Goal: Task Accomplishment & Management: Use online tool/utility

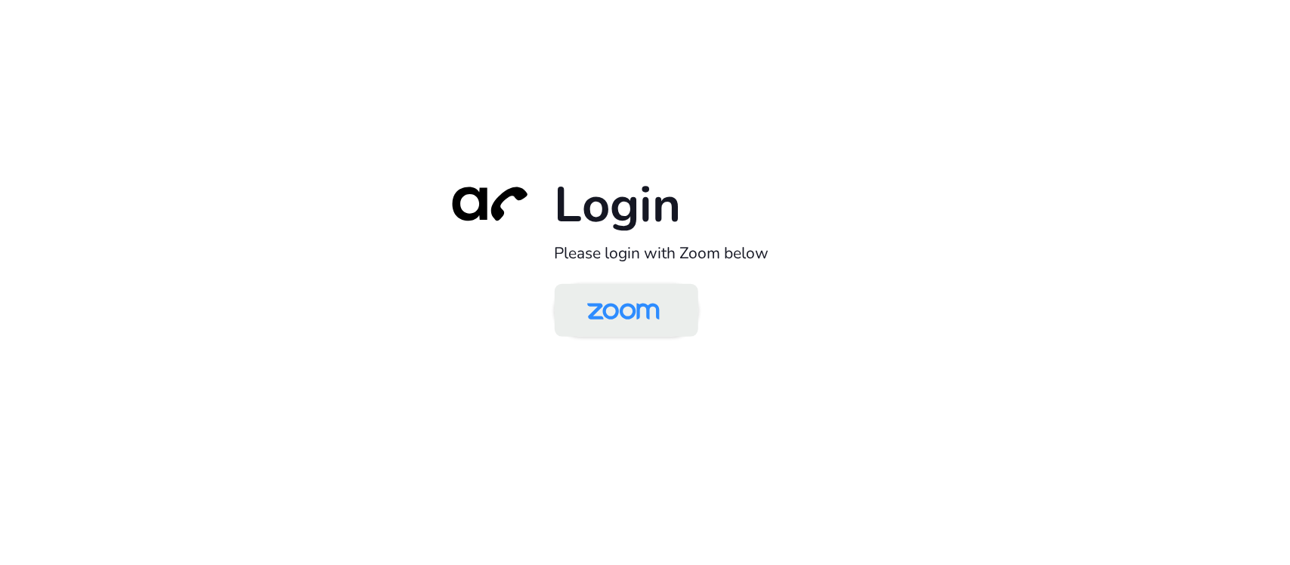
click at [649, 310] on img at bounding box center [624, 311] width 104 height 49
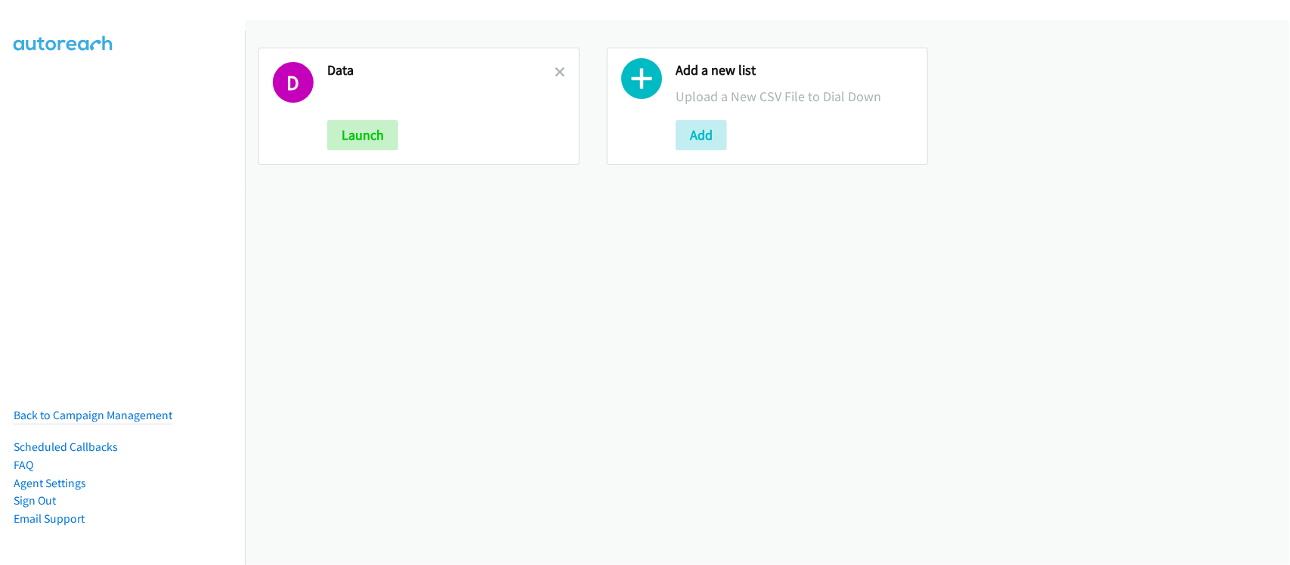
click at [437, 269] on div "D Data Launch Add a new list Upload a New CSV File to Dial Down Add" at bounding box center [767, 292] width 1045 height 545
click at [556, 70] on icon at bounding box center [560, 73] width 11 height 11
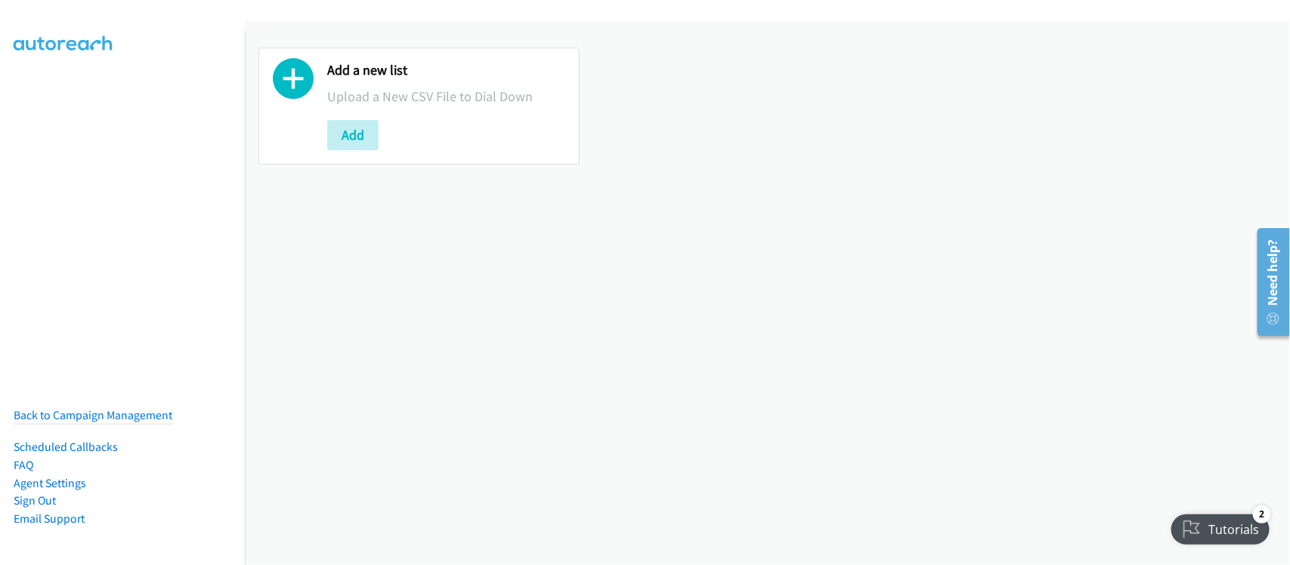
click at [484, 319] on div "Add a new list Upload a New CSV File to Dial Down Add" at bounding box center [767, 292] width 1045 height 545
click at [307, 233] on div "Add a new list Upload a New CSV File to Dial Down Add" at bounding box center [767, 292] width 1045 height 545
click at [807, 252] on div "Add a new list Upload a New CSV File to Dial Down Add" at bounding box center [767, 292] width 1045 height 545
drag, startPoint x: 361, startPoint y: 277, endPoint x: 358, endPoint y: 235, distance: 41.7
click at [361, 277] on div "Add a new list Upload a New CSV File to Dial Down Add" at bounding box center [767, 292] width 1045 height 545
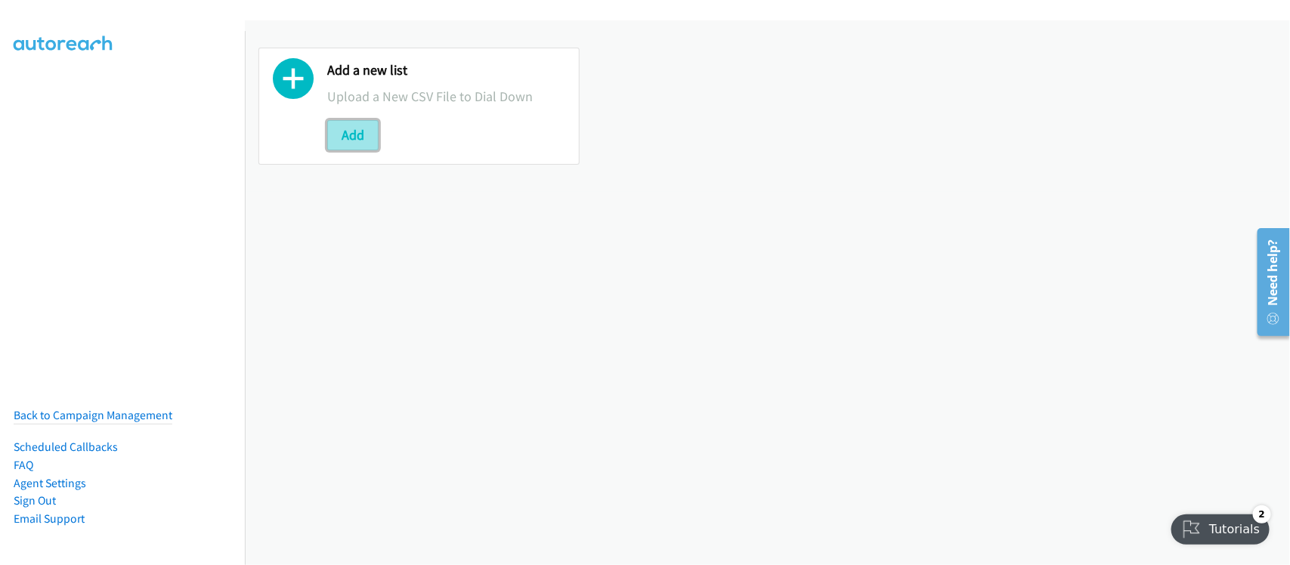
click at [346, 130] on button "Add" at bounding box center [352, 135] width 51 height 30
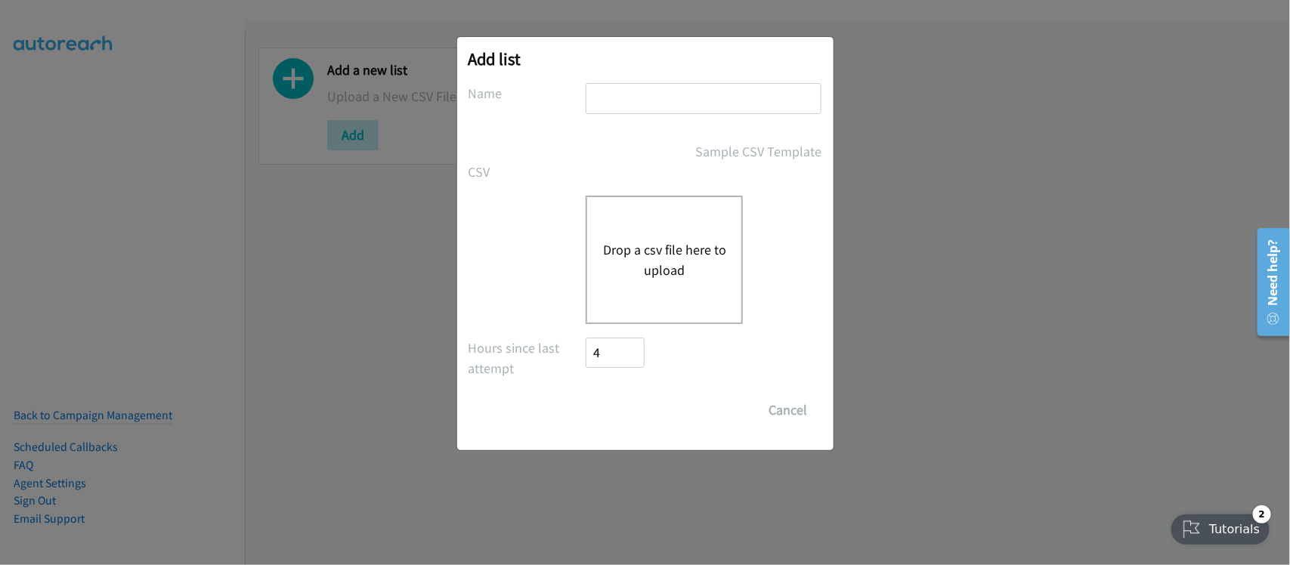
click at [723, 97] on input "text" at bounding box center [704, 98] width 236 height 31
type input "DATA"
click at [681, 262] on button "Drop a csv file here to upload" at bounding box center [664, 260] width 124 height 41
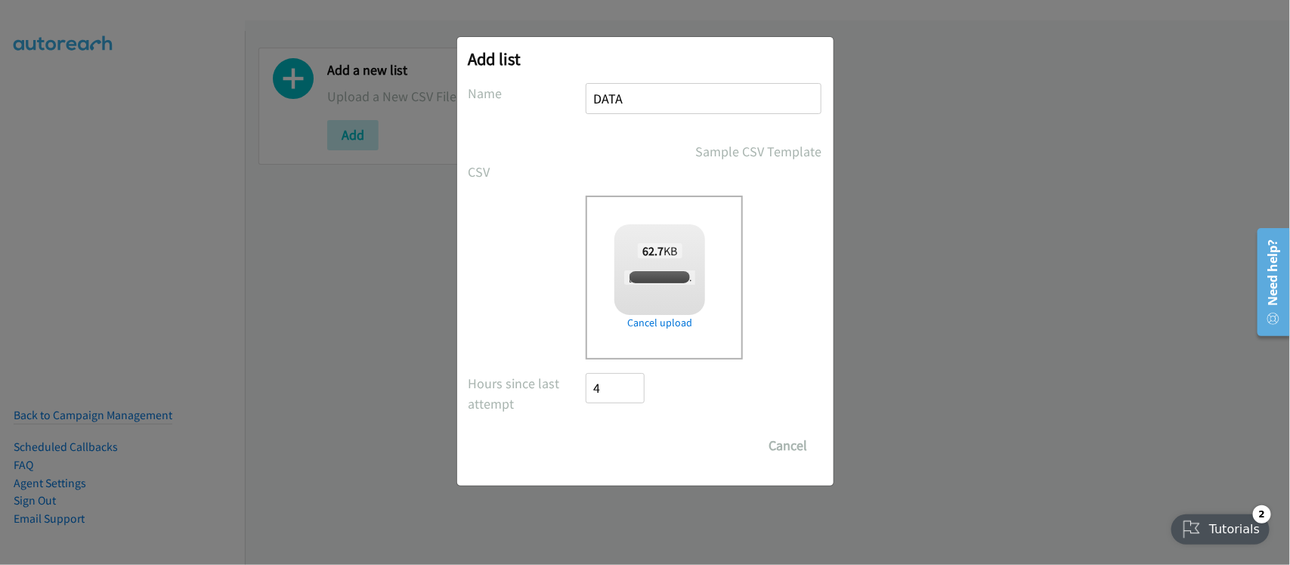
checkbox input "true"
click at [628, 431] on input "Save List" at bounding box center [626, 446] width 79 height 30
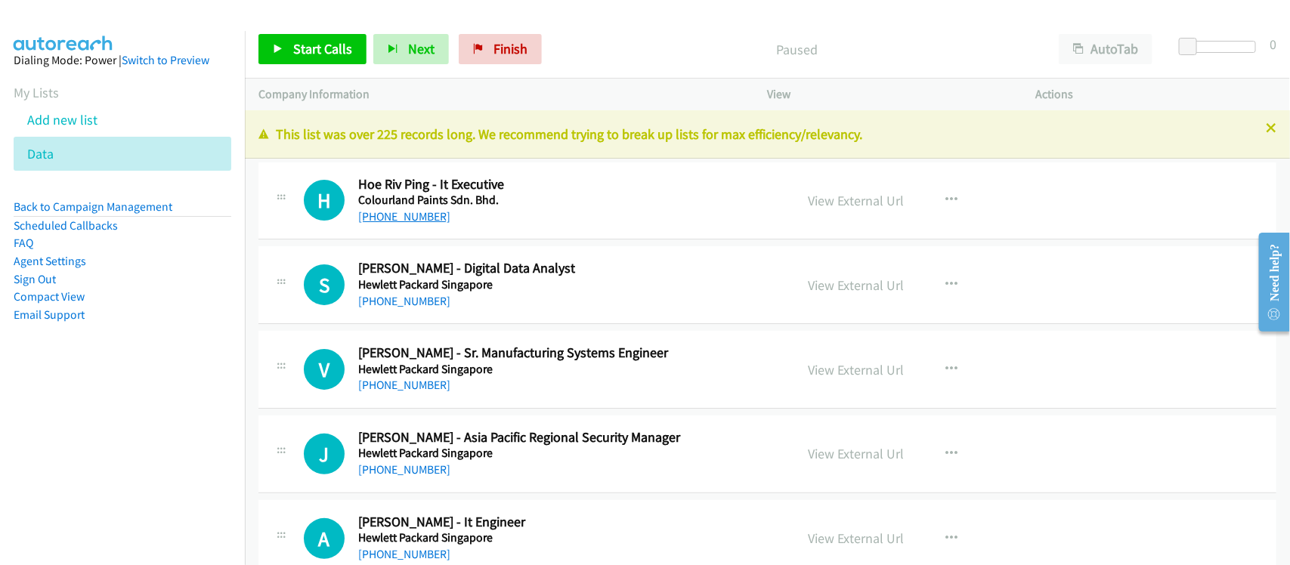
drag, startPoint x: 444, startPoint y: 210, endPoint x: 435, endPoint y: 214, distance: 9.1
click at [444, 210] on div "[PHONE_NUMBER]" at bounding box center [566, 217] width 417 height 18
click at [429, 216] on link "[PHONE_NUMBER]" at bounding box center [404, 216] width 92 height 14
click at [383, 299] on link "[PHONE_NUMBER]" at bounding box center [404, 301] width 92 height 14
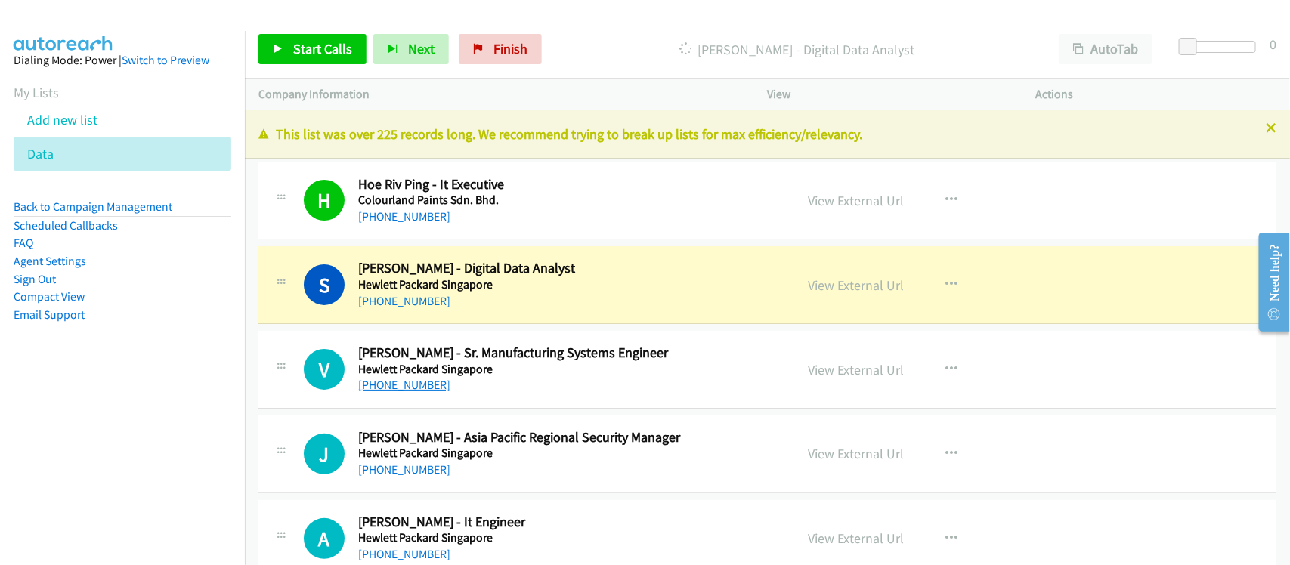
click at [417, 392] on link "[PHONE_NUMBER]" at bounding box center [404, 385] width 92 height 14
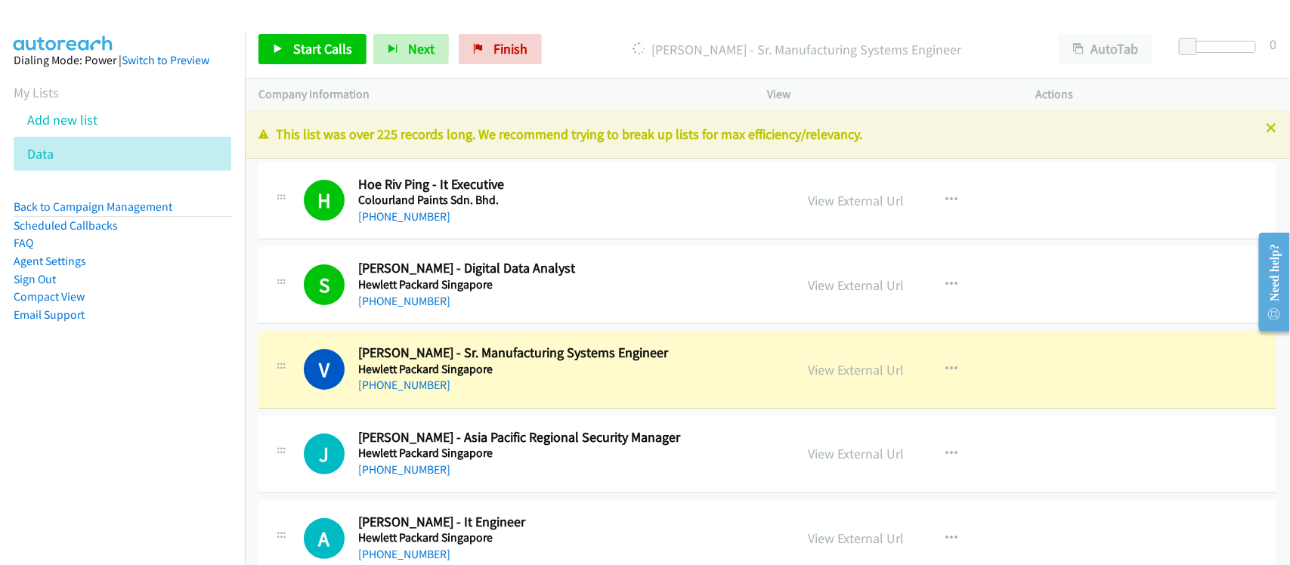
click at [403, 398] on div "V Callback Scheduled [PERSON_NAME] - Sr. Manufacturing Systems Engineer Hewlett…" at bounding box center [768, 370] width 1018 height 78
click at [829, 365] on link "View External Url" at bounding box center [857, 369] width 96 height 17
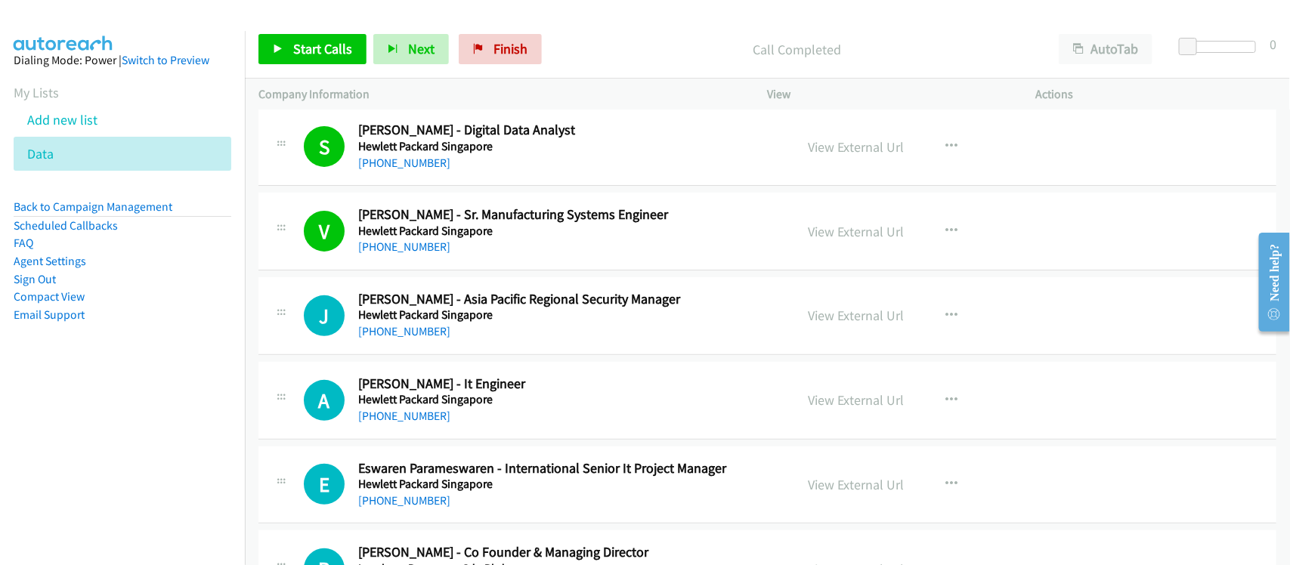
scroll to position [189, 0]
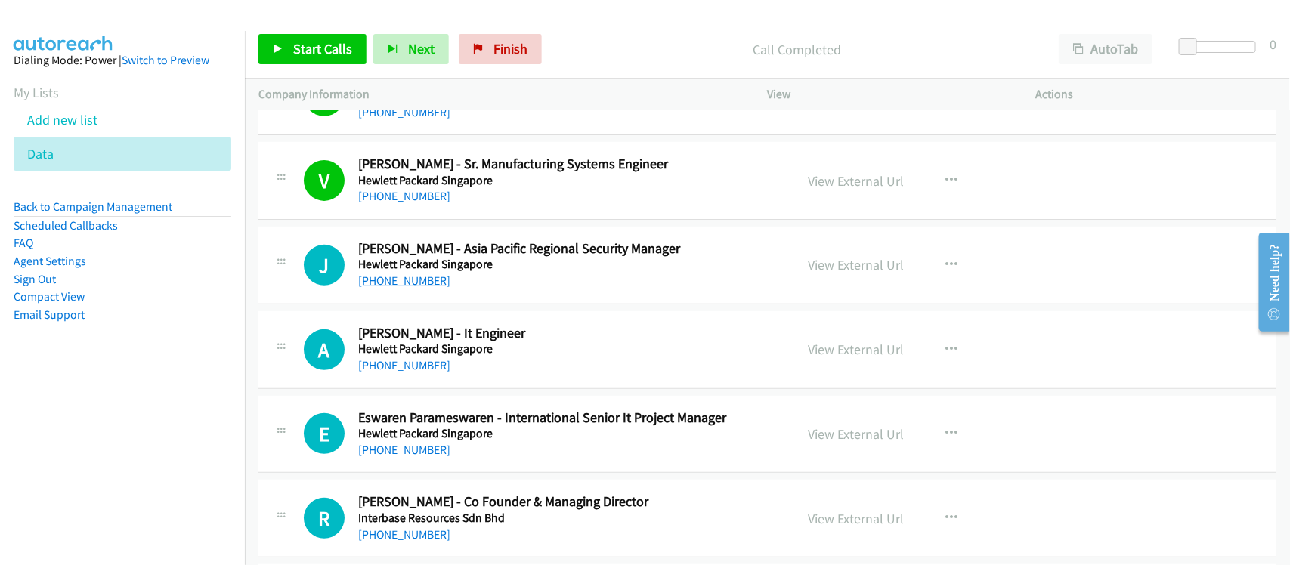
drag, startPoint x: 420, startPoint y: 286, endPoint x: 428, endPoint y: 285, distance: 8.3
click at [420, 286] on link "[PHONE_NUMBER]" at bounding box center [404, 281] width 92 height 14
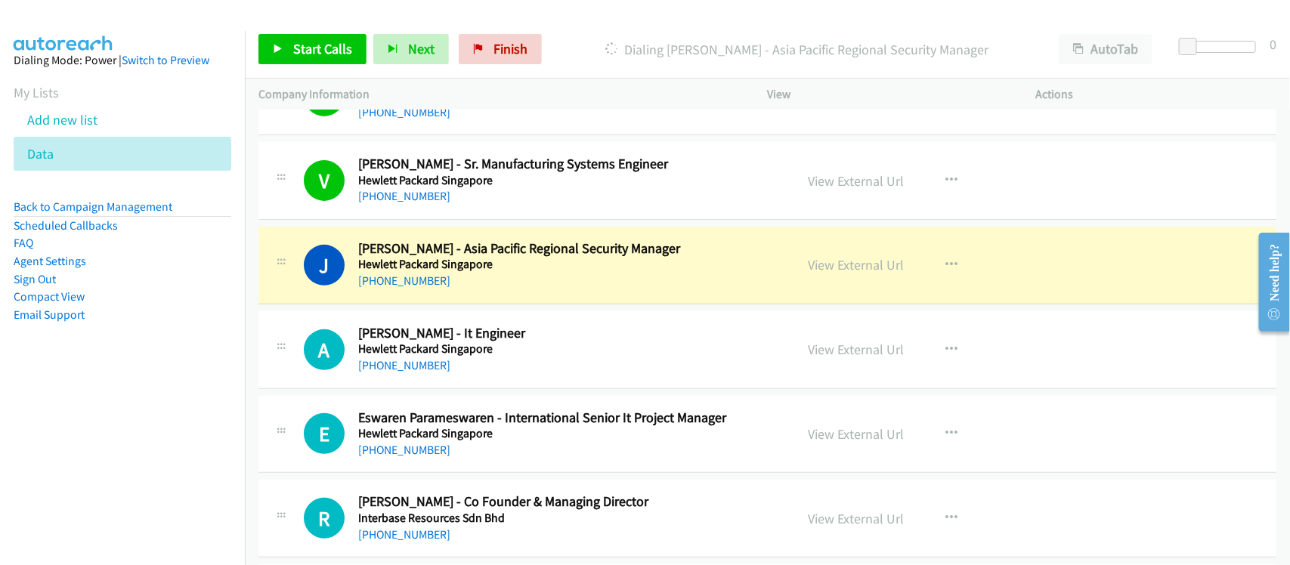
click at [412, 296] on div "J Callback Scheduled [PERSON_NAME] - Asia Pacific Regional Security Manager Hew…" at bounding box center [768, 266] width 1018 height 78
click at [837, 258] on link "View External Url" at bounding box center [857, 264] width 96 height 17
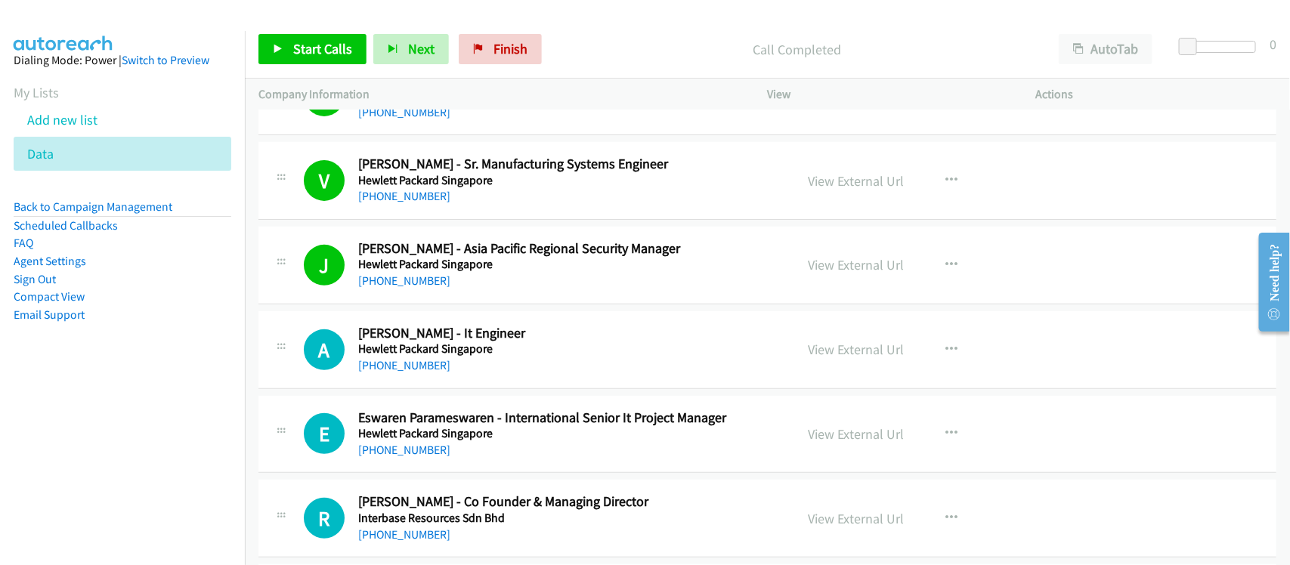
click at [421, 376] on div "A Callback Scheduled [PERSON_NAME] - It Engineer Hewlett Packard Singapore Asia…" at bounding box center [768, 350] width 1018 height 78
click at [421, 371] on link "[PHONE_NUMBER]" at bounding box center [404, 365] width 92 height 14
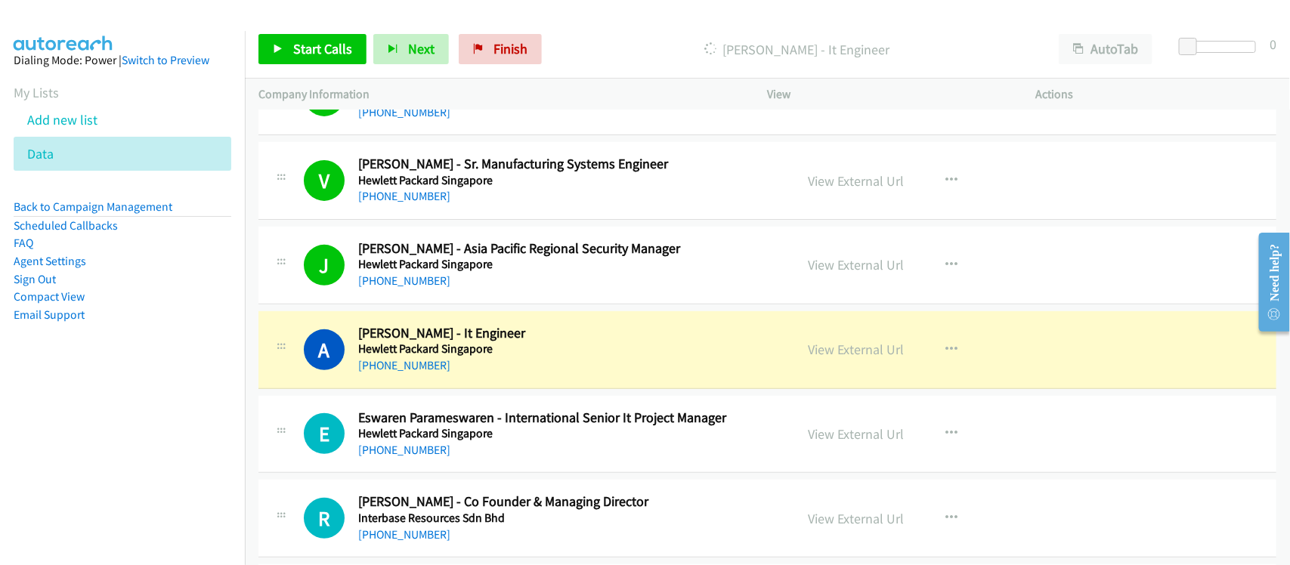
click at [144, 391] on aside "Dialing Mode: Power | Switch to Preview My Lists Add new list Data Back to Camp…" at bounding box center [122, 211] width 245 height 361
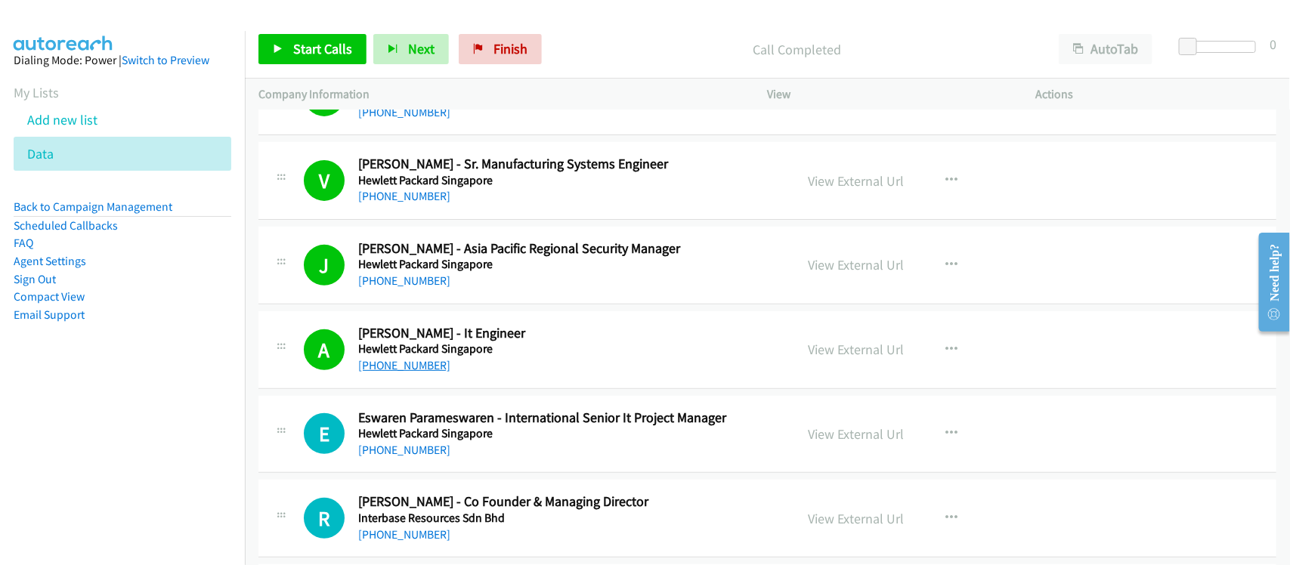
click at [379, 365] on link "[PHONE_NUMBER]" at bounding box center [404, 365] width 92 height 14
click at [395, 376] on div "A Callback Scheduled [PERSON_NAME] - It Engineer Hewlett Packard Singapore Asia…" at bounding box center [768, 350] width 1018 height 78
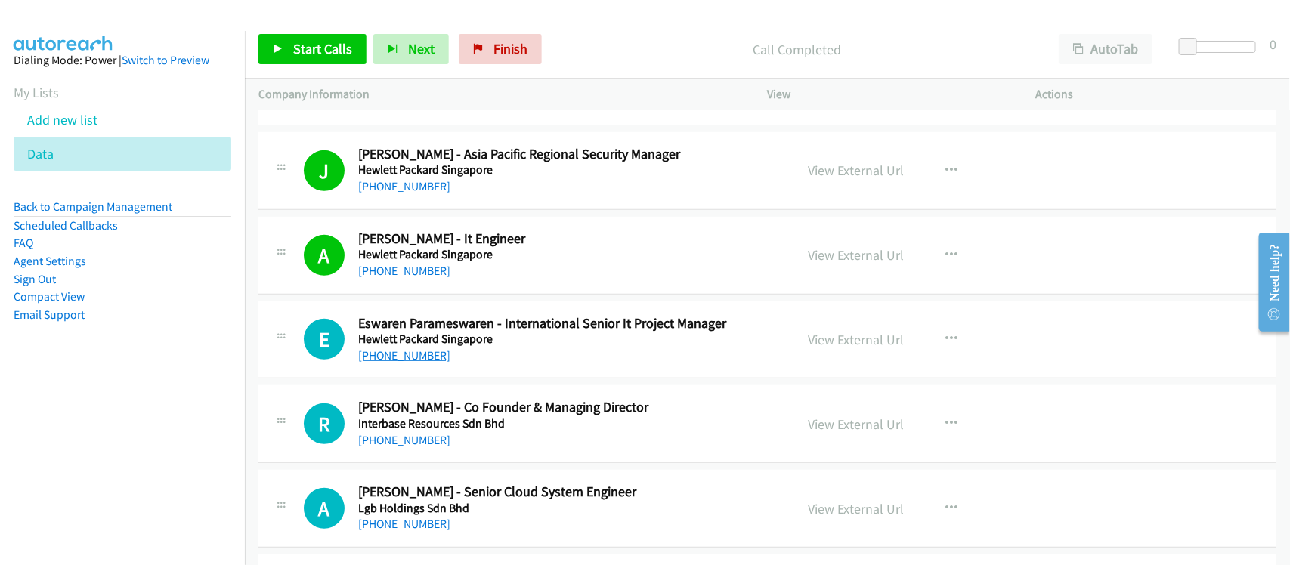
click at [394, 359] on link "[PHONE_NUMBER]" at bounding box center [404, 355] width 92 height 14
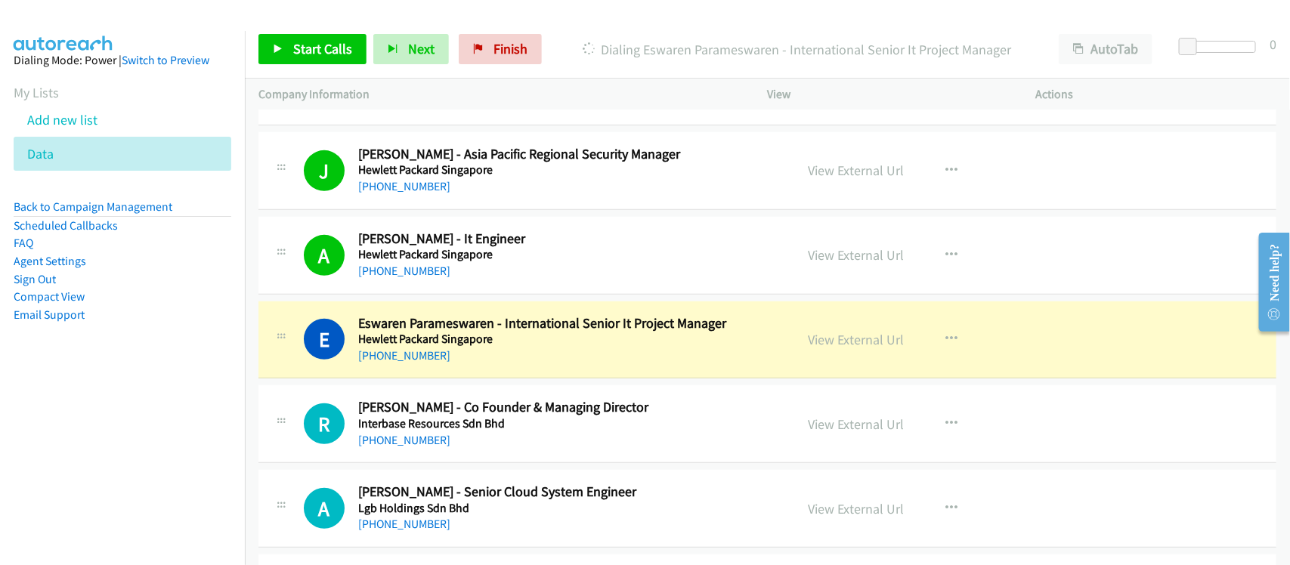
click at [414, 373] on div "E Callback Scheduled Eswaren Parameswaren - International Senior It Project Man…" at bounding box center [768, 341] width 1018 height 78
click at [821, 338] on link "View External Url" at bounding box center [857, 339] width 96 height 17
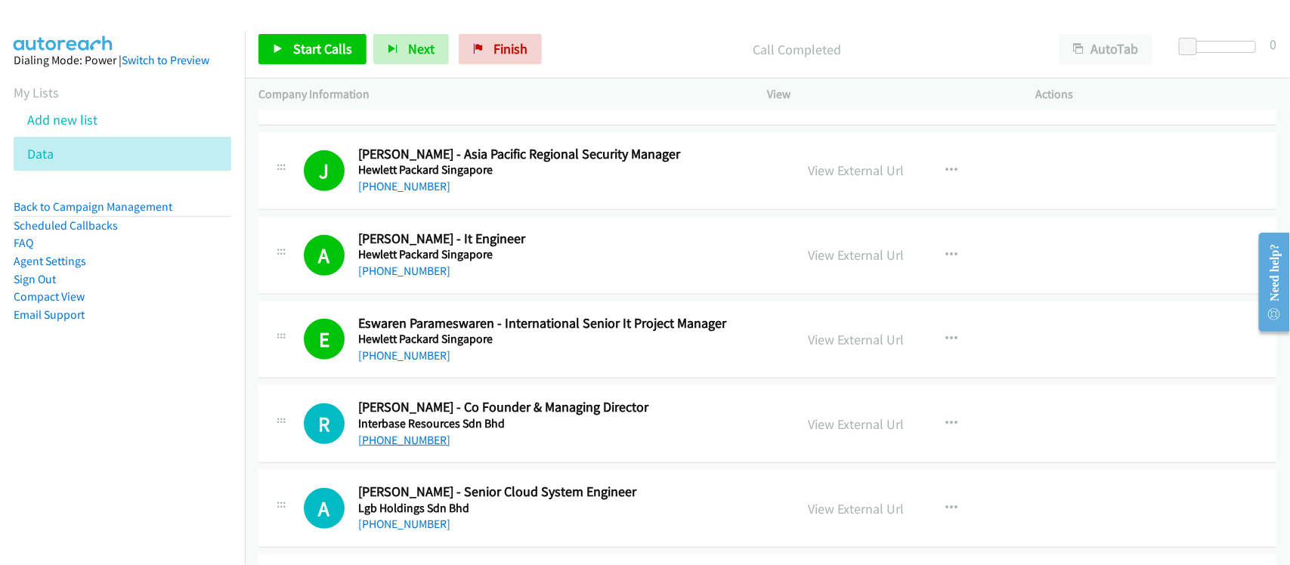
drag, startPoint x: 402, startPoint y: 437, endPoint x: 378, endPoint y: 438, distance: 24.2
click at [370, 439] on link "[PHONE_NUMBER]" at bounding box center [404, 440] width 92 height 14
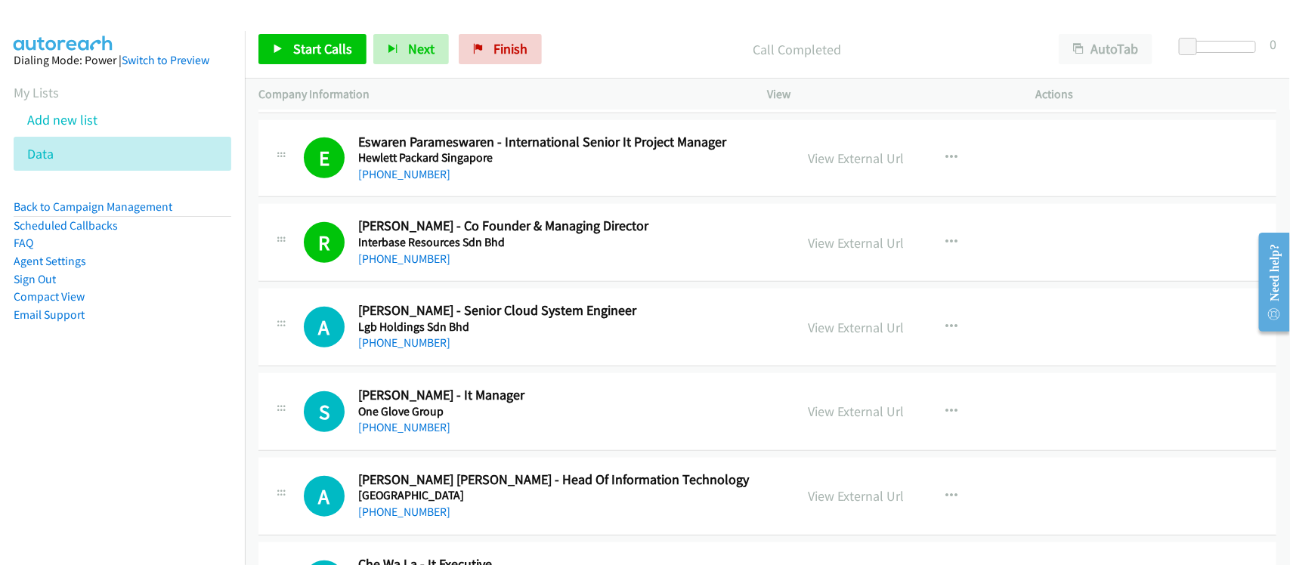
scroll to position [472, 0]
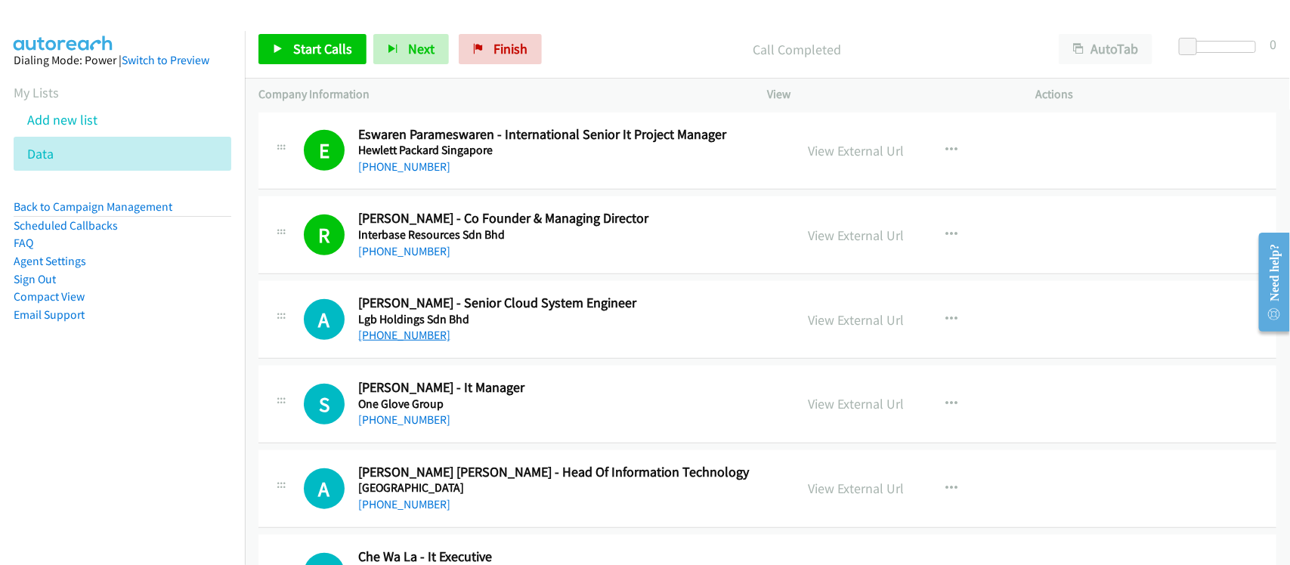
click at [386, 330] on link "[PHONE_NUMBER]" at bounding box center [404, 335] width 92 height 14
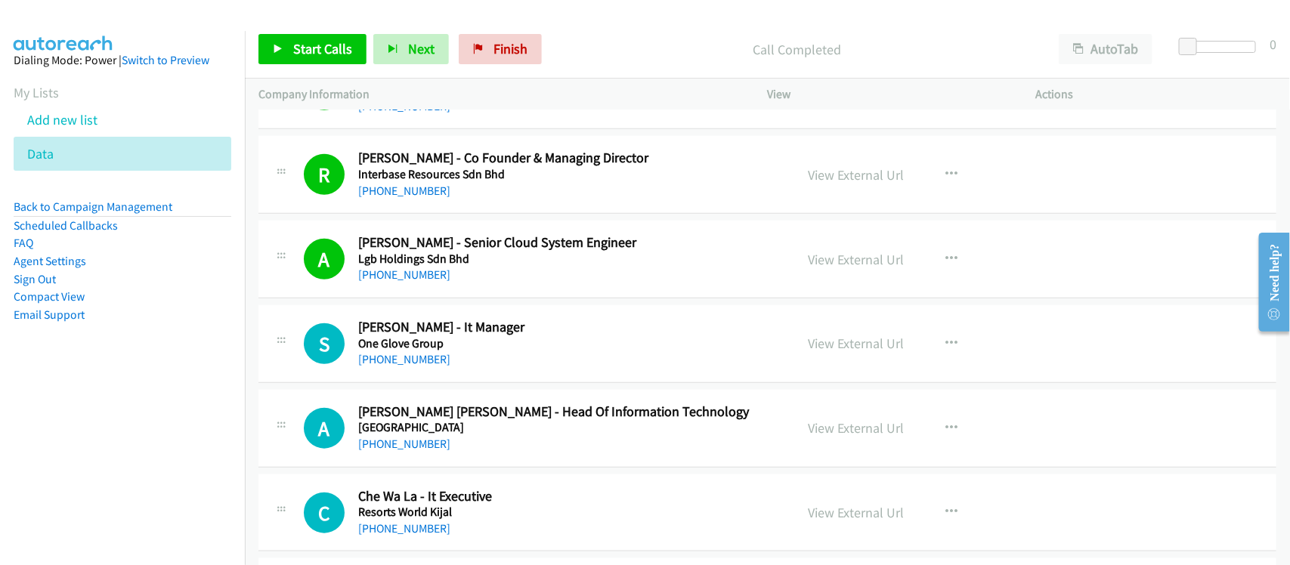
scroll to position [567, 0]
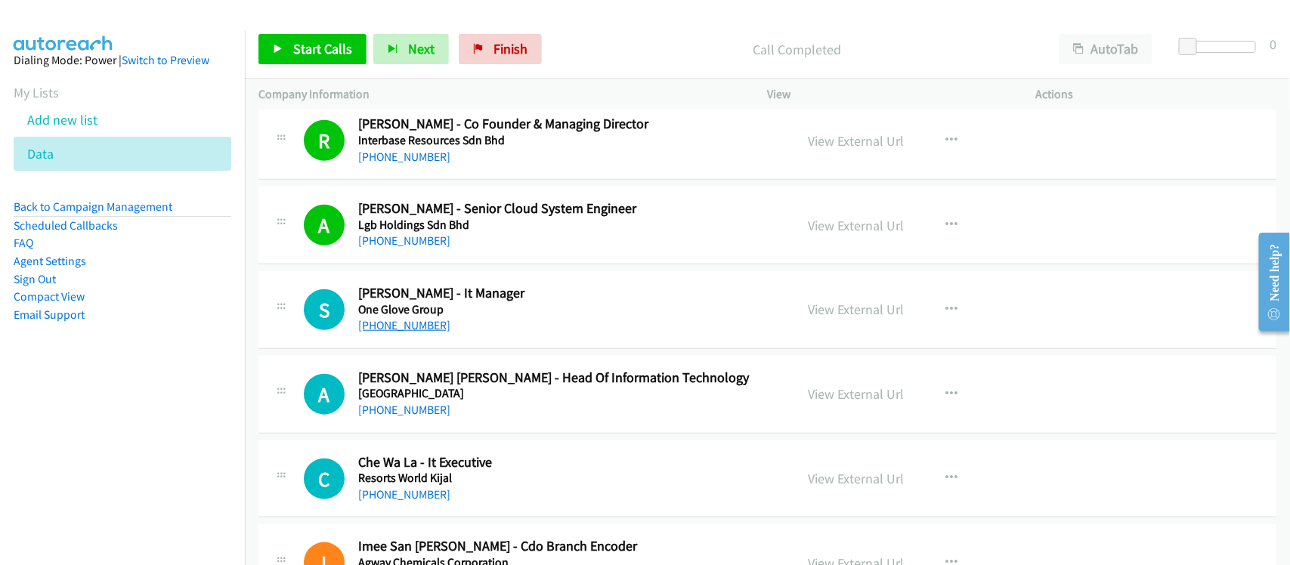
click at [405, 321] on link "[PHONE_NUMBER]" at bounding box center [404, 325] width 92 height 14
click at [380, 409] on link "[PHONE_NUMBER]" at bounding box center [404, 410] width 92 height 14
drag, startPoint x: 417, startPoint y: 497, endPoint x: 407, endPoint y: 499, distance: 10.1
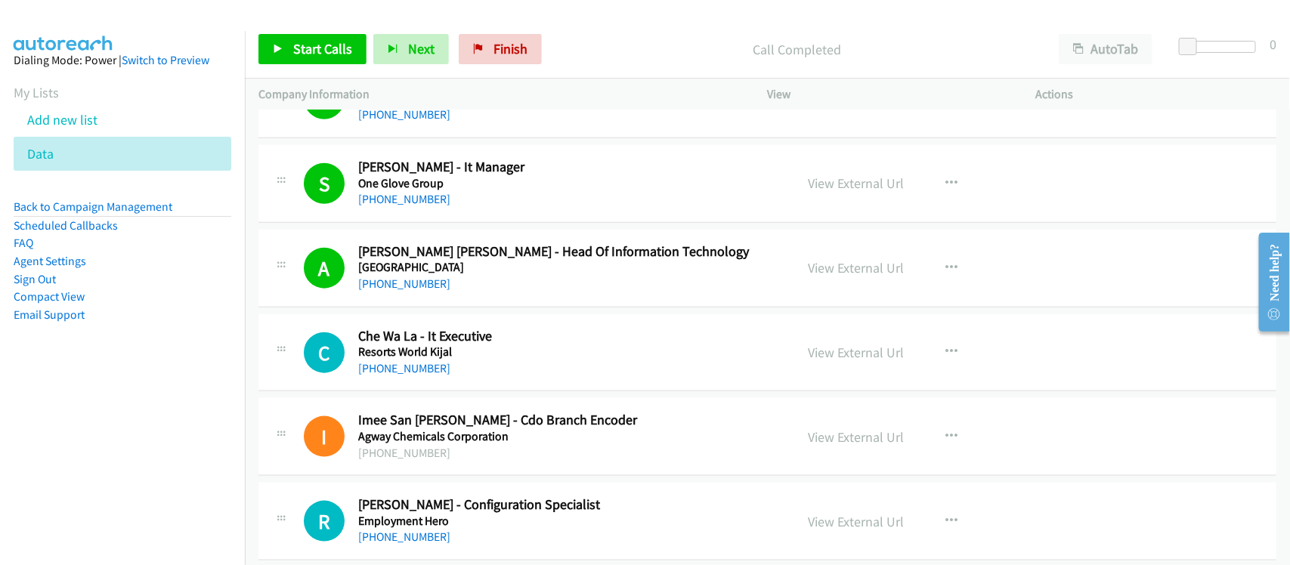
scroll to position [756, 0]
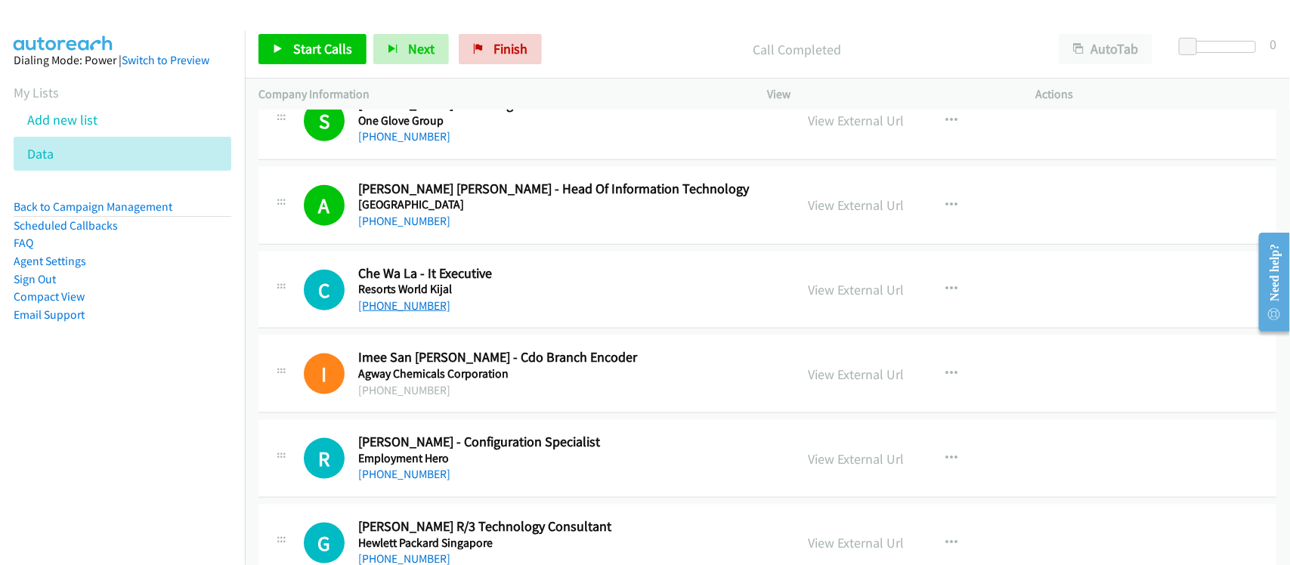
click at [431, 304] on link "[PHONE_NUMBER]" at bounding box center [404, 306] width 92 height 14
click at [428, 480] on link "[PHONE_NUMBER]" at bounding box center [404, 474] width 92 height 14
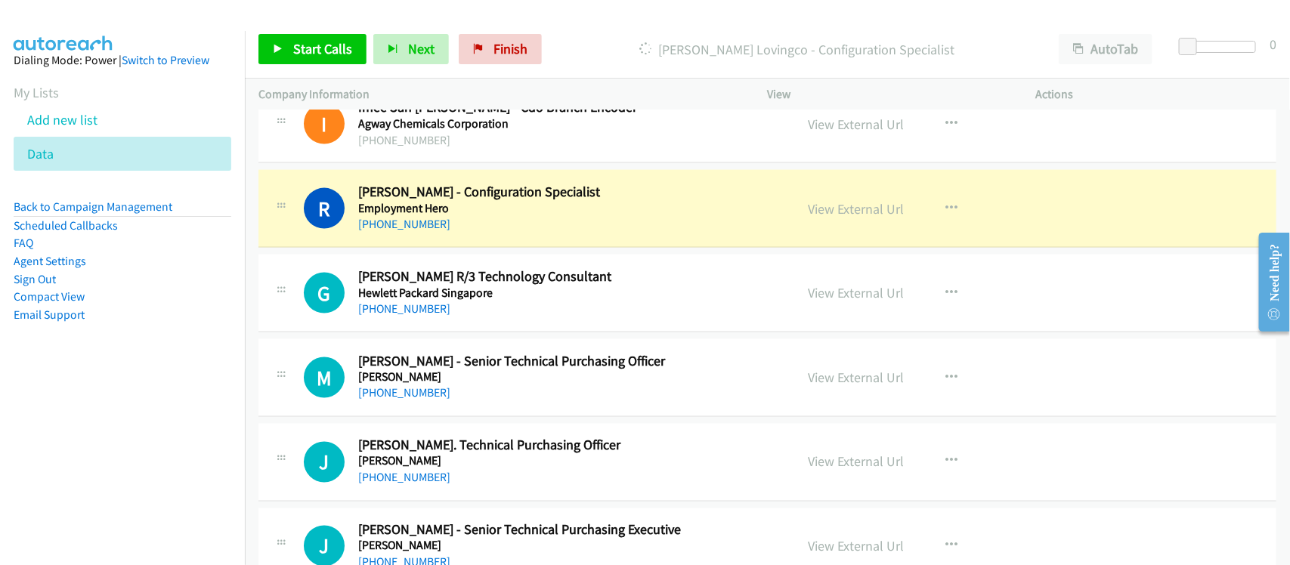
scroll to position [1039, 0]
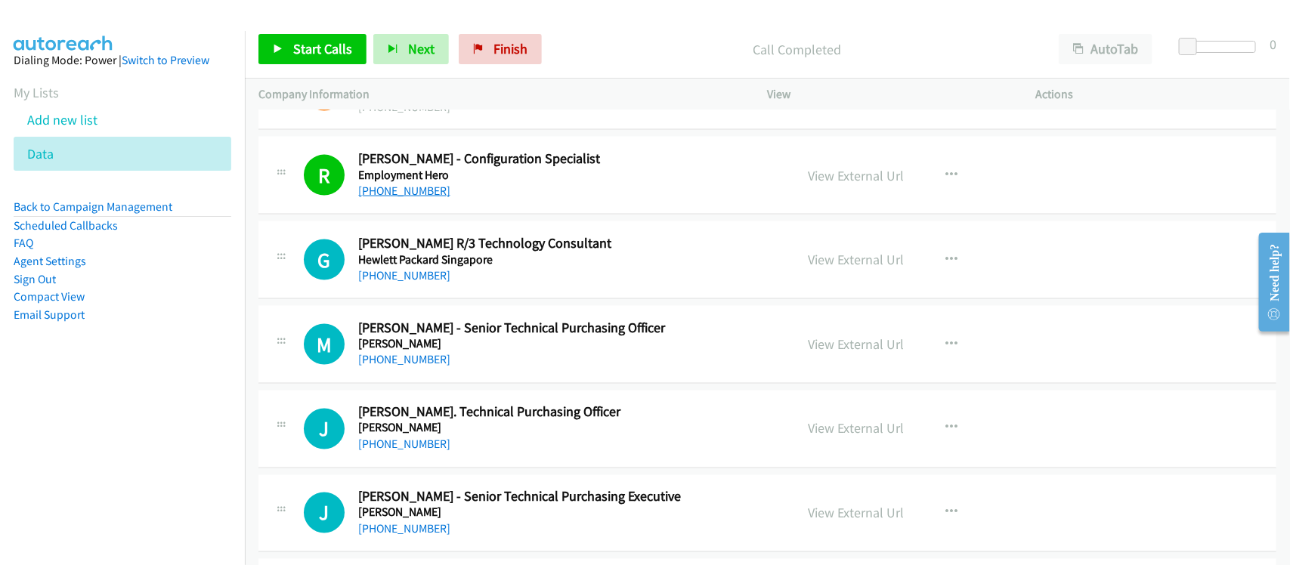
click at [421, 197] on link "[PHONE_NUMBER]" at bounding box center [404, 191] width 92 height 14
click at [406, 274] on link "[PHONE_NUMBER]" at bounding box center [404, 275] width 92 height 14
click at [386, 359] on link "[PHONE_NUMBER]" at bounding box center [404, 360] width 92 height 14
click at [421, 445] on link "[PHONE_NUMBER]" at bounding box center [404, 445] width 92 height 14
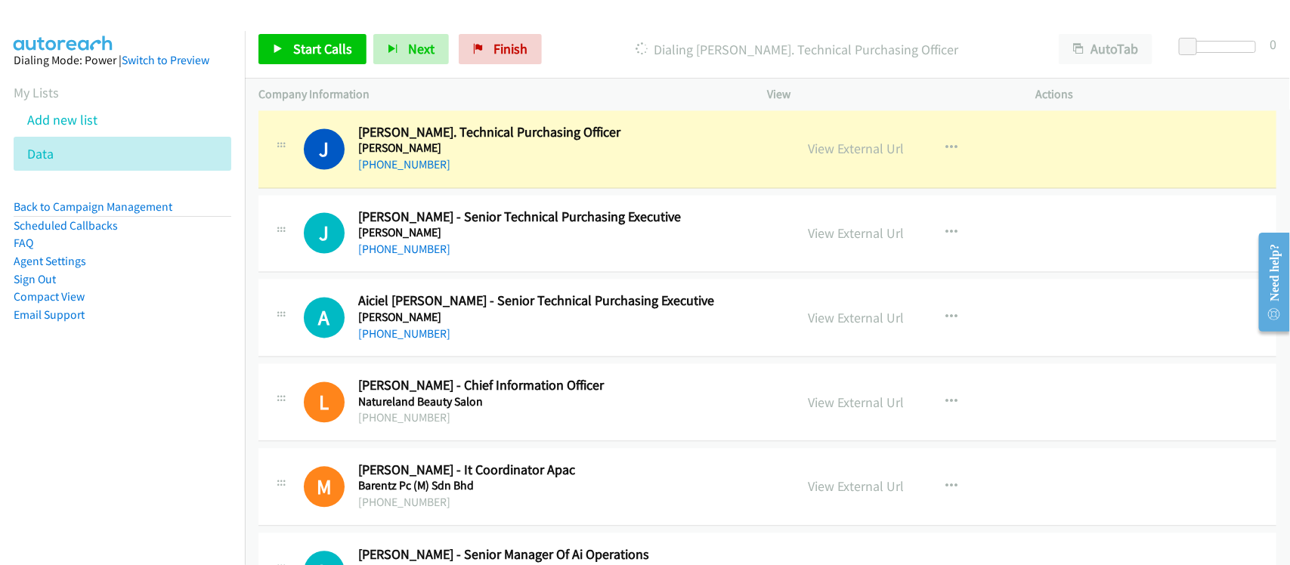
scroll to position [1323, 0]
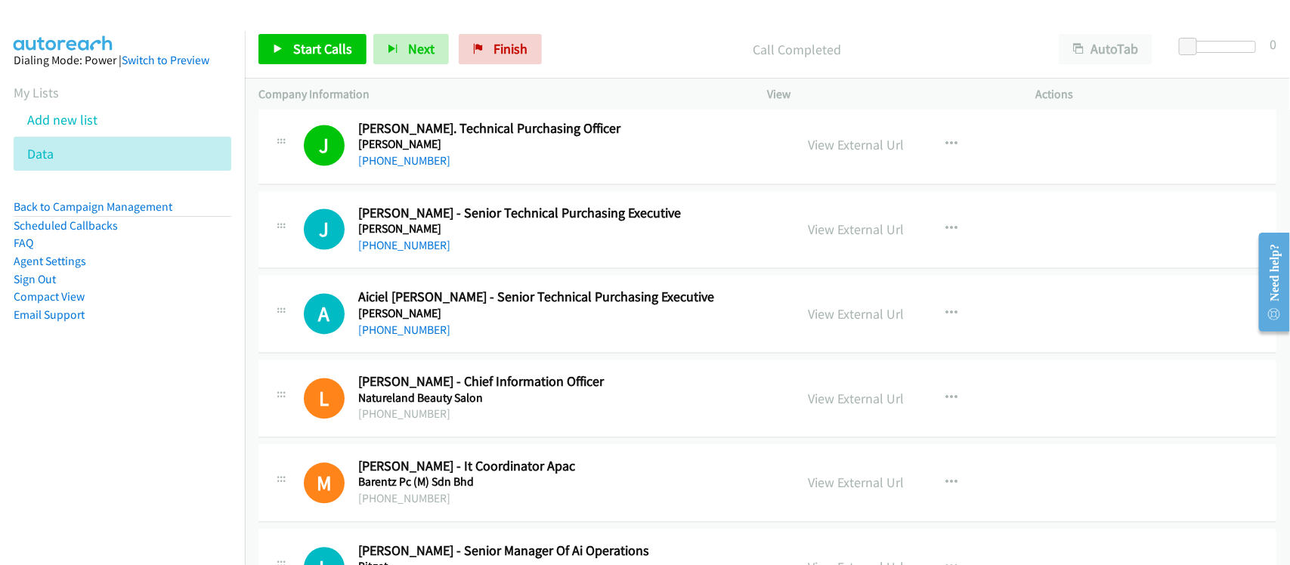
drag, startPoint x: 435, startPoint y: 247, endPoint x: 431, endPoint y: 231, distance: 16.3
click at [416, 253] on link "[PHONE_NUMBER]" at bounding box center [404, 246] width 92 height 14
click at [435, 333] on link "[PHONE_NUMBER]" at bounding box center [404, 331] width 92 height 14
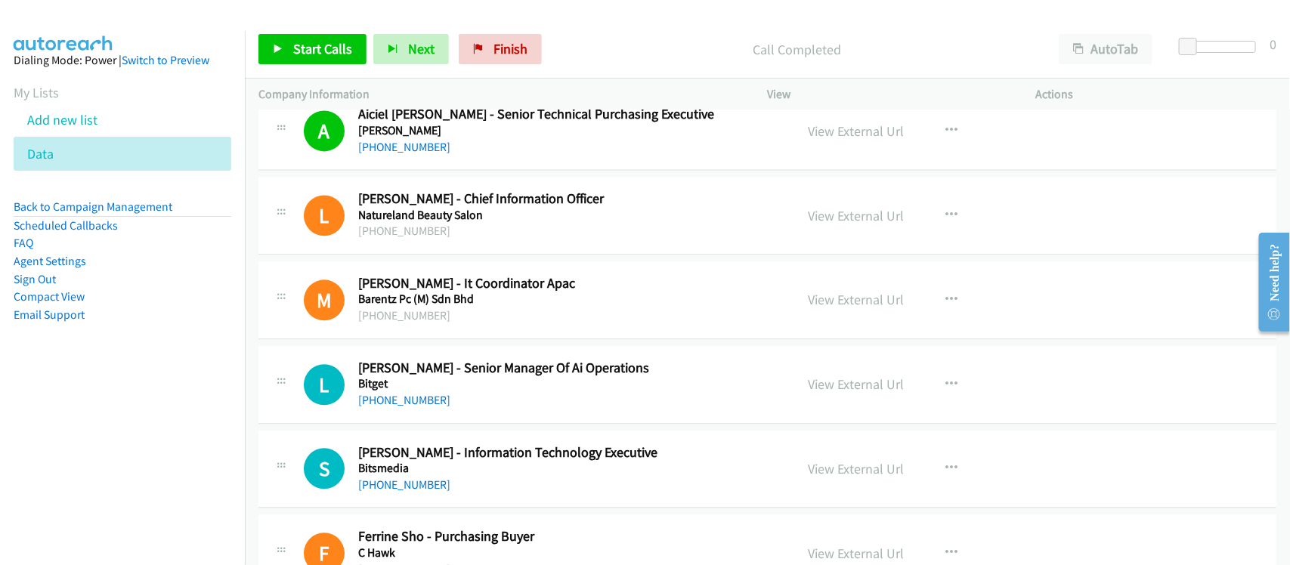
scroll to position [1701, 0]
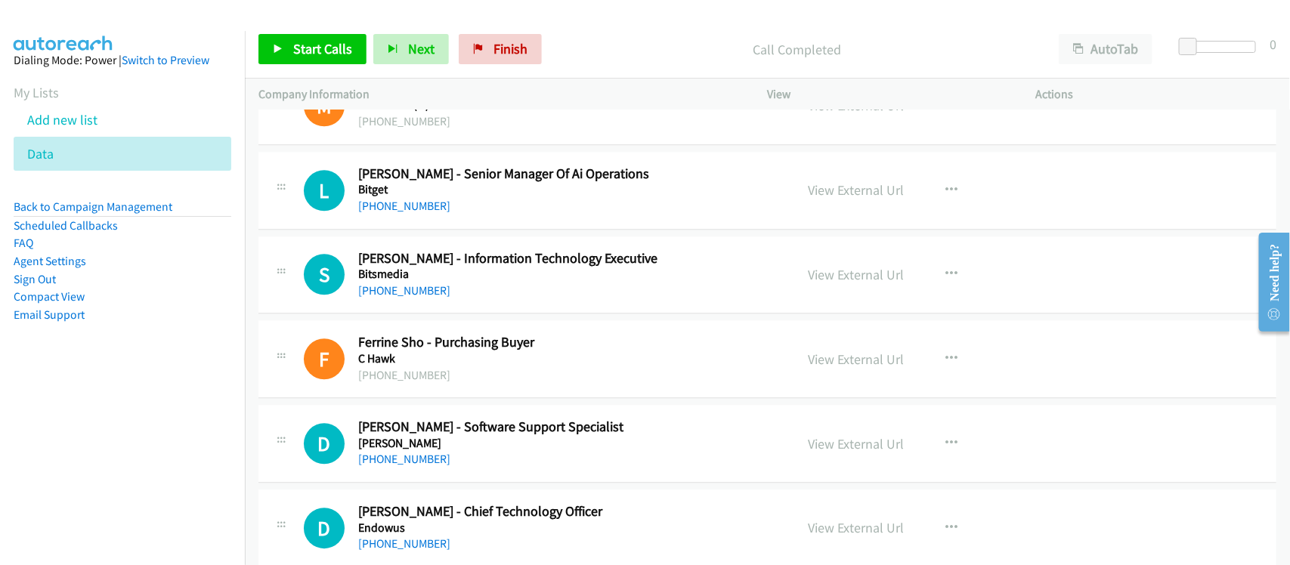
click at [395, 197] on h5 "Bitget" at bounding box center [566, 189] width 417 height 15
click at [393, 209] on link "[PHONE_NUMBER]" at bounding box center [404, 206] width 92 height 14
click at [404, 284] on div "[PHONE_NUMBER]" at bounding box center [566, 291] width 417 height 18
click at [399, 291] on link "[PHONE_NUMBER]" at bounding box center [404, 290] width 92 height 14
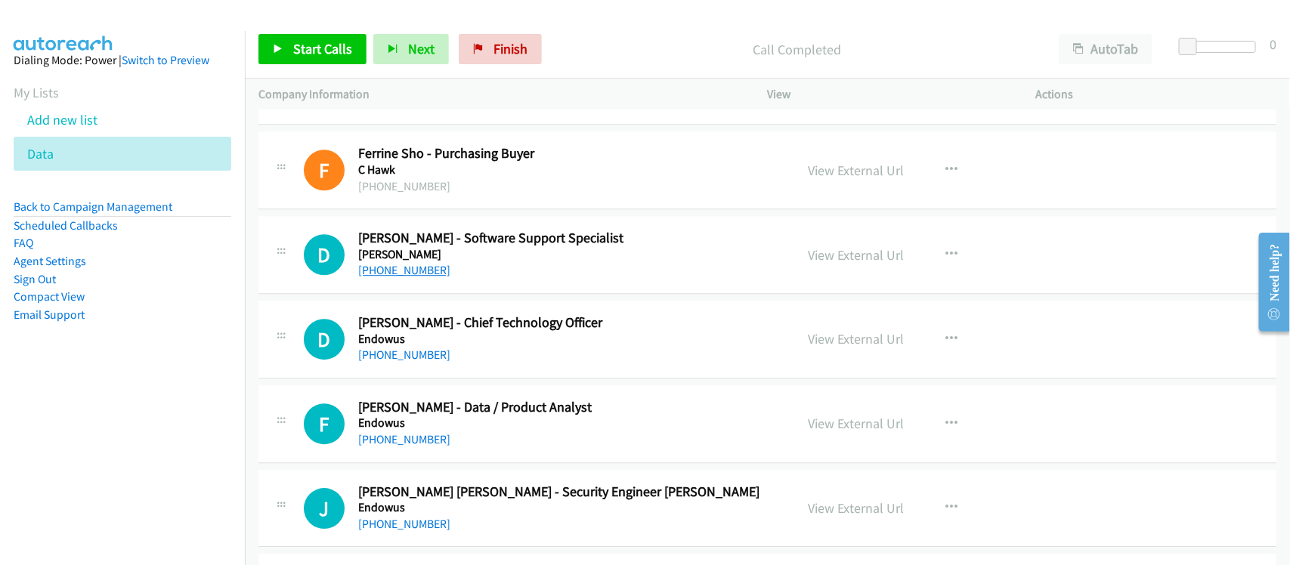
click at [393, 273] on link "[PHONE_NUMBER]" at bounding box center [404, 270] width 92 height 14
click at [388, 360] on link "[PHONE_NUMBER]" at bounding box center [404, 355] width 92 height 14
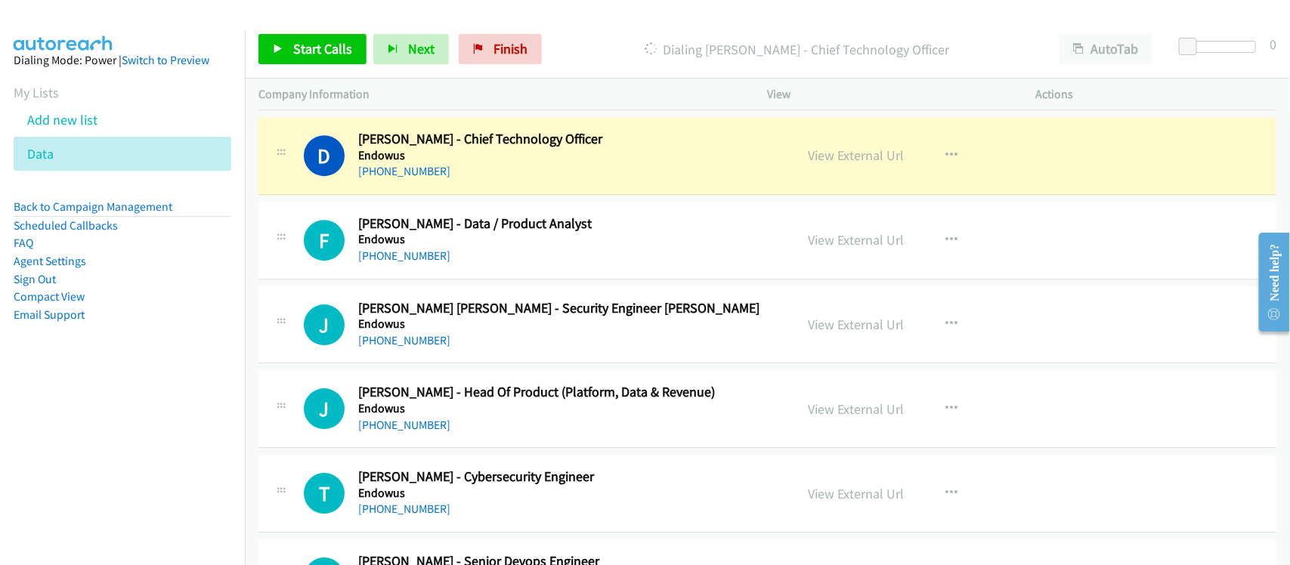
scroll to position [2079, 0]
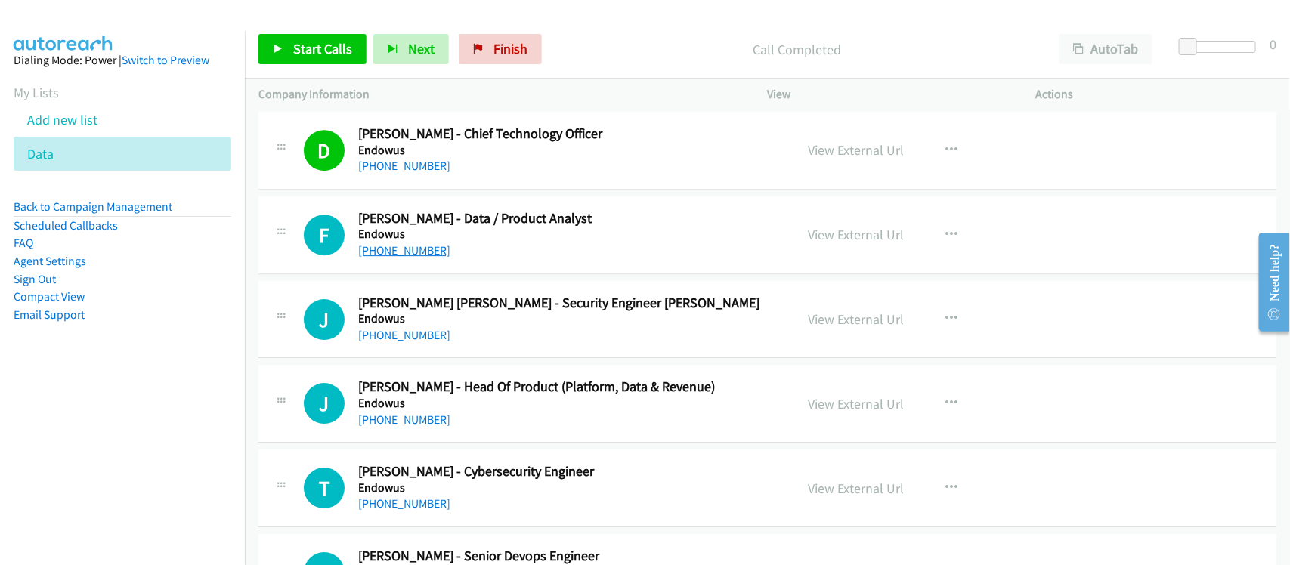
click at [422, 258] on link "[PHONE_NUMBER]" at bounding box center [404, 250] width 92 height 14
click at [421, 342] on link "[PHONE_NUMBER]" at bounding box center [404, 335] width 92 height 14
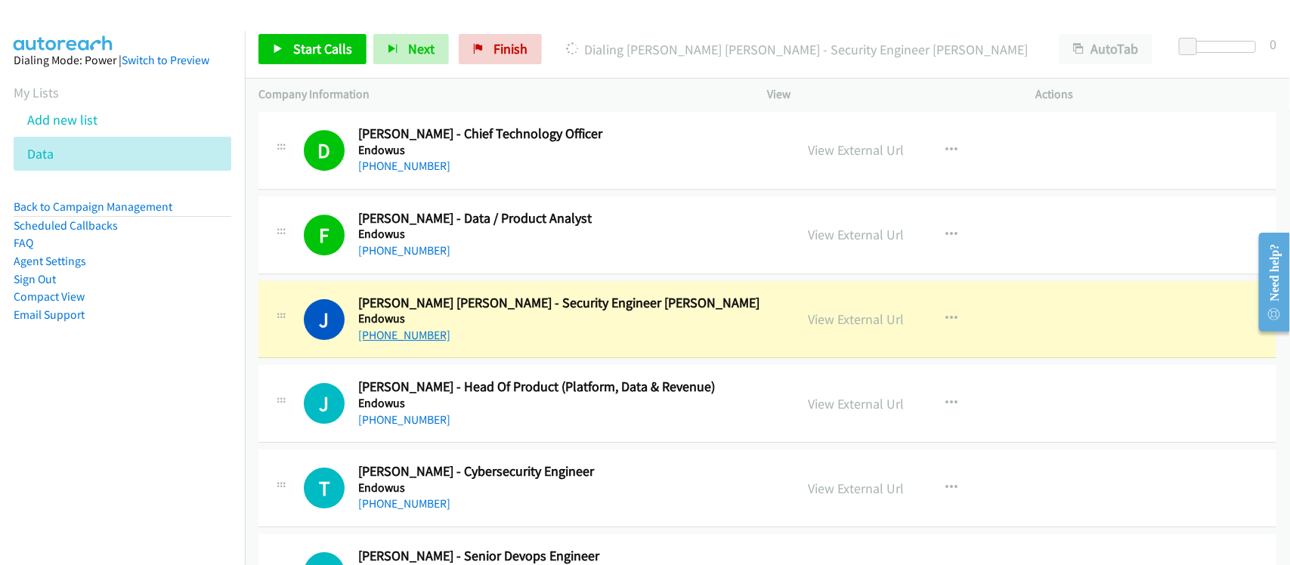
scroll to position [2173, 0]
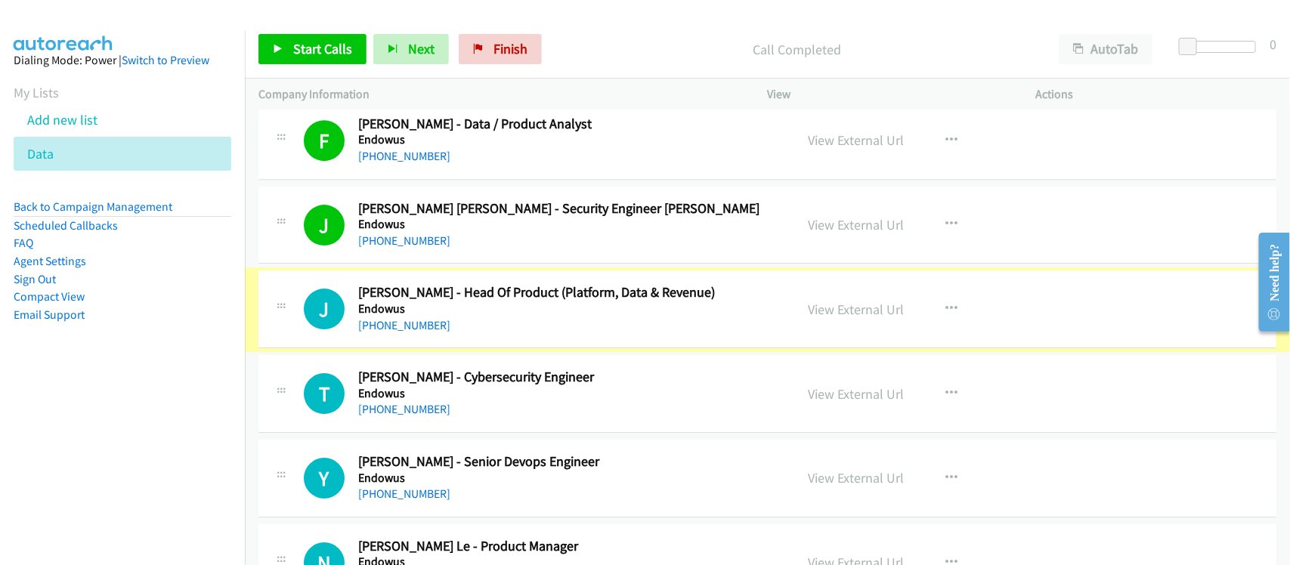
click at [413, 331] on link "[PHONE_NUMBER]" at bounding box center [404, 325] width 92 height 14
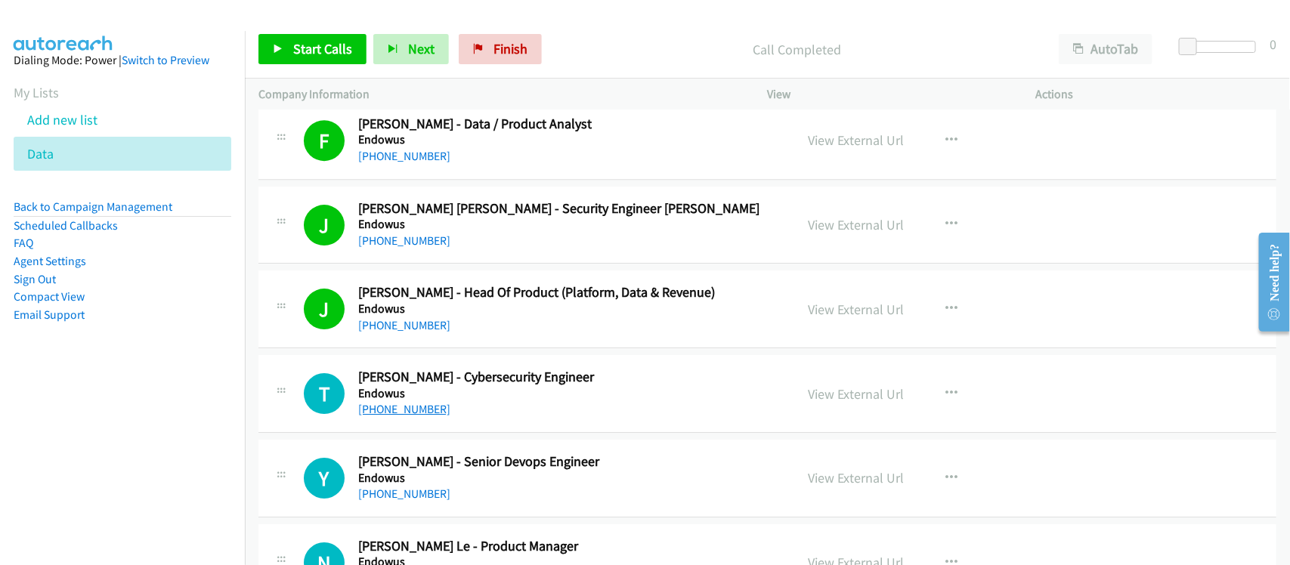
click at [368, 417] on link "[PHONE_NUMBER]" at bounding box center [404, 409] width 92 height 14
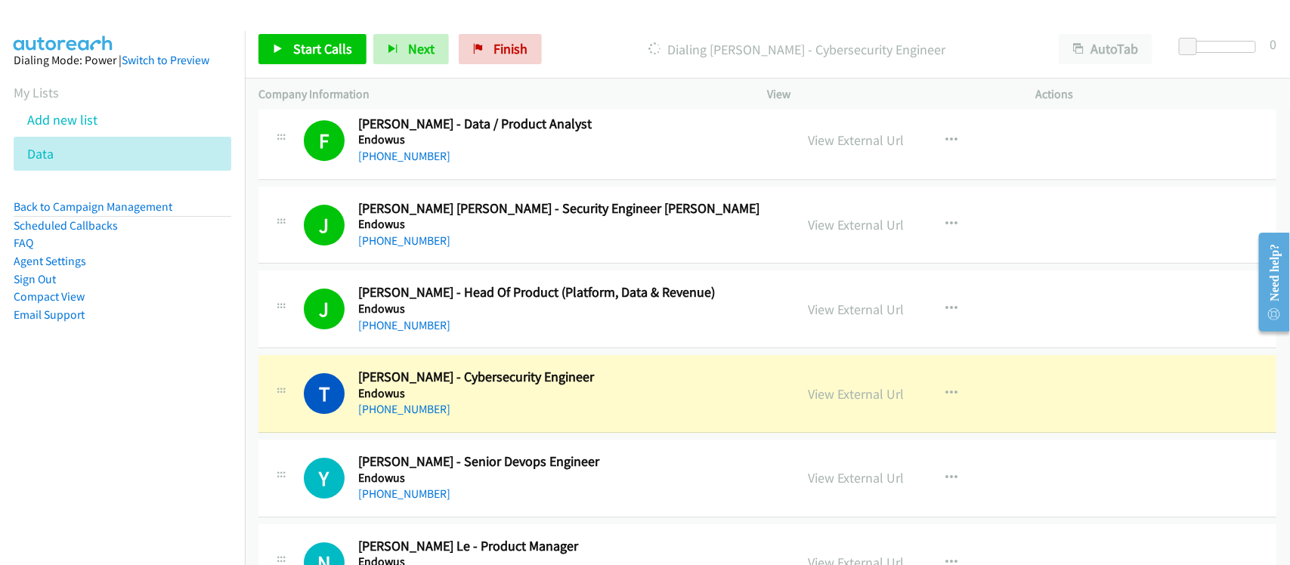
click at [443, 413] on div "[PHONE_NUMBER]" at bounding box center [566, 410] width 417 height 18
click at [835, 397] on link "View External Url" at bounding box center [857, 394] width 96 height 17
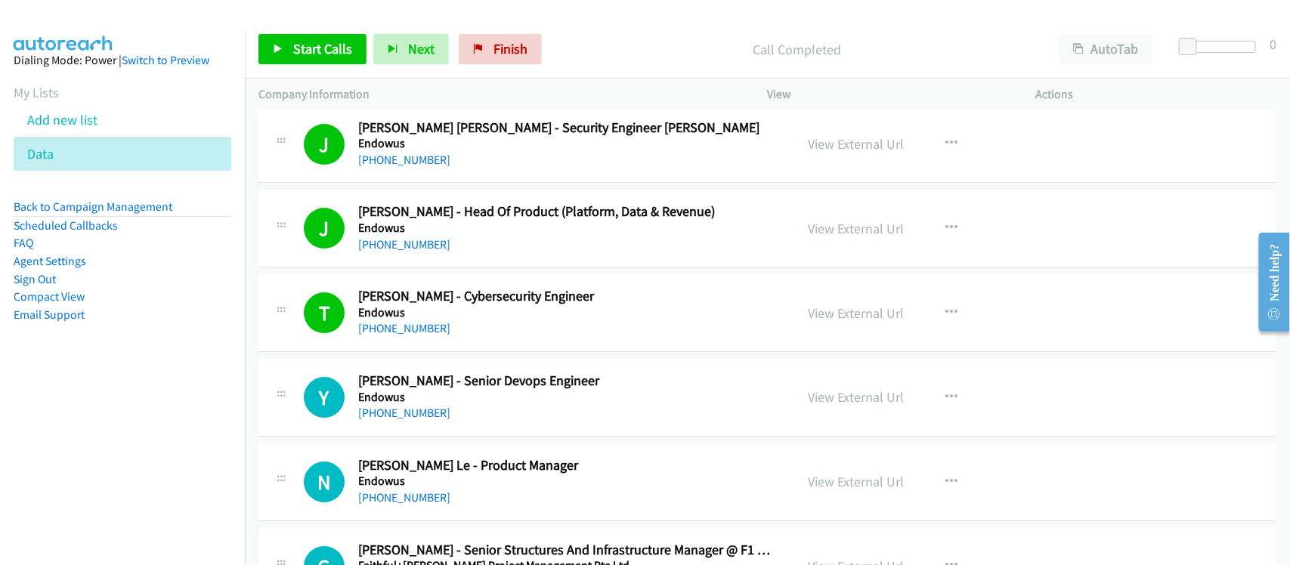
scroll to position [2362, 0]
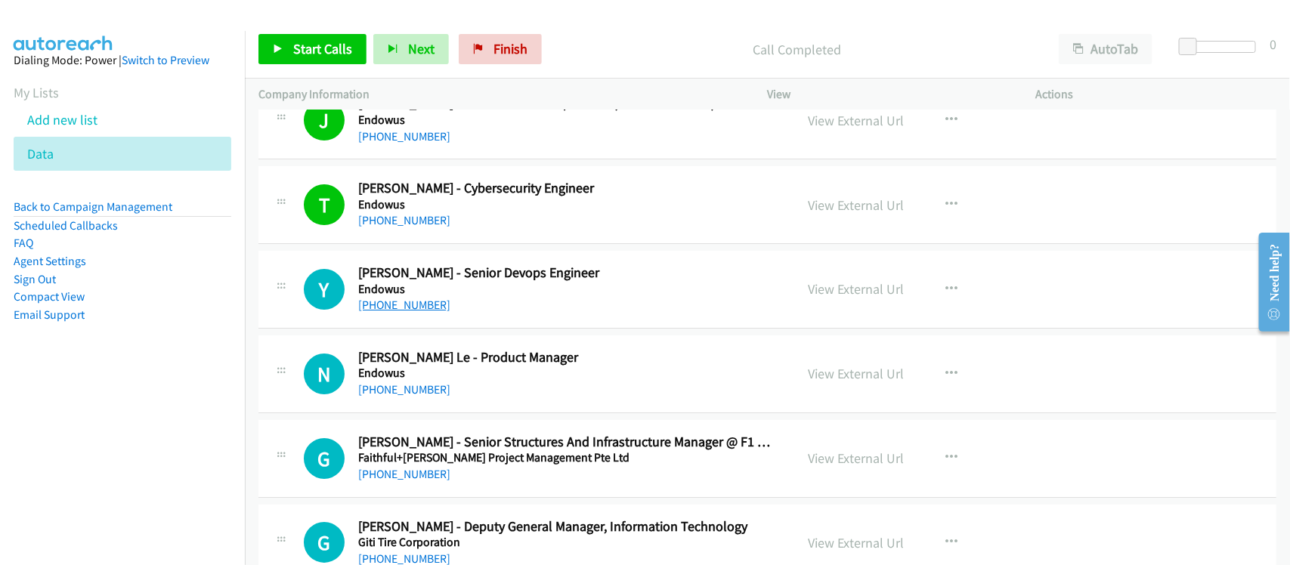
click at [398, 312] on link "[PHONE_NUMBER]" at bounding box center [404, 305] width 92 height 14
click at [387, 393] on link "[PHONE_NUMBER]" at bounding box center [404, 390] width 92 height 14
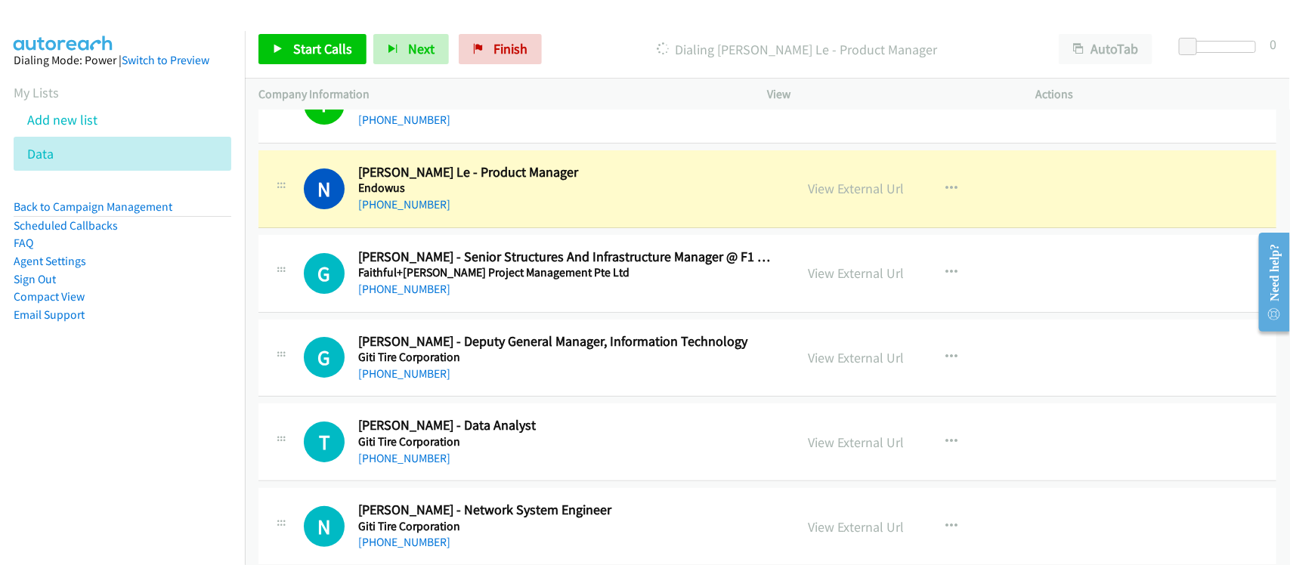
scroll to position [2551, 0]
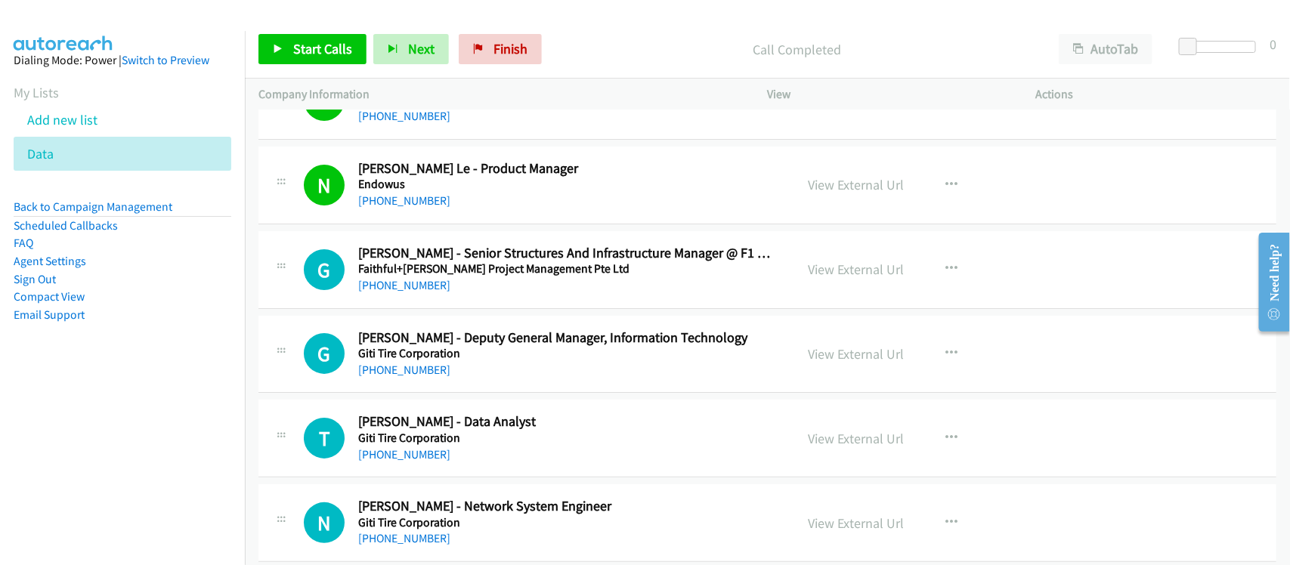
drag, startPoint x: 417, startPoint y: 293, endPoint x: 426, endPoint y: 273, distance: 22.3
click at [402, 293] on link "[PHONE_NUMBER]" at bounding box center [404, 285] width 92 height 14
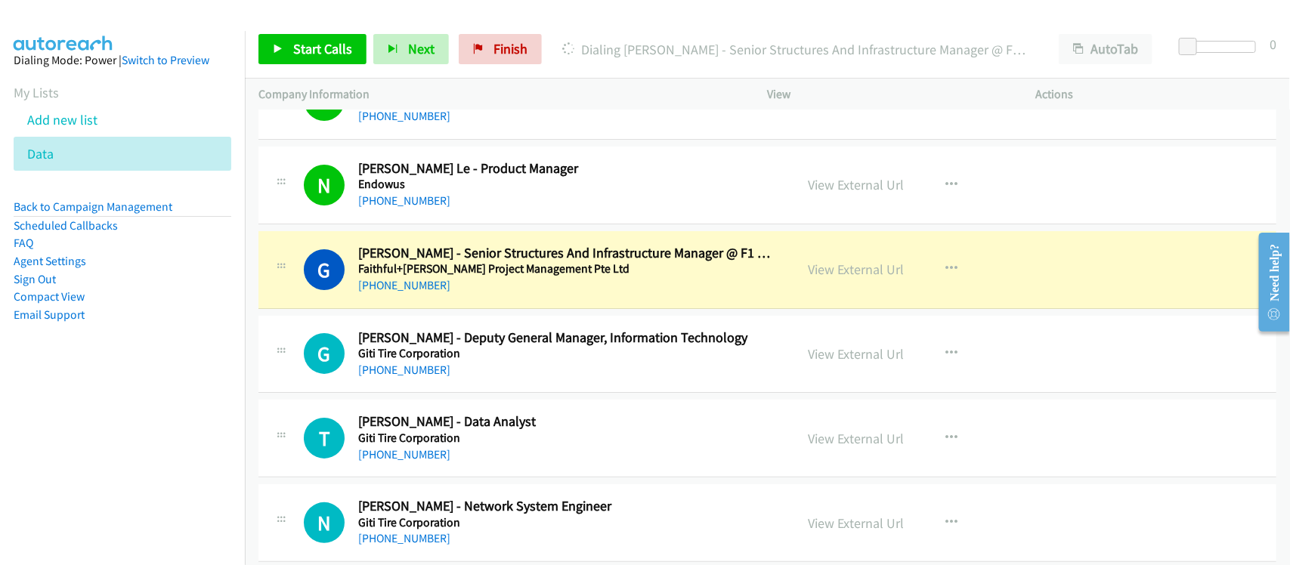
click at [448, 305] on div "G Callback Scheduled [PERSON_NAME] - Senior Structures And Infrastructure Manag…" at bounding box center [768, 270] width 1018 height 78
click at [843, 271] on link "View External Url" at bounding box center [857, 269] width 96 height 17
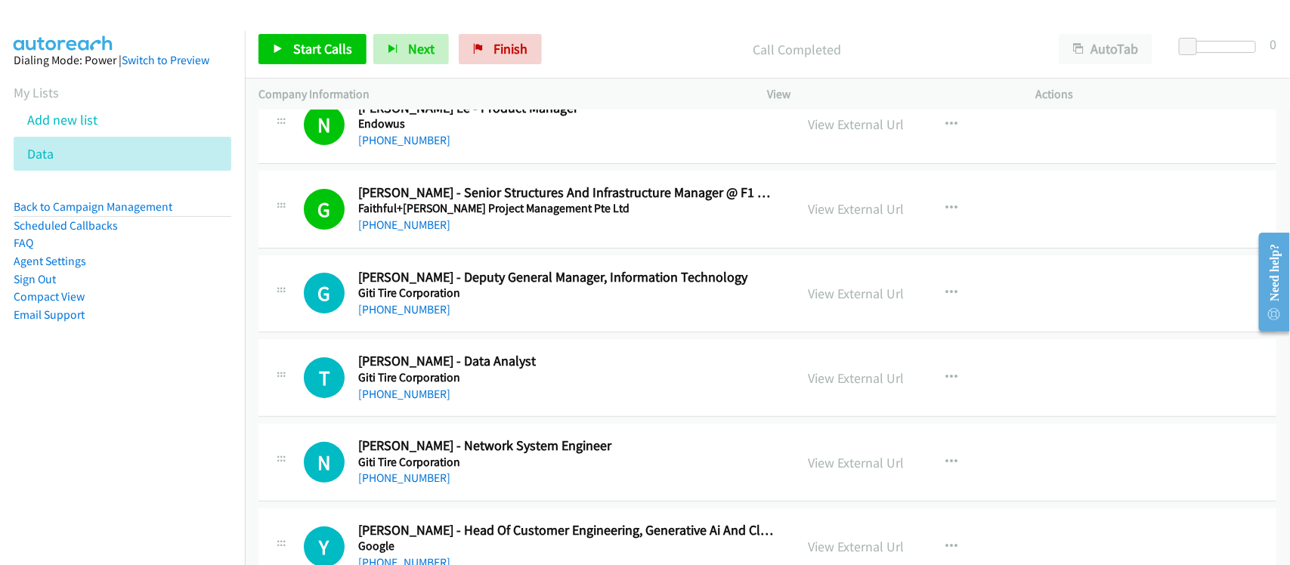
scroll to position [2646, 0]
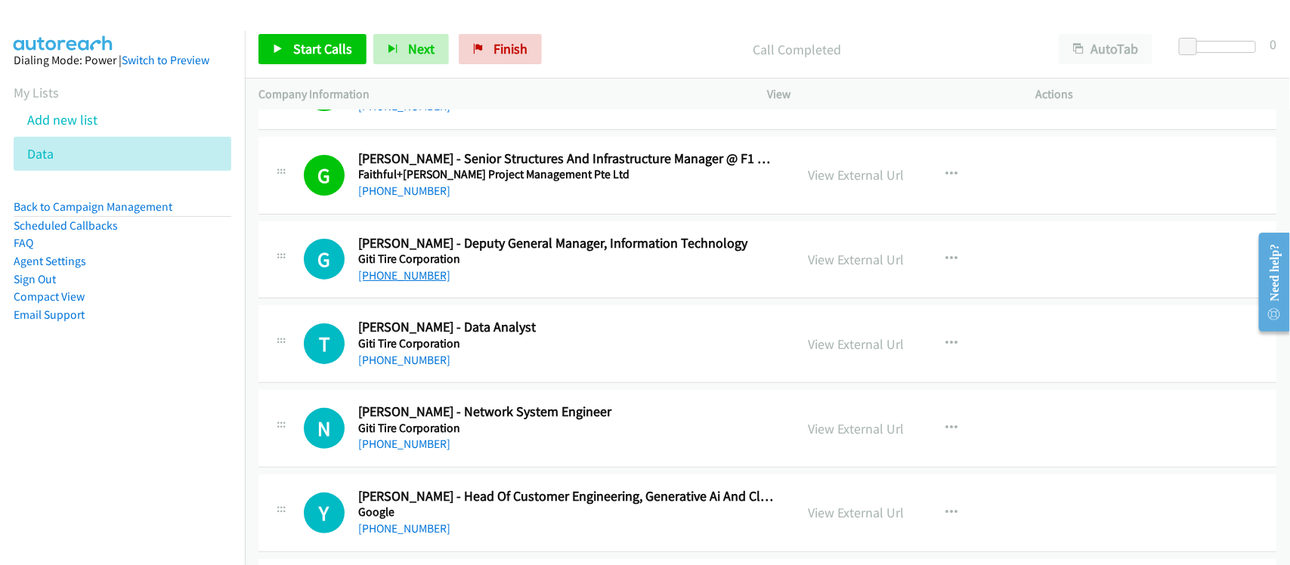
click at [417, 283] on link "[PHONE_NUMBER]" at bounding box center [404, 275] width 92 height 14
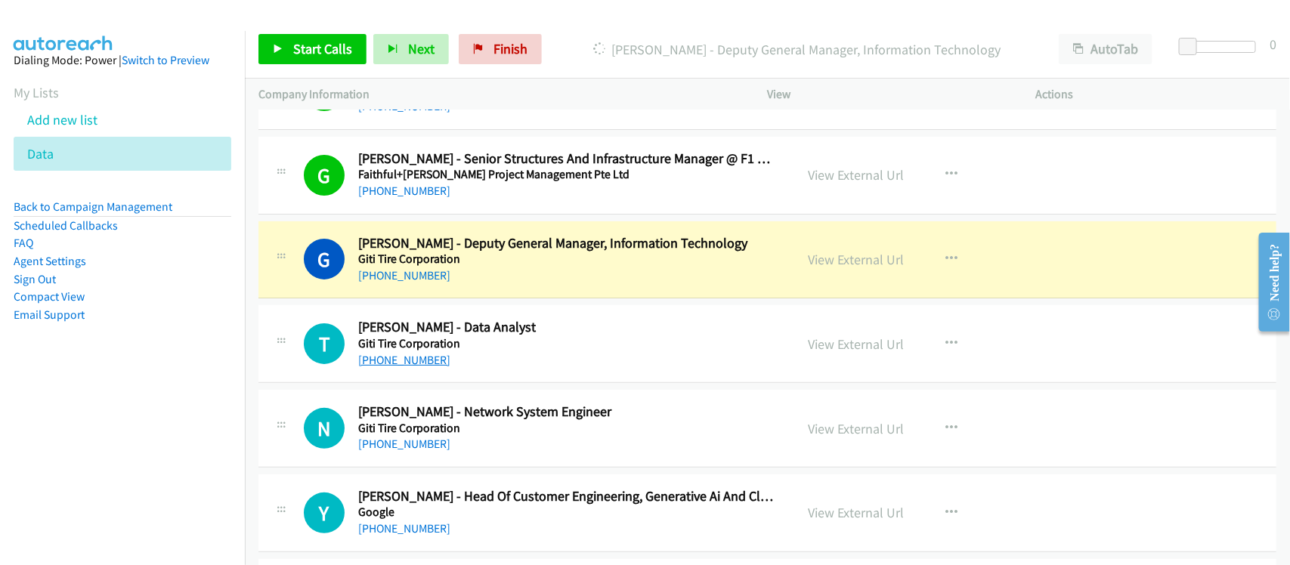
click at [387, 360] on link "[PHONE_NUMBER]" at bounding box center [404, 360] width 92 height 14
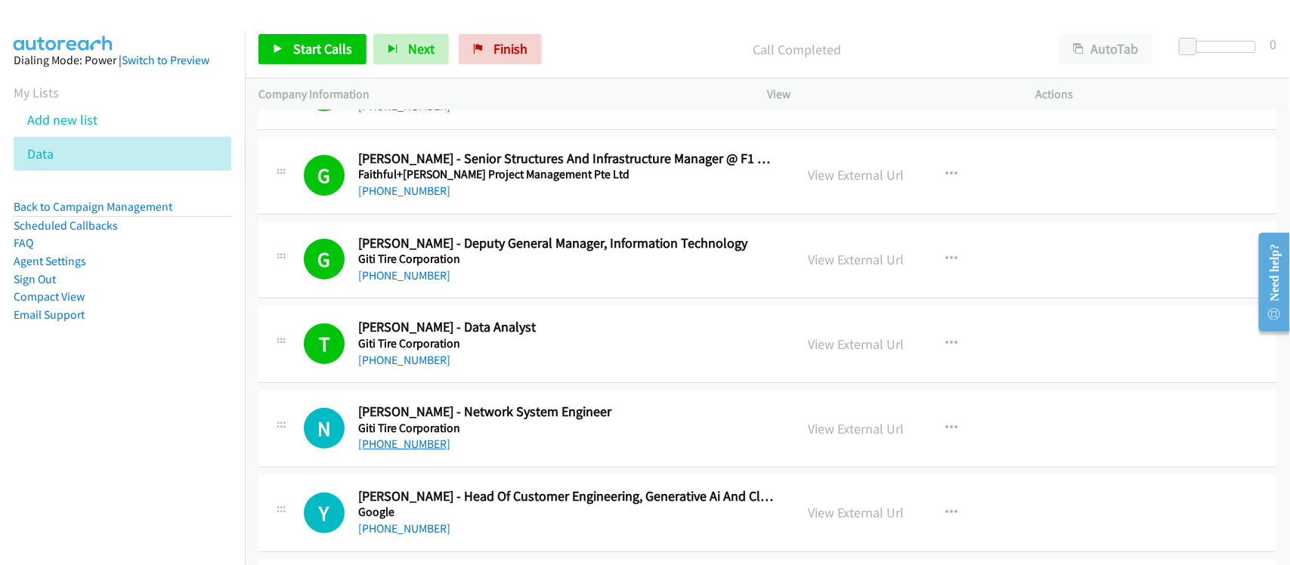
click at [365, 451] on link "[PHONE_NUMBER]" at bounding box center [404, 444] width 92 height 14
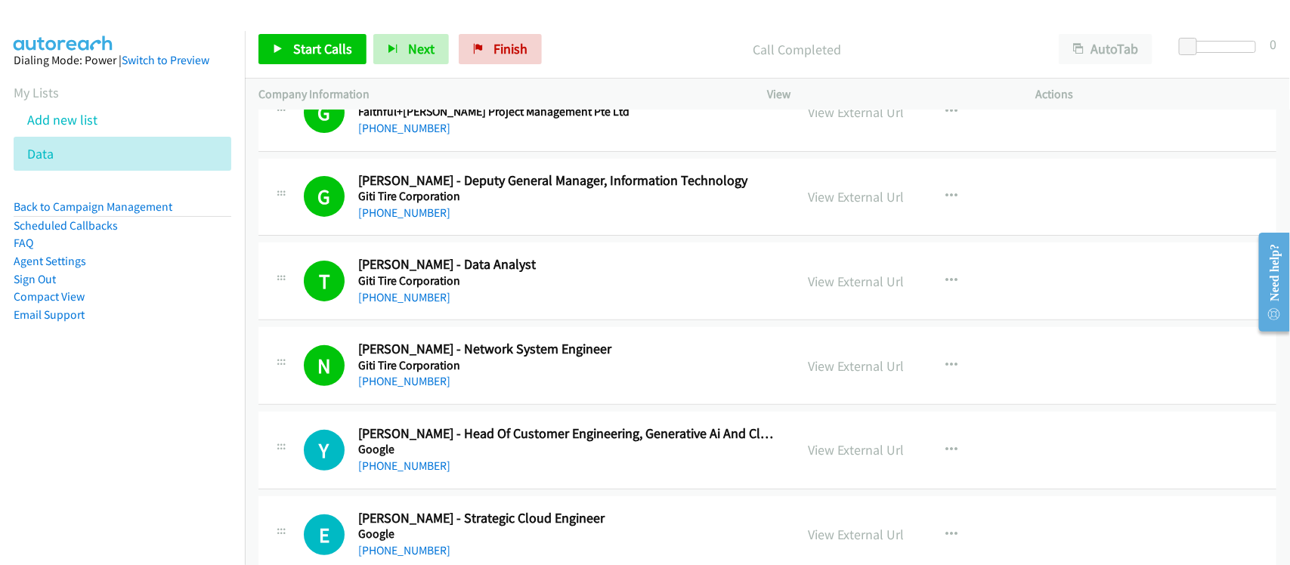
scroll to position [2835, 0]
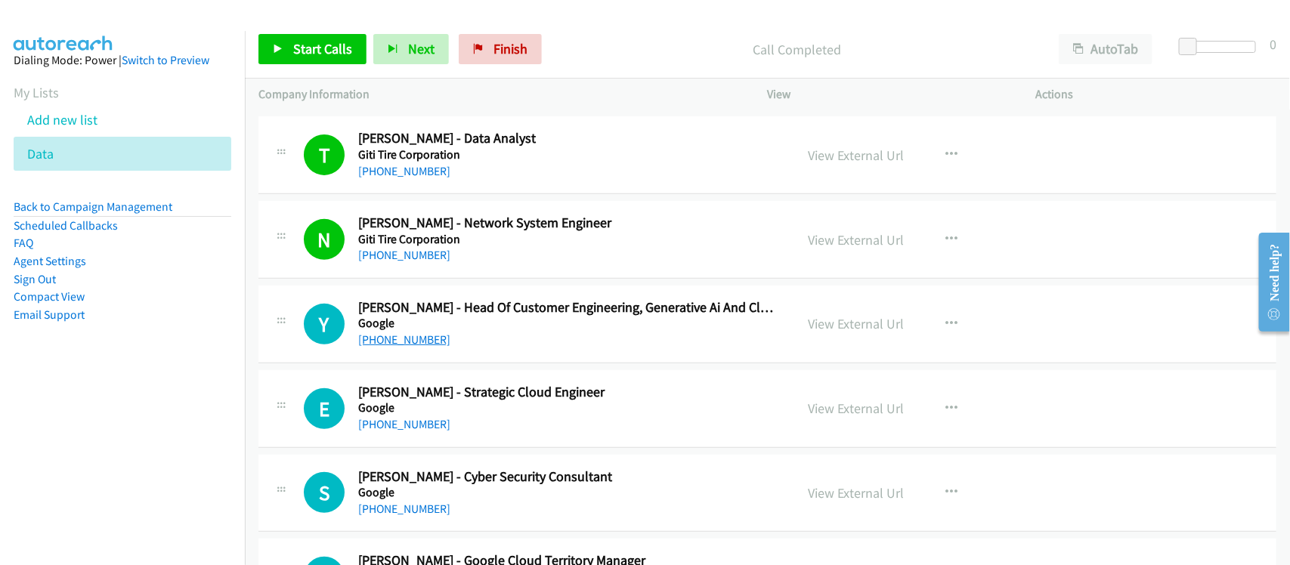
click at [413, 342] on link "[PHONE_NUMBER]" at bounding box center [404, 340] width 92 height 14
click at [443, 348] on div "[PHONE_NUMBER]" at bounding box center [566, 340] width 417 height 18
click at [401, 432] on link "[PHONE_NUMBER]" at bounding box center [404, 424] width 92 height 14
drag, startPoint x: 383, startPoint y: 522, endPoint x: 388, endPoint y: 516, distance: 8.2
click at [383, 519] on div "[PHONE_NUMBER]" at bounding box center [566, 509] width 417 height 18
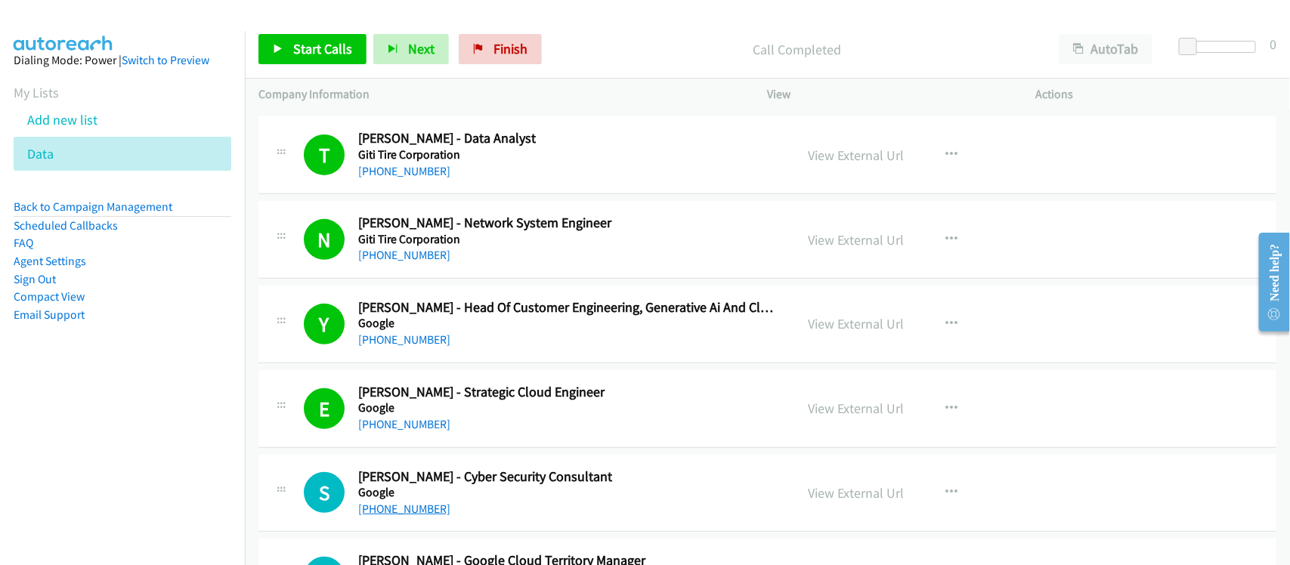
click at [389, 514] on link "[PHONE_NUMBER]" at bounding box center [404, 509] width 92 height 14
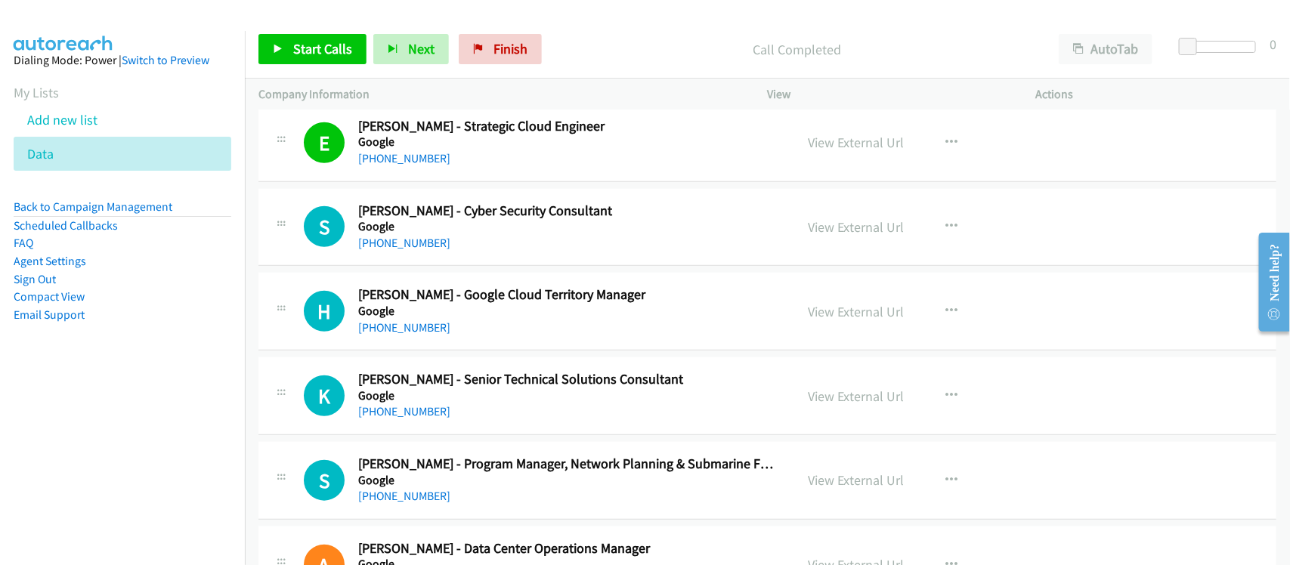
scroll to position [3118, 0]
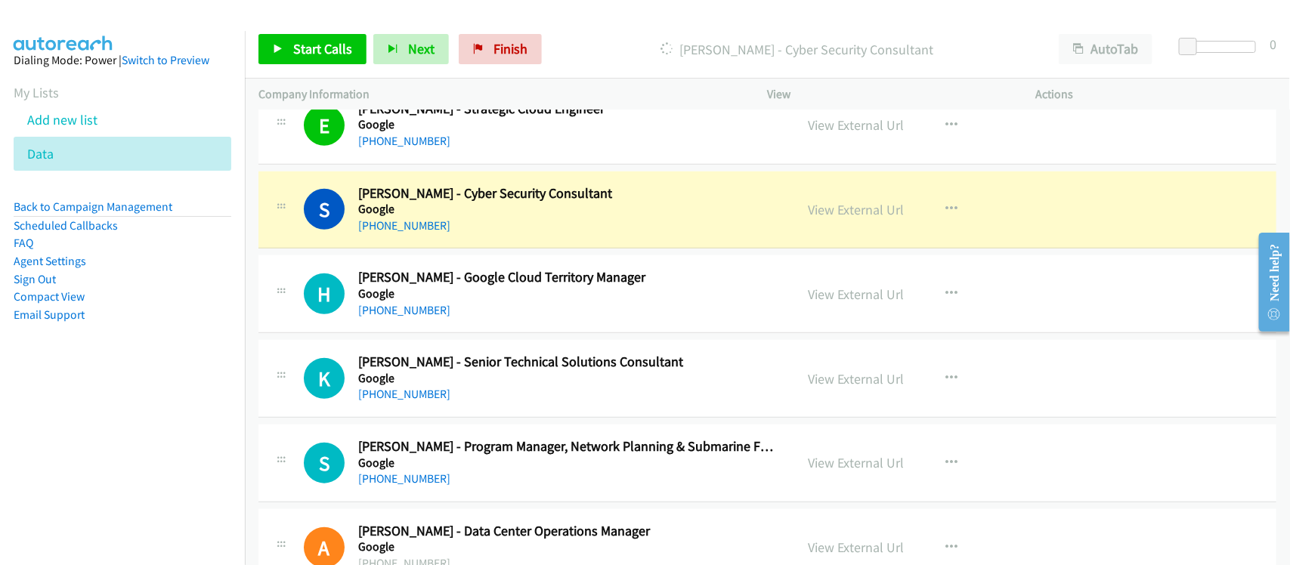
click at [456, 232] on div "[PHONE_NUMBER]" at bounding box center [566, 226] width 417 height 18
click at [862, 214] on link "View External Url" at bounding box center [857, 209] width 96 height 17
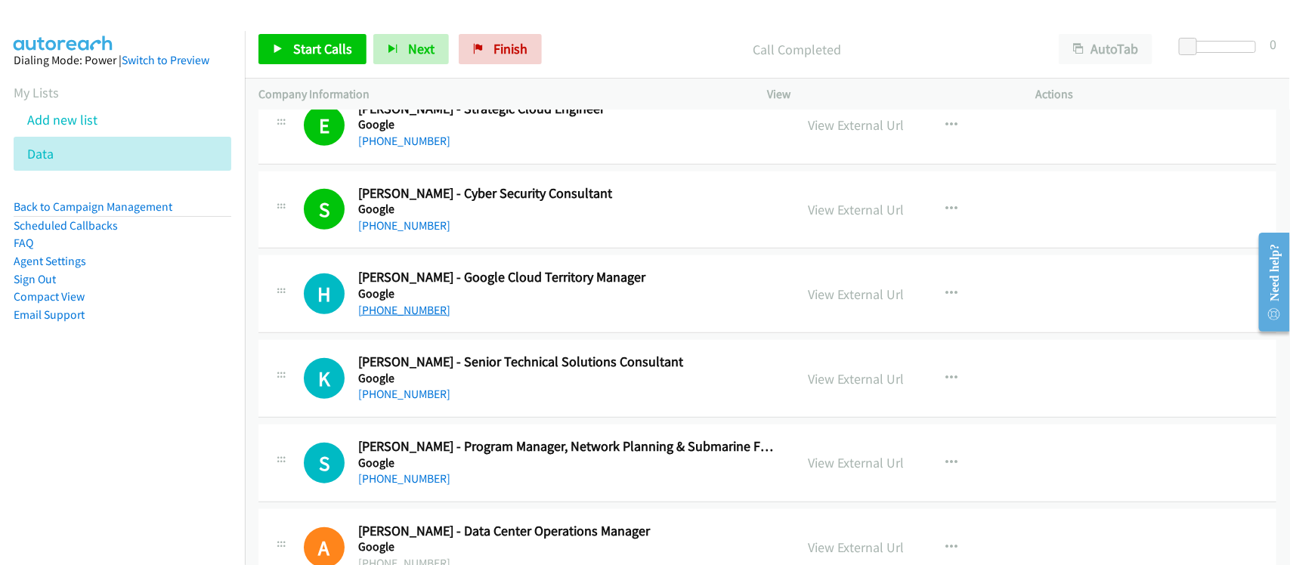
click at [379, 318] on link "[PHONE_NUMBER]" at bounding box center [404, 310] width 92 height 14
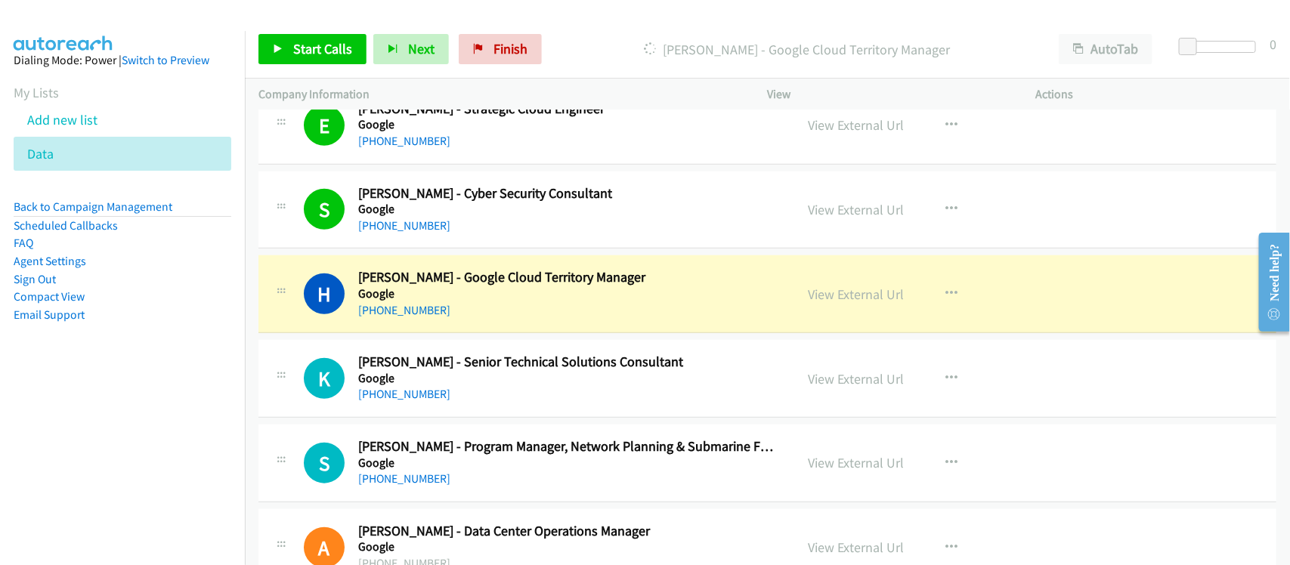
click at [460, 333] on div "H Callback Scheduled [PERSON_NAME] - Google Cloud Territory Manager Google [GEO…" at bounding box center [768, 295] width 1018 height 78
click at [829, 297] on link "View External Url" at bounding box center [857, 294] width 96 height 17
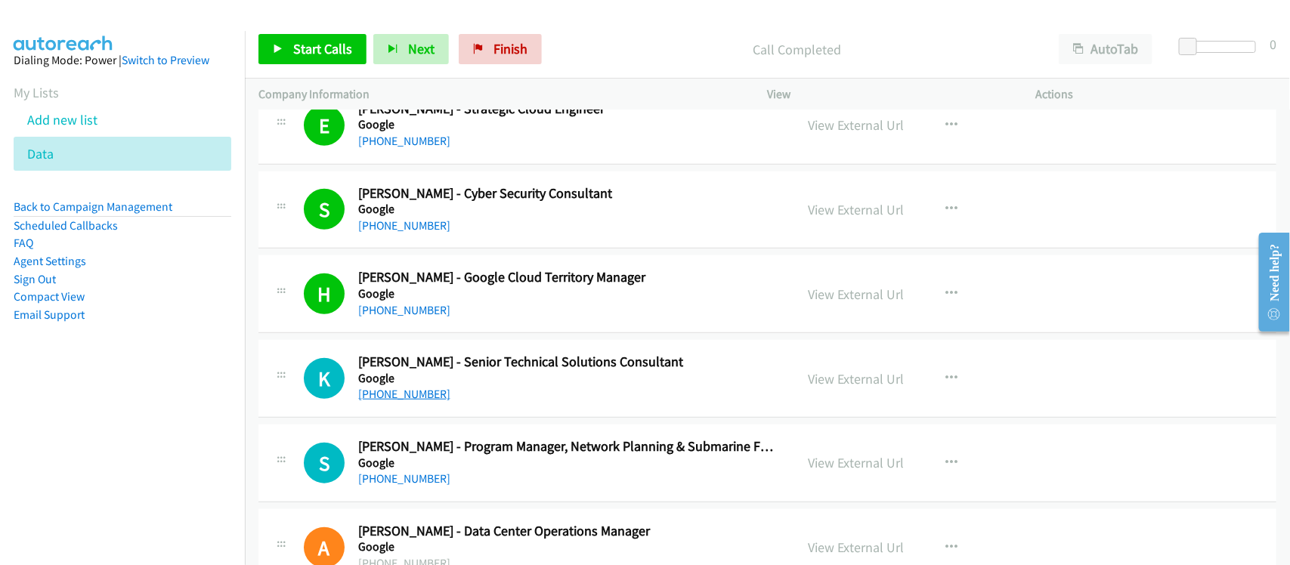
click at [410, 398] on link "[PHONE_NUMBER]" at bounding box center [404, 394] width 92 height 14
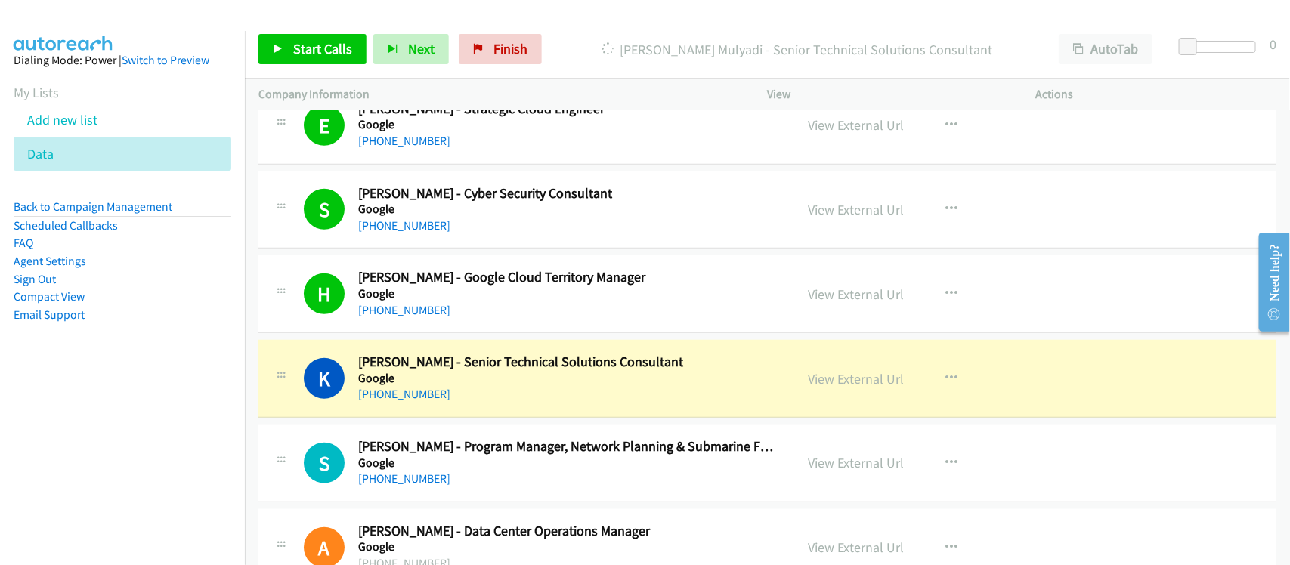
click at [458, 399] on div "[PHONE_NUMBER]" at bounding box center [566, 395] width 417 height 18
click at [815, 384] on link "View External Url" at bounding box center [857, 378] width 96 height 17
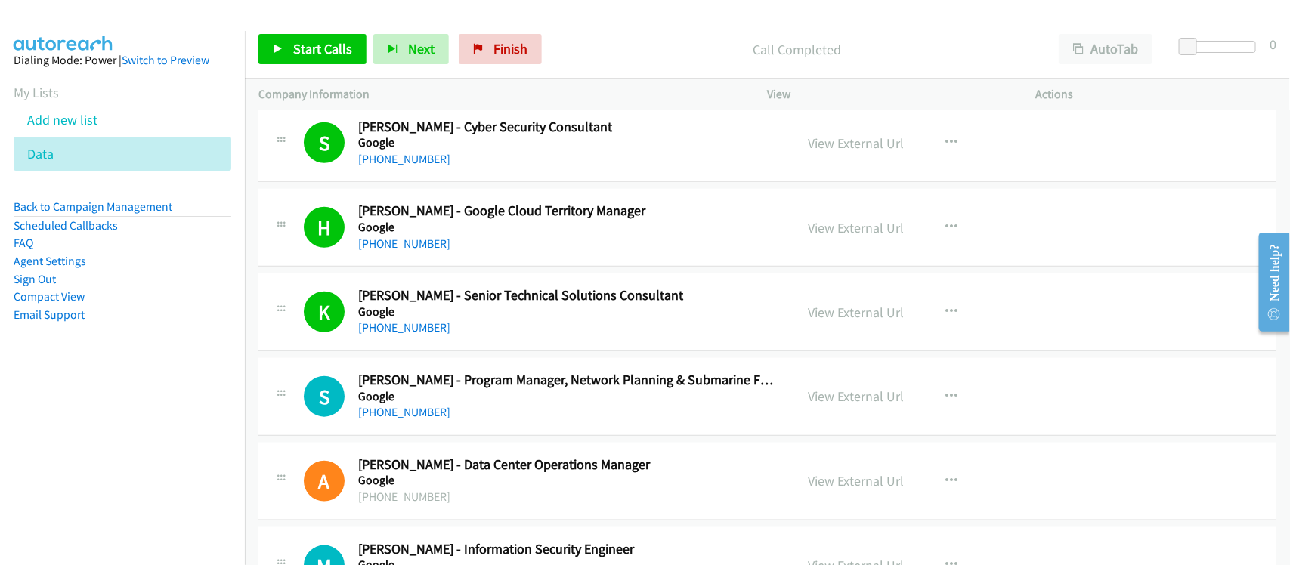
scroll to position [3307, 0]
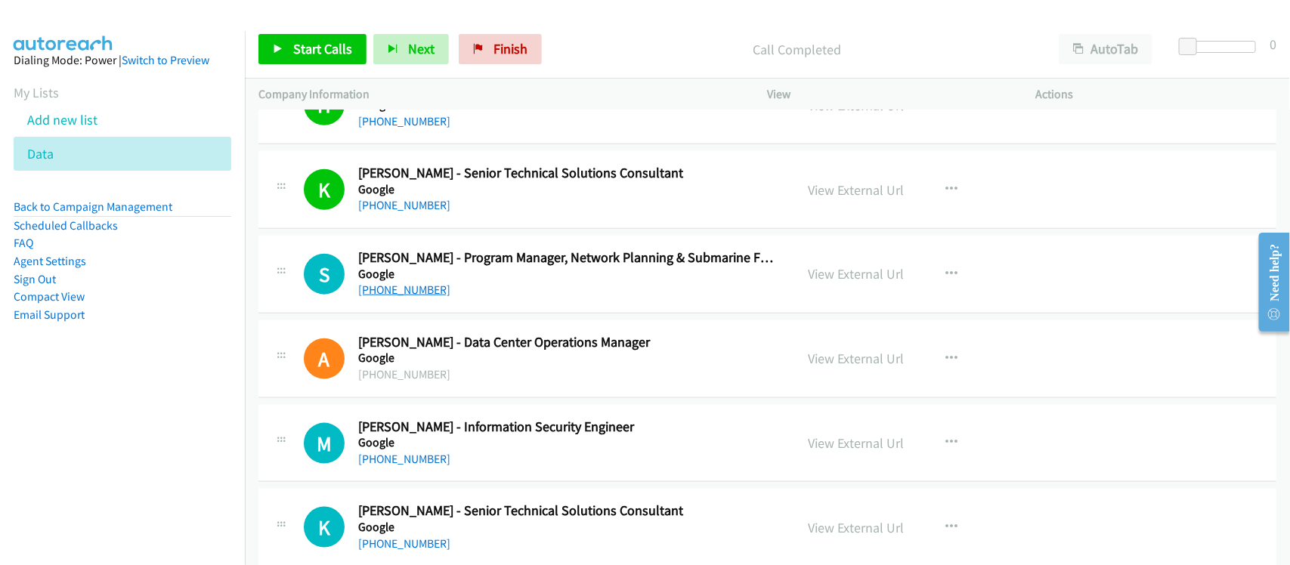
drag, startPoint x: 393, startPoint y: 288, endPoint x: 386, endPoint y: 289, distance: 7.6
click at [393, 288] on link "[PHONE_NUMBER]" at bounding box center [404, 290] width 92 height 14
click at [454, 314] on div "S Callback Scheduled [PERSON_NAME] - Program Manager, Network Planning & Submar…" at bounding box center [768, 275] width 1018 height 78
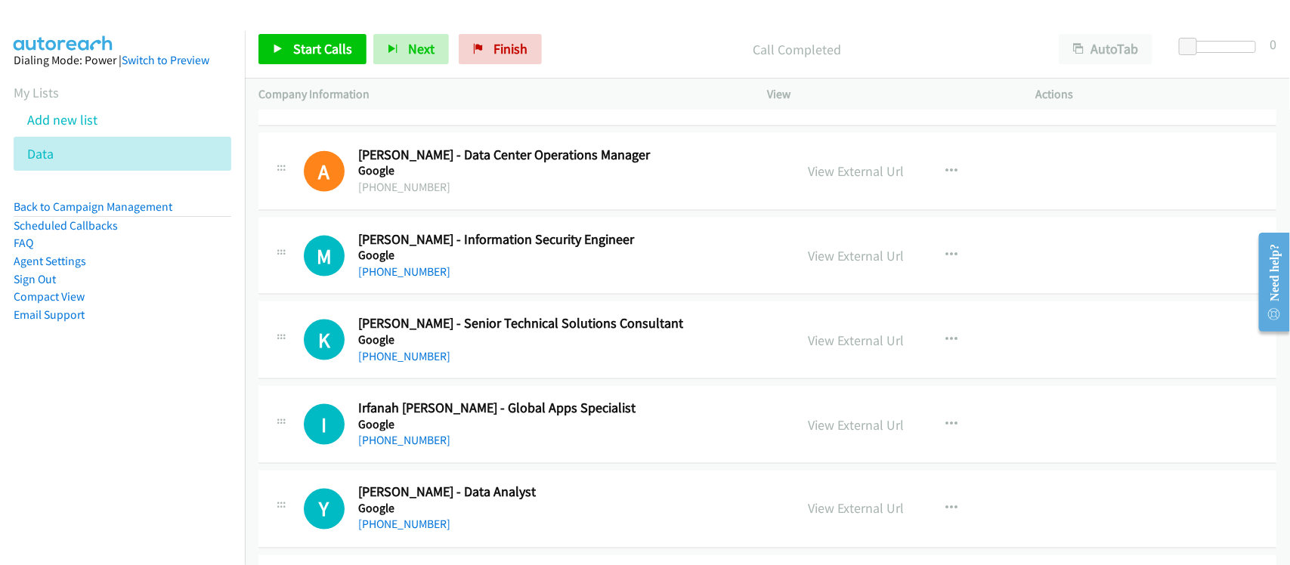
scroll to position [3496, 0]
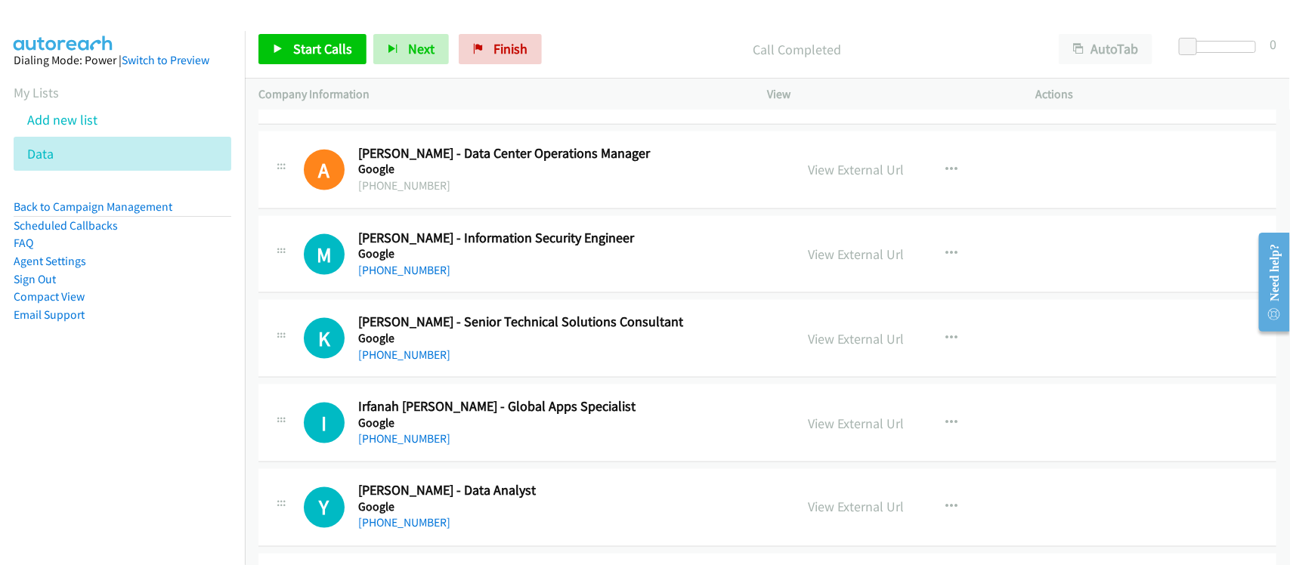
click at [437, 292] on div "M Callback Scheduled [PERSON_NAME] - Information Security Engineer Google [GEOG…" at bounding box center [768, 255] width 1018 height 78
click at [407, 272] on link "[PHONE_NUMBER]" at bounding box center [404, 270] width 92 height 14
click at [454, 358] on div "[PHONE_NUMBER]" at bounding box center [566, 355] width 417 height 18
click at [414, 358] on link "[PHONE_NUMBER]" at bounding box center [404, 355] width 92 height 14
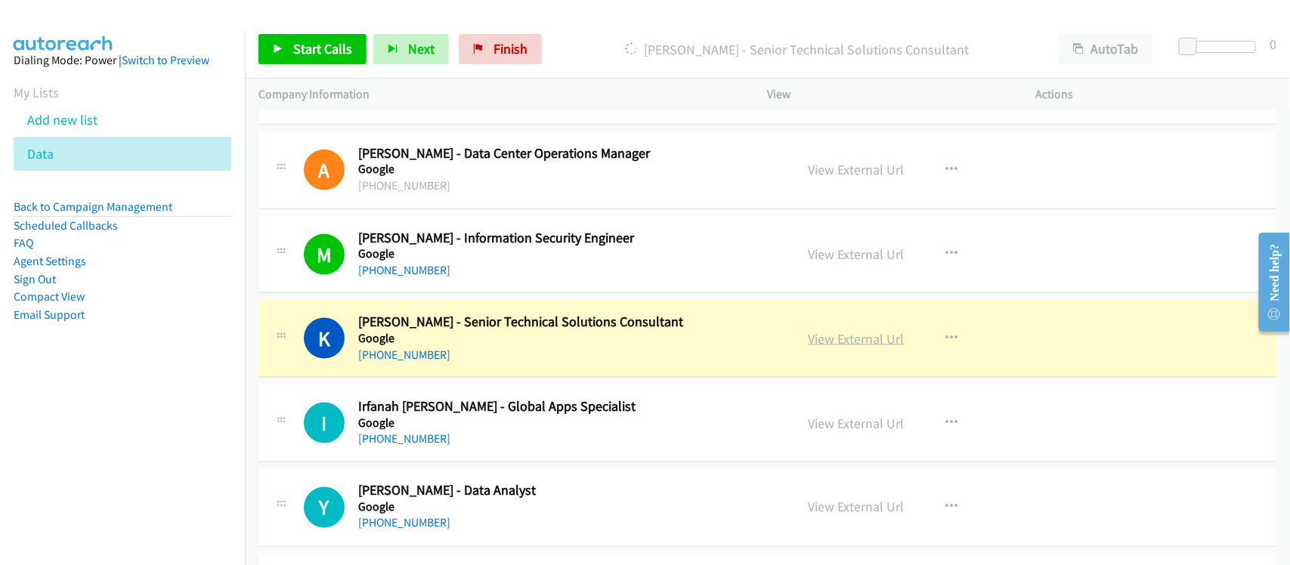
click at [839, 345] on link "View External Url" at bounding box center [857, 338] width 96 height 17
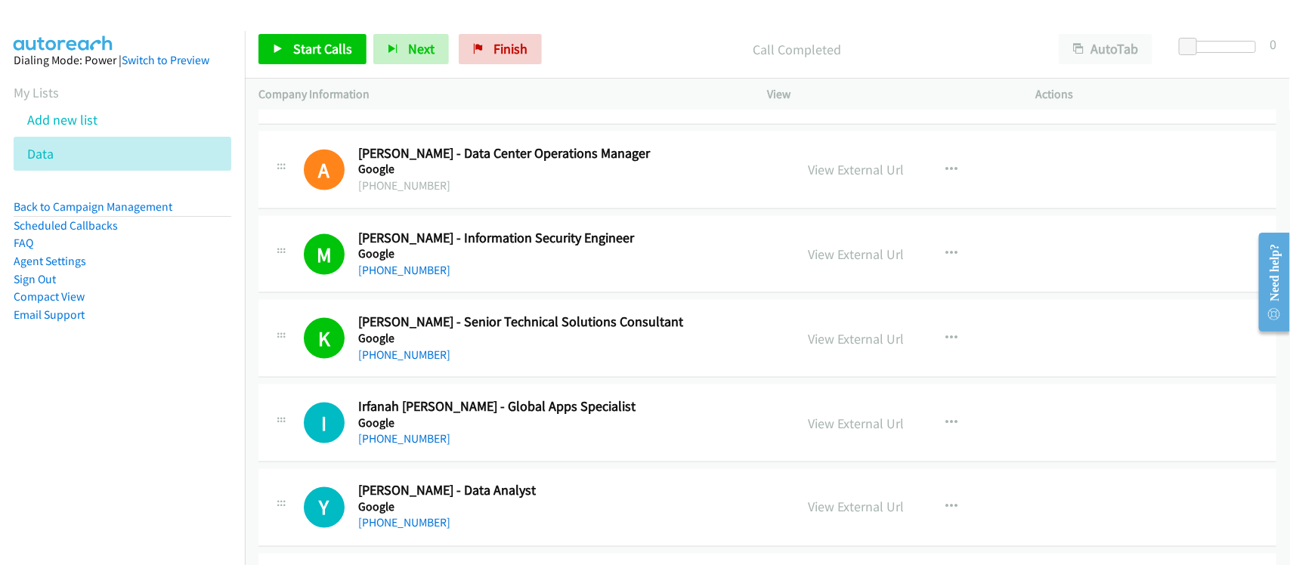
drag, startPoint x: 413, startPoint y: 440, endPoint x: 410, endPoint y: 431, distance: 9.6
click at [413, 440] on link "[PHONE_NUMBER]" at bounding box center [404, 439] width 92 height 14
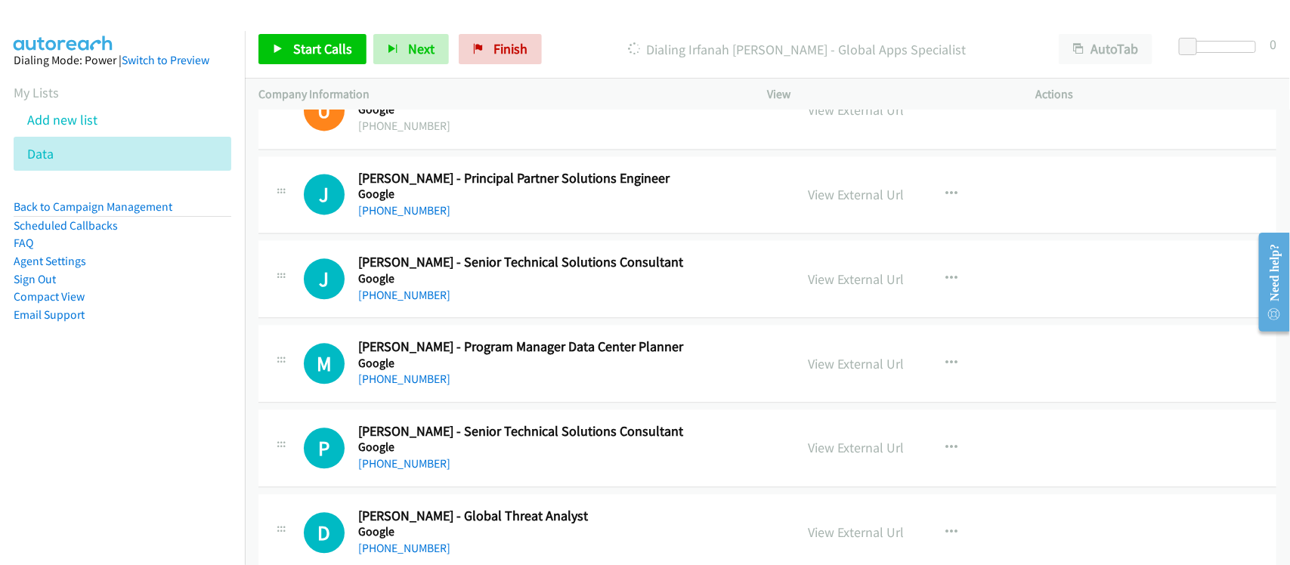
scroll to position [3780, 0]
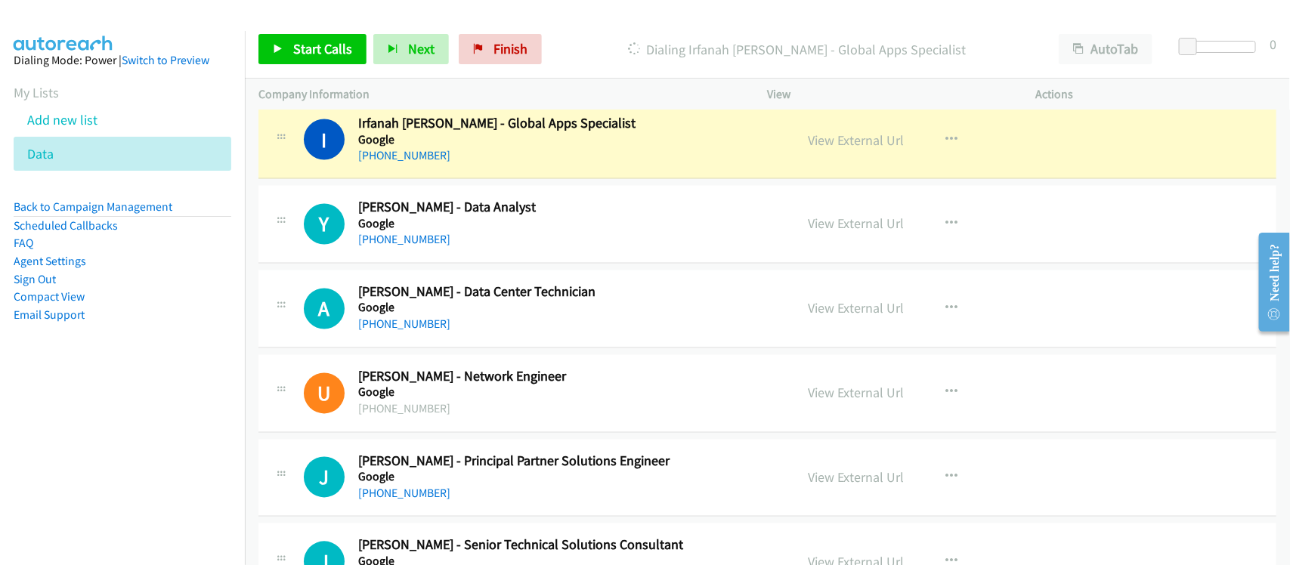
click at [170, 499] on nav "Dialing Mode: Power | Switch to Preview My Lists Add new list Data Back to Camp…" at bounding box center [123, 313] width 246 height 565
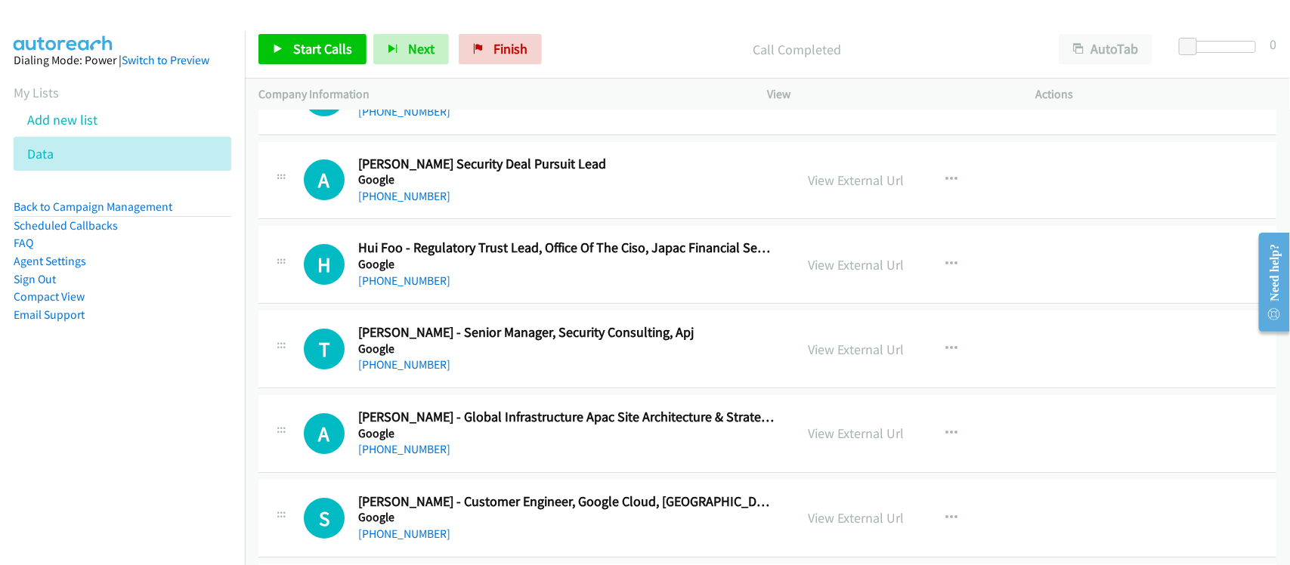
scroll to position [25012, 0]
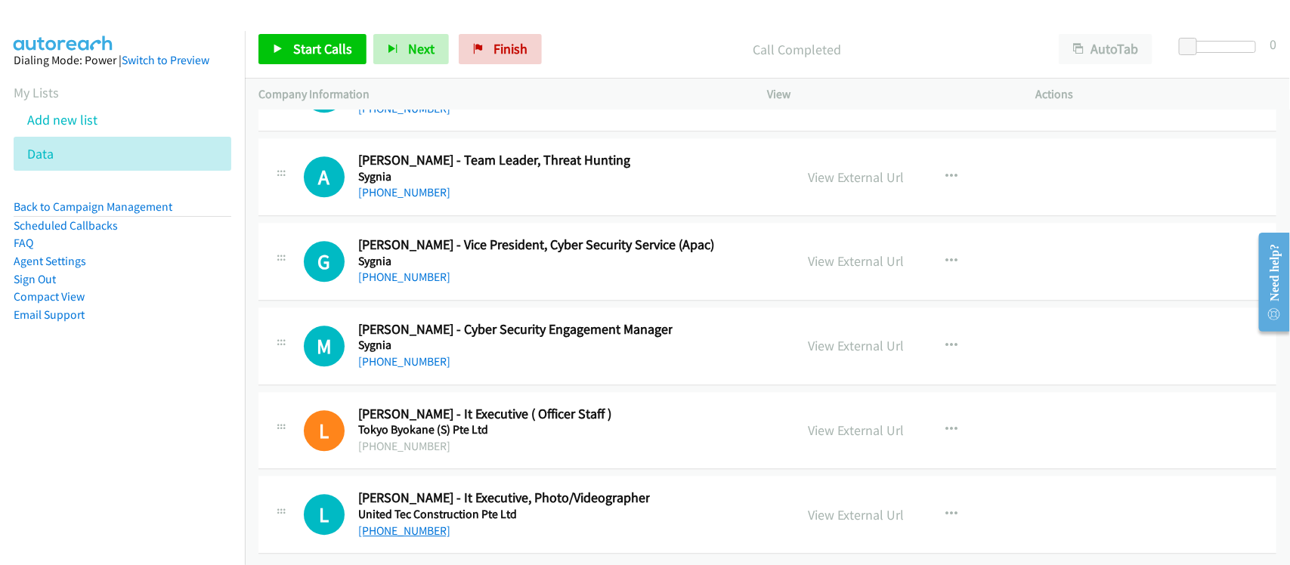
click at [424, 524] on link "[PHONE_NUMBER]" at bounding box center [404, 531] width 92 height 14
click at [395, 355] on link "[PHONE_NUMBER]" at bounding box center [404, 362] width 92 height 14
click at [401, 270] on link "[PHONE_NUMBER]" at bounding box center [404, 277] width 92 height 14
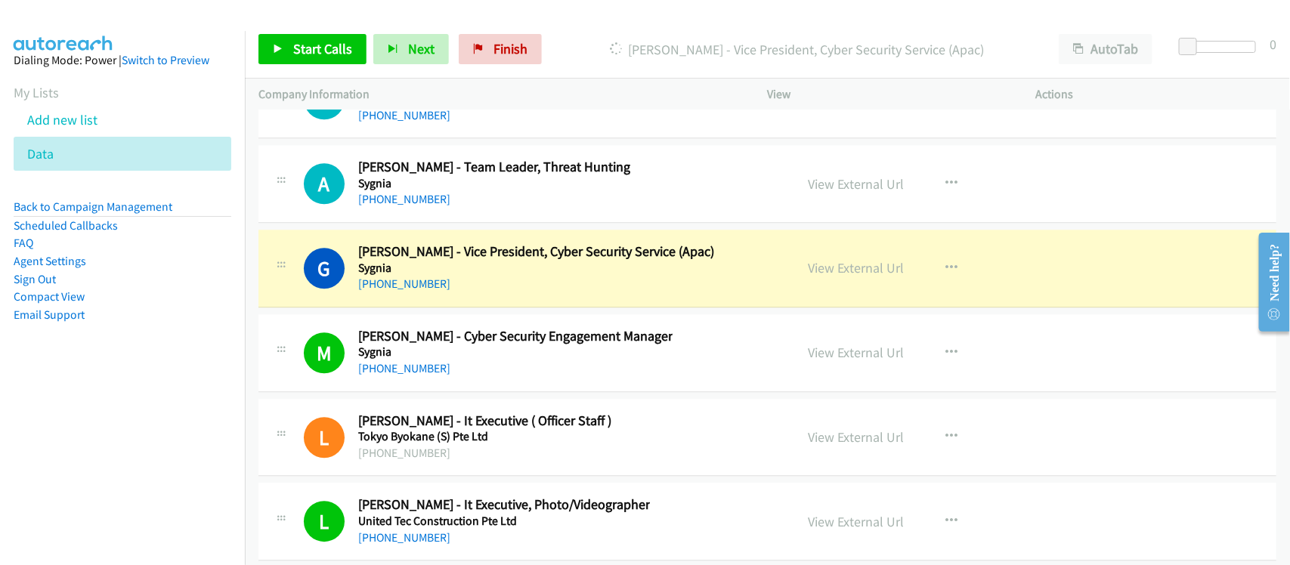
scroll to position [24918, 0]
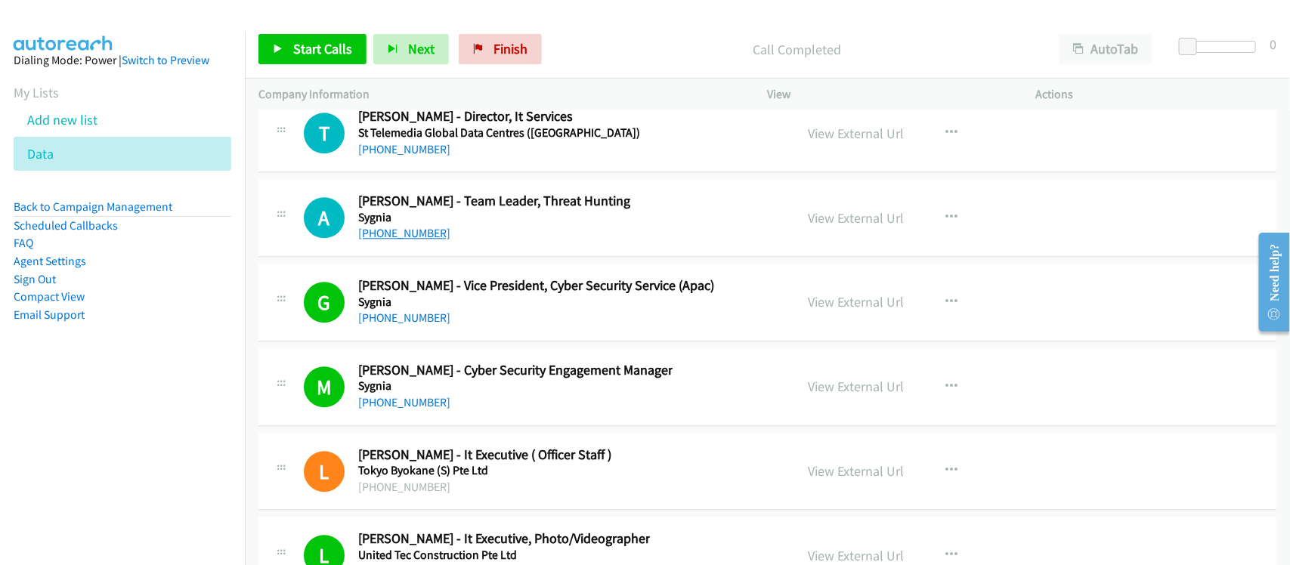
click at [420, 240] on link "[PHONE_NUMBER]" at bounding box center [404, 233] width 92 height 14
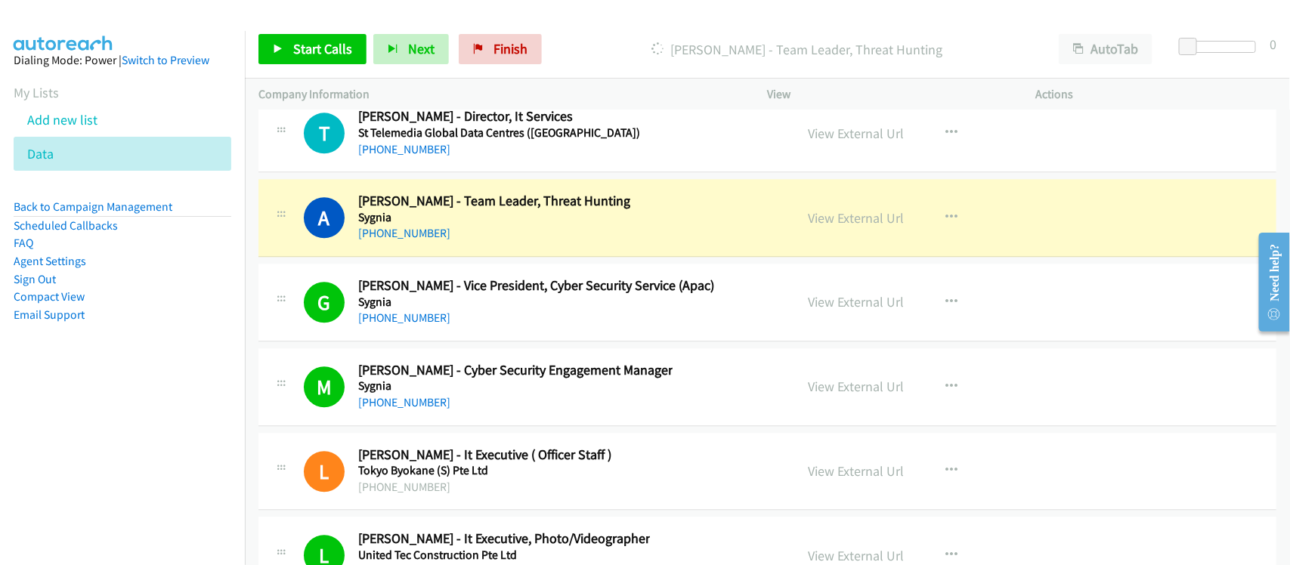
scroll to position [24823, 0]
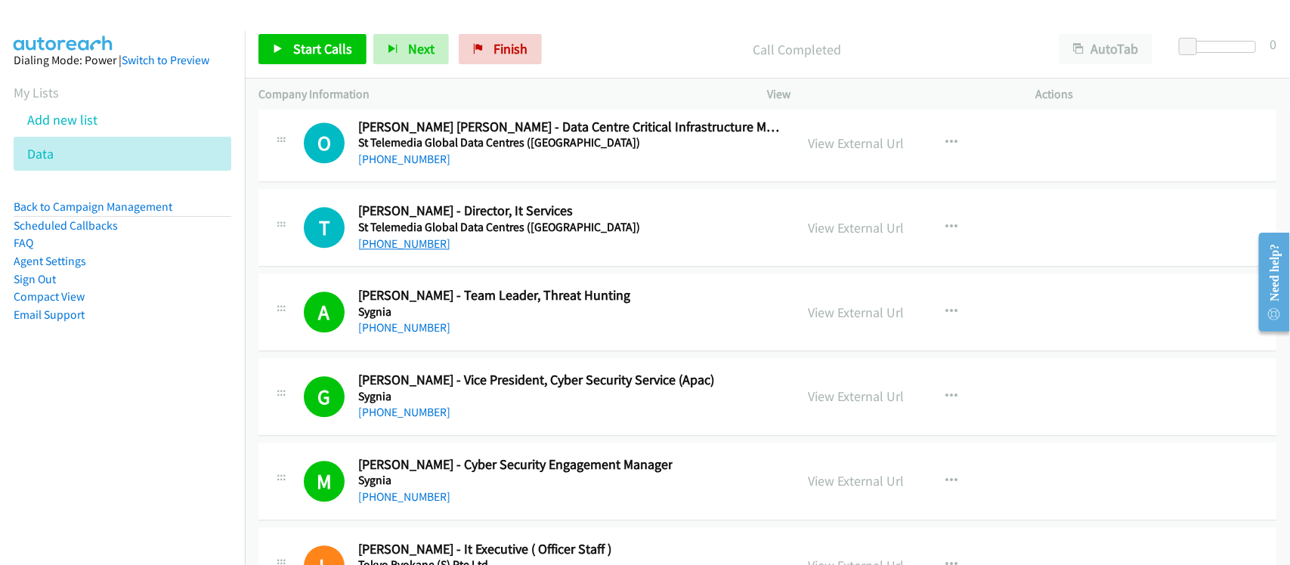
click at [403, 251] on link "[PHONE_NUMBER]" at bounding box center [404, 244] width 92 height 14
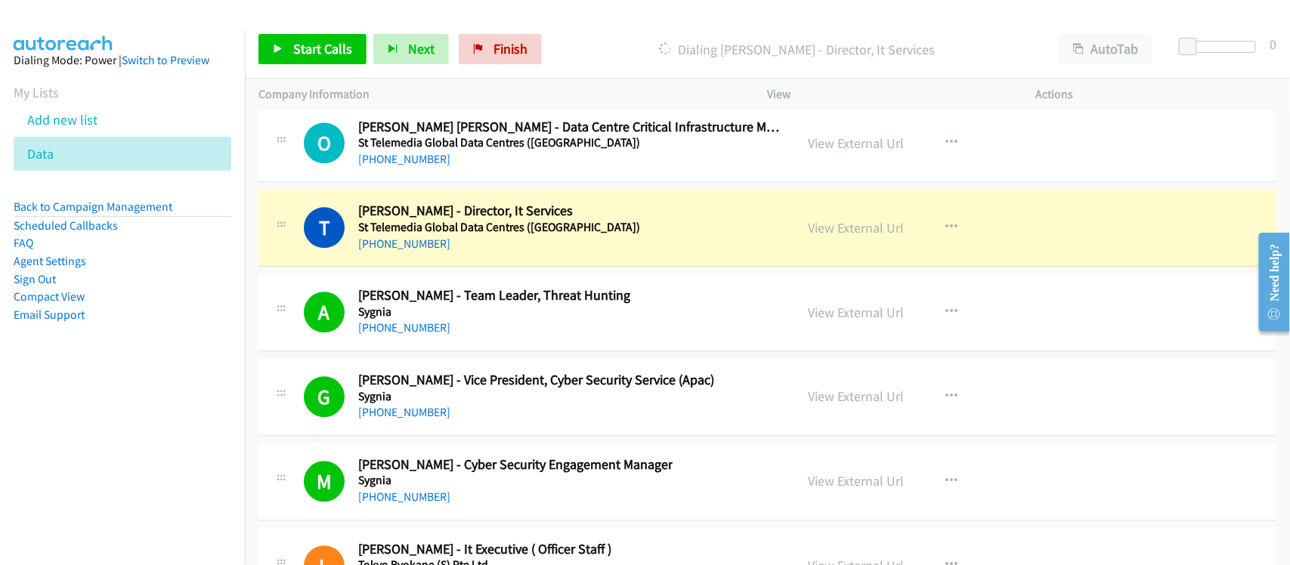
click at [452, 267] on div "T Callback Scheduled [PERSON_NAME] - Director, It Services St Telemedia Global …" at bounding box center [768, 228] width 1018 height 78
click at [834, 237] on link "View External Url" at bounding box center [857, 227] width 96 height 17
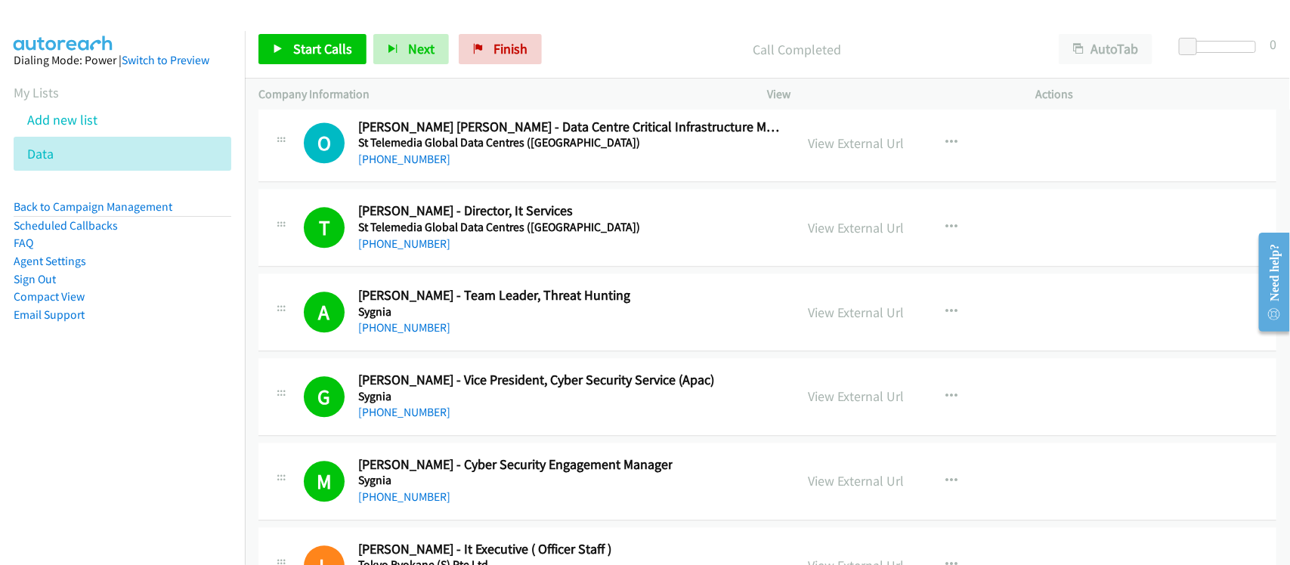
drag, startPoint x: 412, startPoint y: 195, endPoint x: 408, endPoint y: 178, distance: 17.1
click at [412, 166] on link "[PHONE_NUMBER]" at bounding box center [404, 159] width 92 height 14
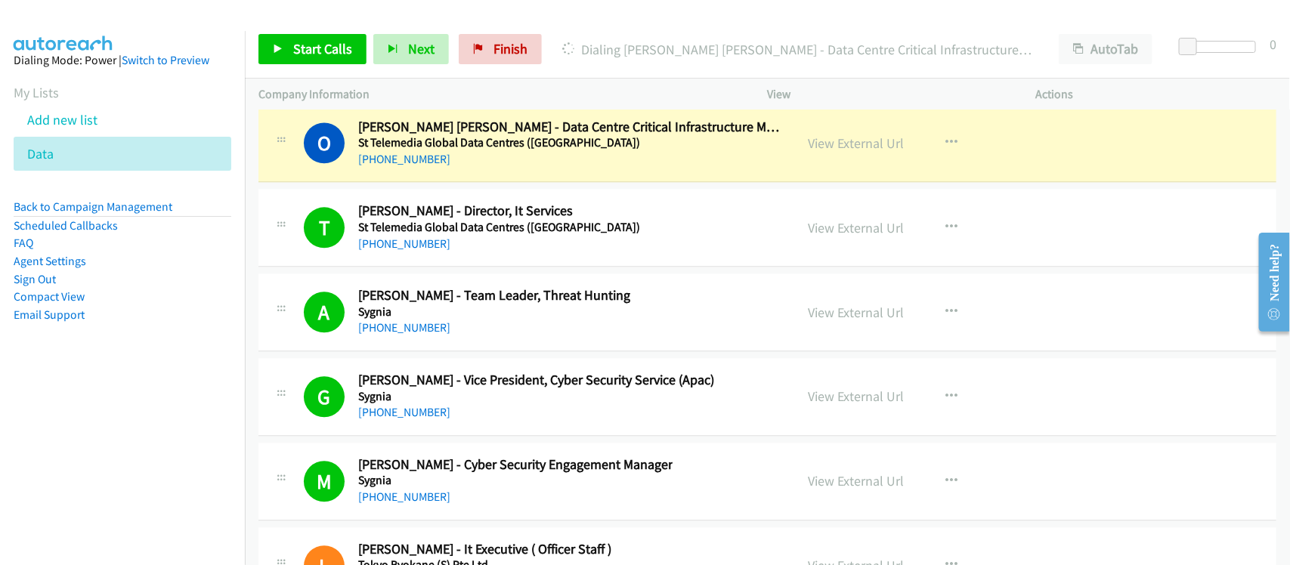
scroll to position [24634, 0]
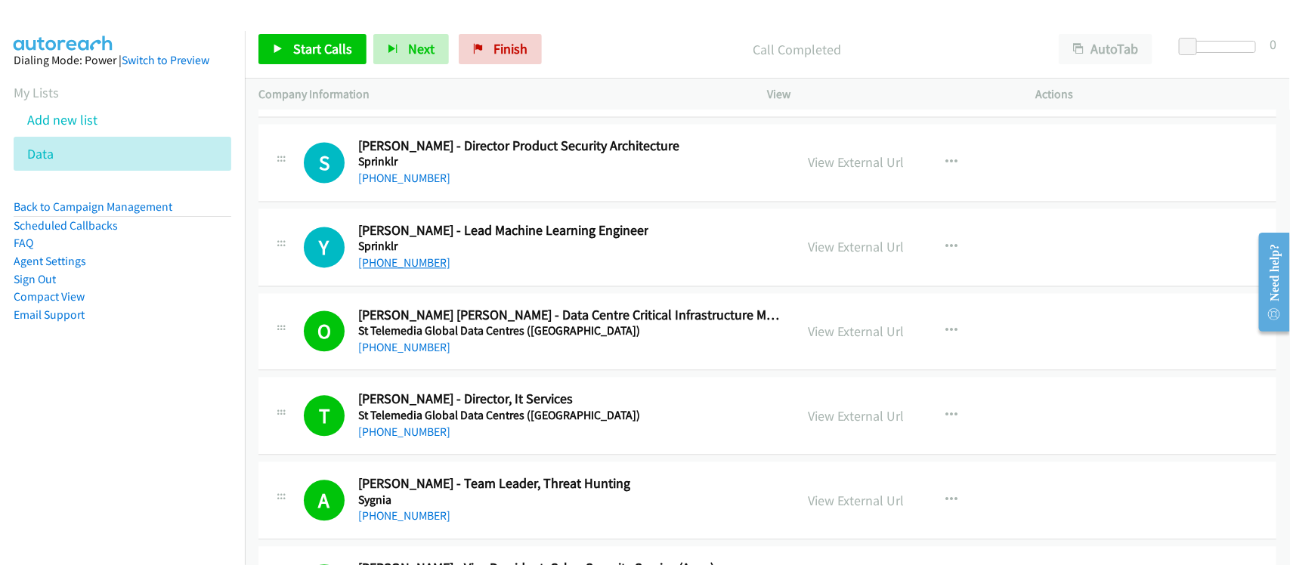
click at [398, 271] on link "[PHONE_NUMBER]" at bounding box center [404, 263] width 92 height 14
click at [424, 186] on link "[PHONE_NUMBER]" at bounding box center [404, 179] width 92 height 14
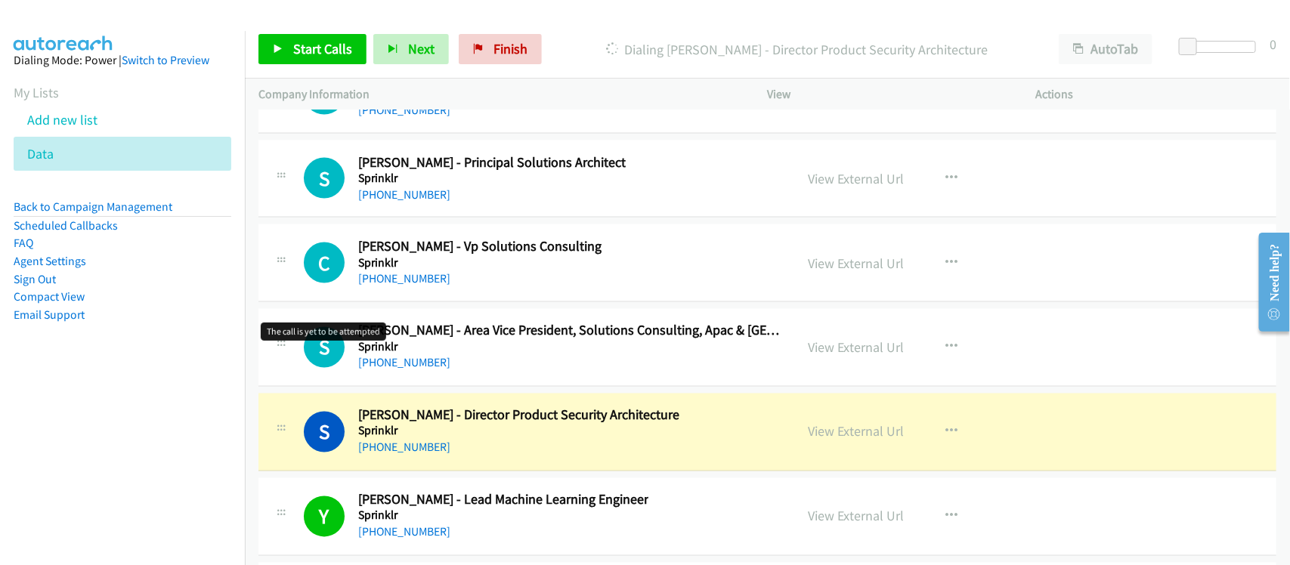
scroll to position [24351, 0]
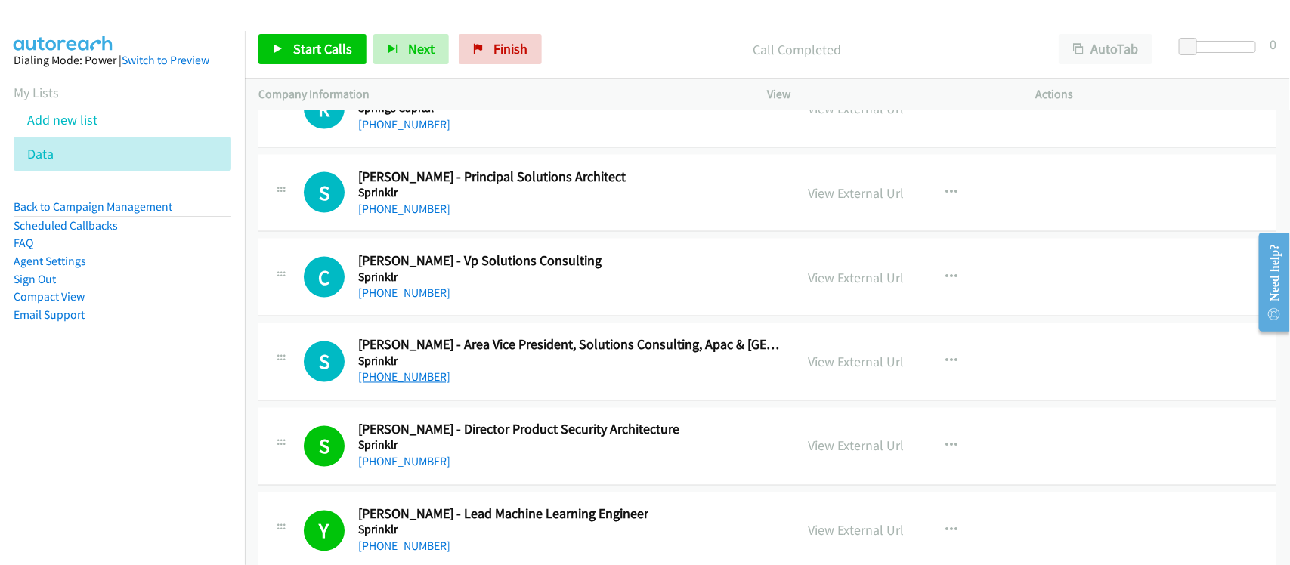
click at [398, 385] on link "[PHONE_NUMBER]" at bounding box center [404, 377] width 92 height 14
click at [408, 301] on link "[PHONE_NUMBER]" at bounding box center [404, 294] width 92 height 14
click at [376, 216] on link "[PHONE_NUMBER]" at bounding box center [404, 209] width 92 height 14
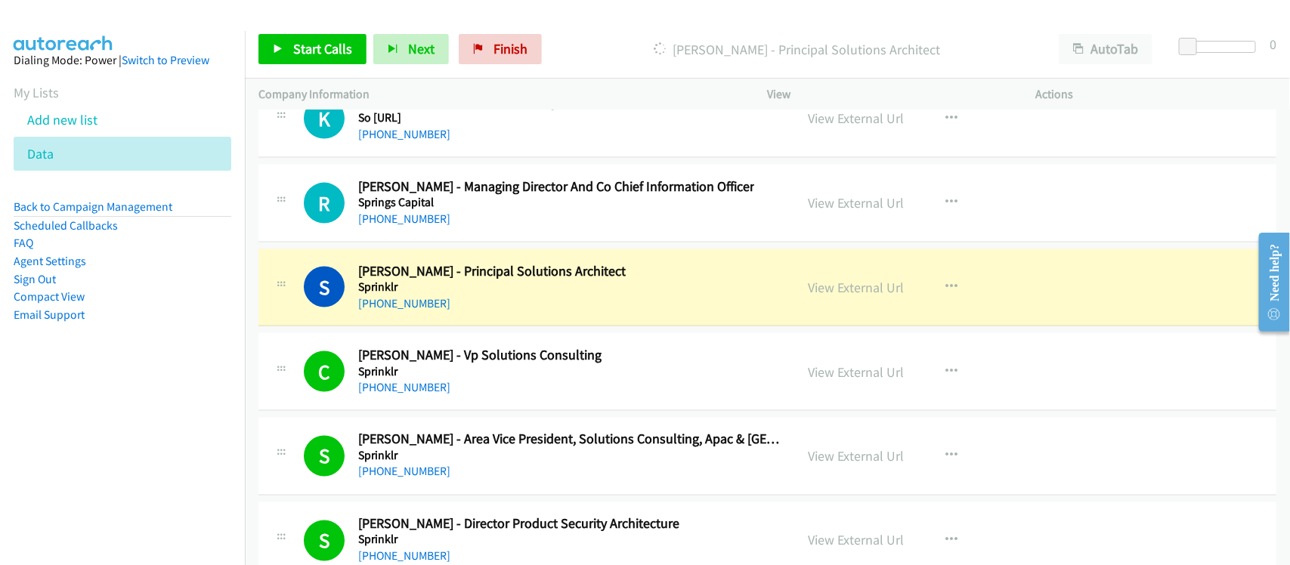
scroll to position [24162, 0]
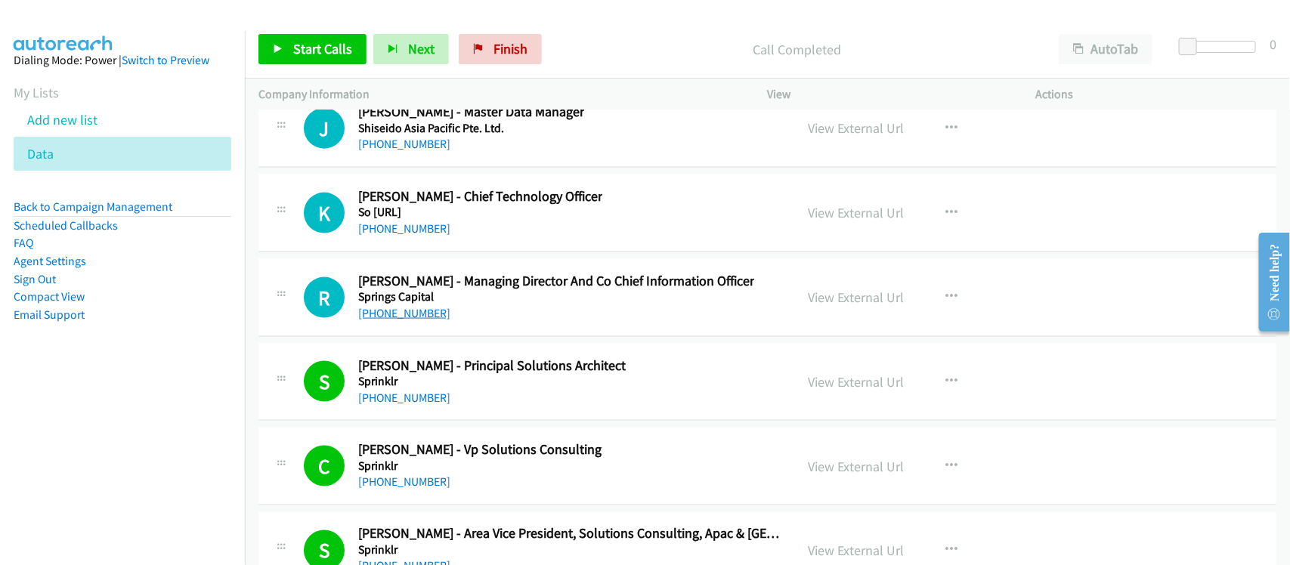
click at [409, 321] on link "[PHONE_NUMBER]" at bounding box center [404, 313] width 92 height 14
click at [386, 236] on link "[PHONE_NUMBER]" at bounding box center [404, 228] width 92 height 14
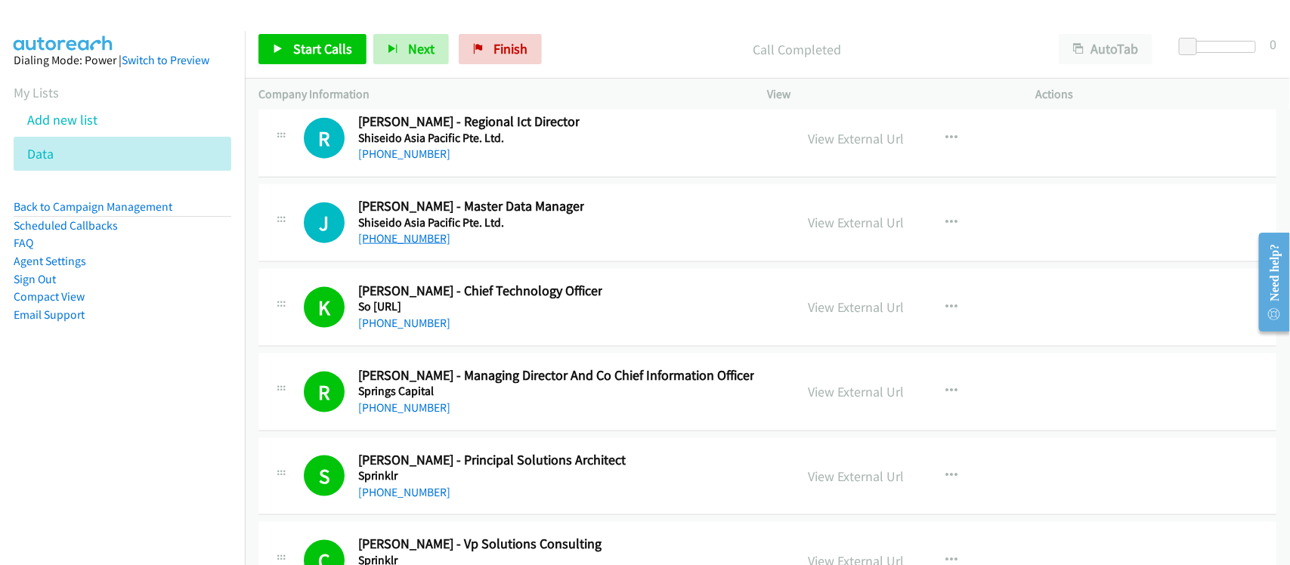
click at [389, 246] on link "[PHONE_NUMBER]" at bounding box center [404, 238] width 92 height 14
click at [384, 161] on link "[PHONE_NUMBER]" at bounding box center [404, 154] width 92 height 14
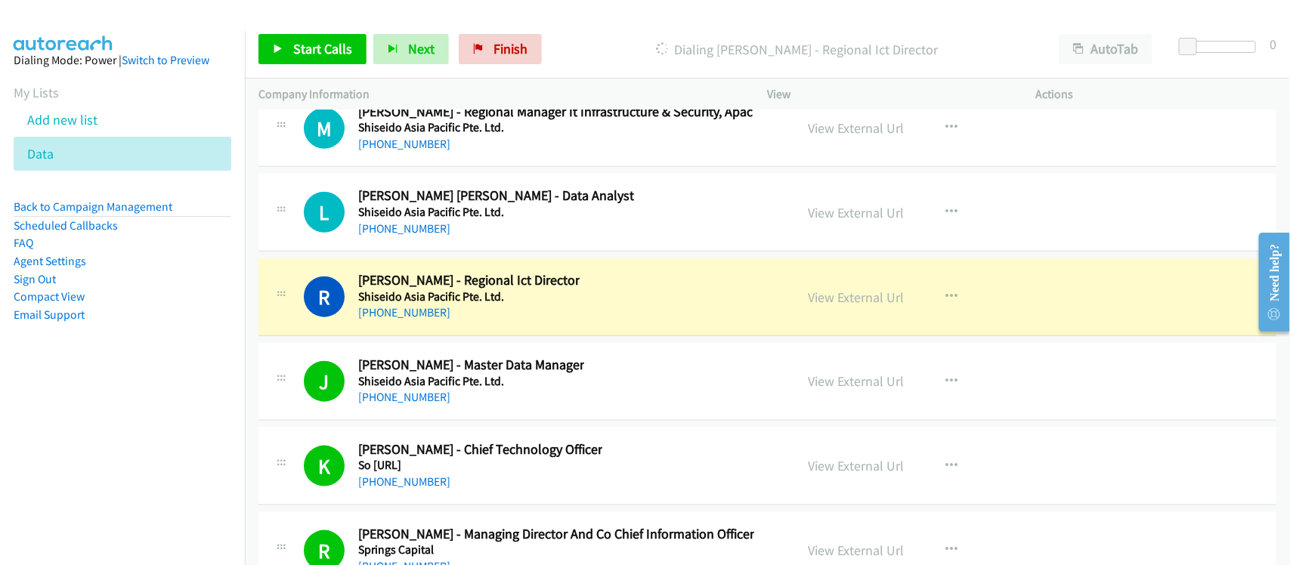
scroll to position [23878, 0]
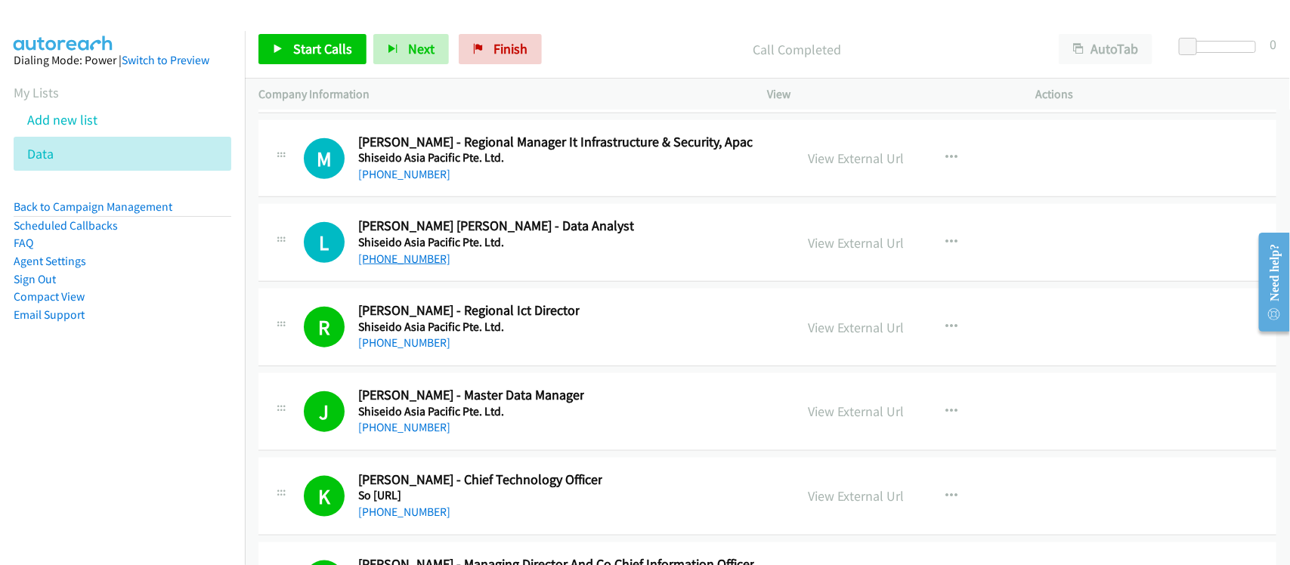
click at [414, 266] on link "[PHONE_NUMBER]" at bounding box center [404, 259] width 92 height 14
click at [424, 181] on link "[PHONE_NUMBER]" at bounding box center [404, 174] width 92 height 14
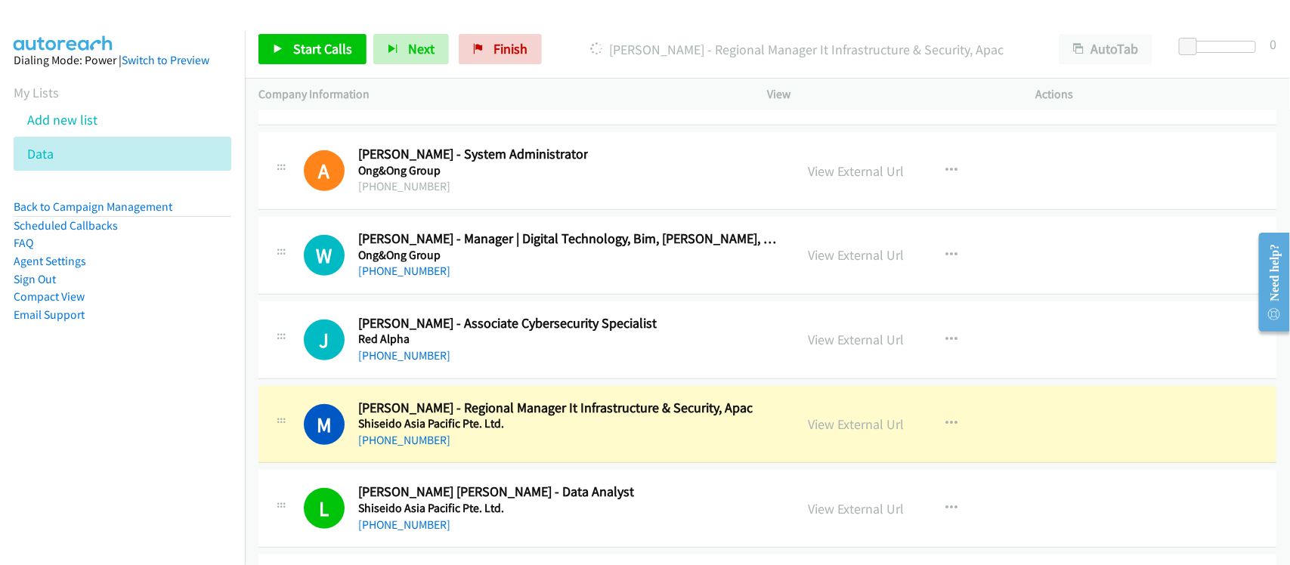
scroll to position [23595, 0]
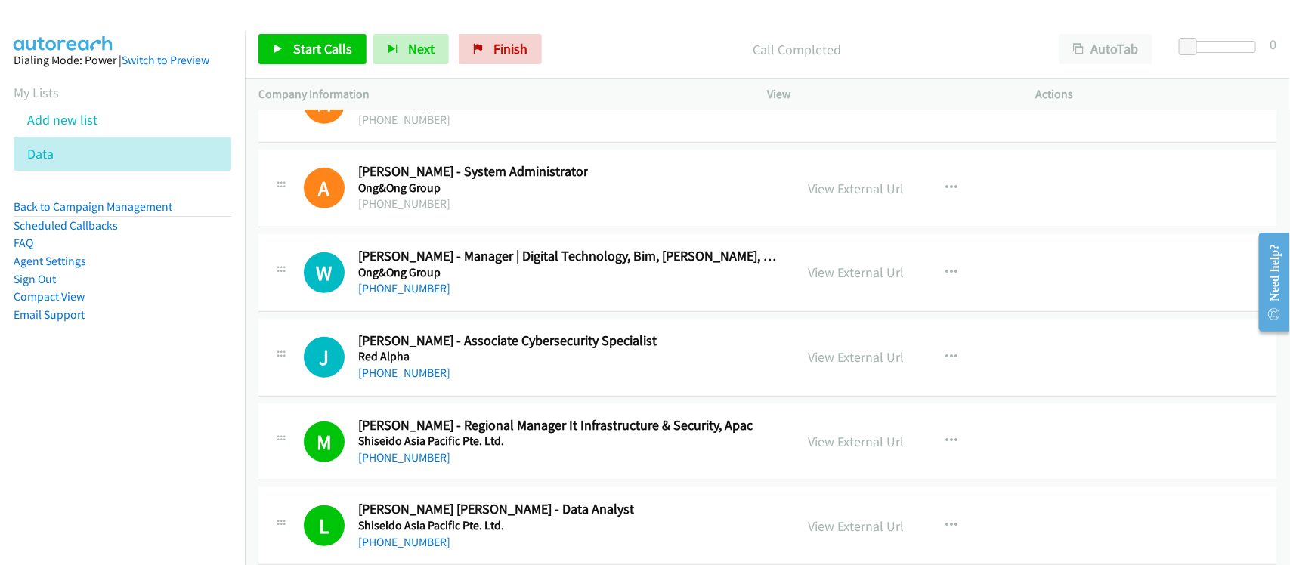
click at [401, 380] on link "[PHONE_NUMBER]" at bounding box center [404, 373] width 92 height 14
click at [406, 296] on link "[PHONE_NUMBER]" at bounding box center [404, 288] width 92 height 14
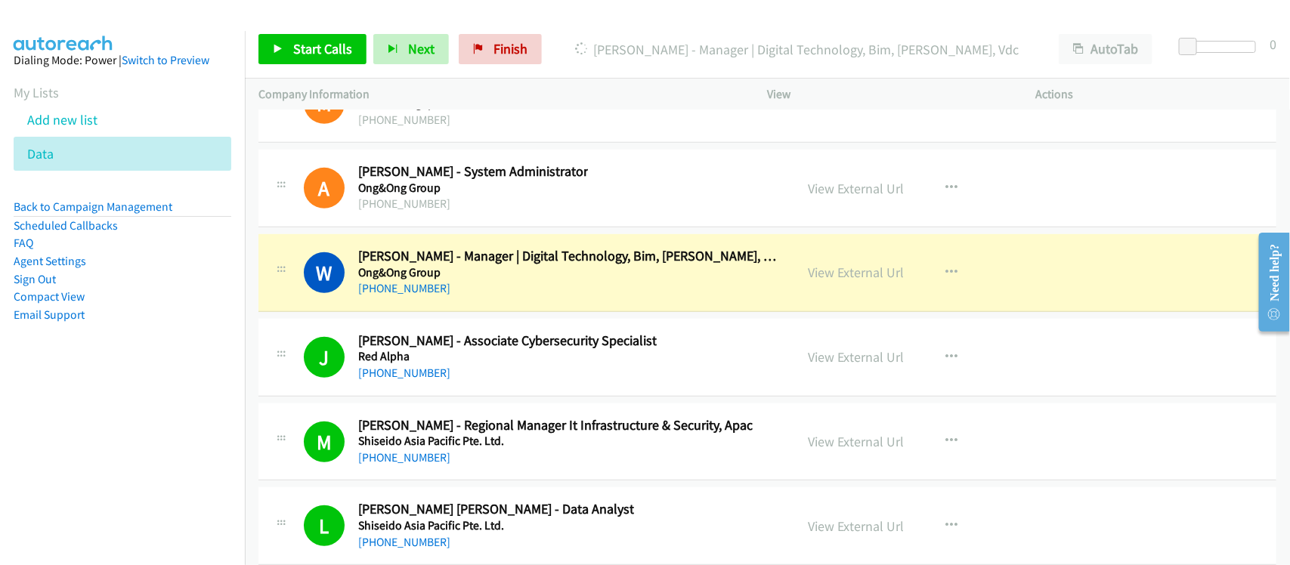
click at [470, 298] on div "[PHONE_NUMBER]" at bounding box center [569, 289] width 423 height 18
click at [841, 281] on link "View External Url" at bounding box center [857, 272] width 96 height 17
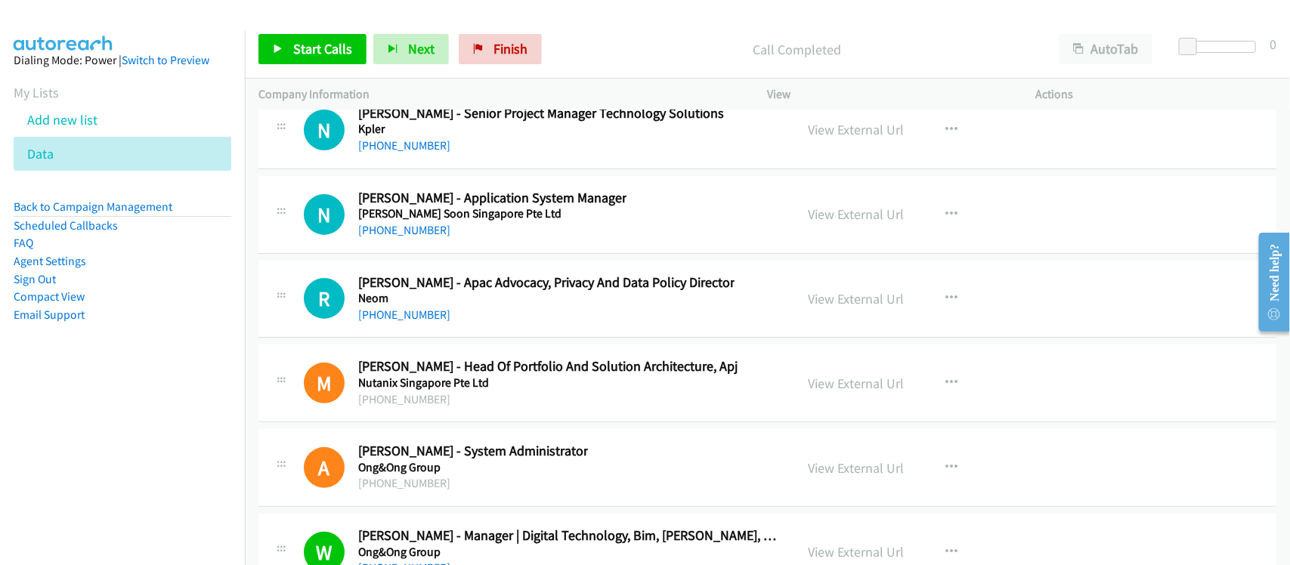
scroll to position [23311, 0]
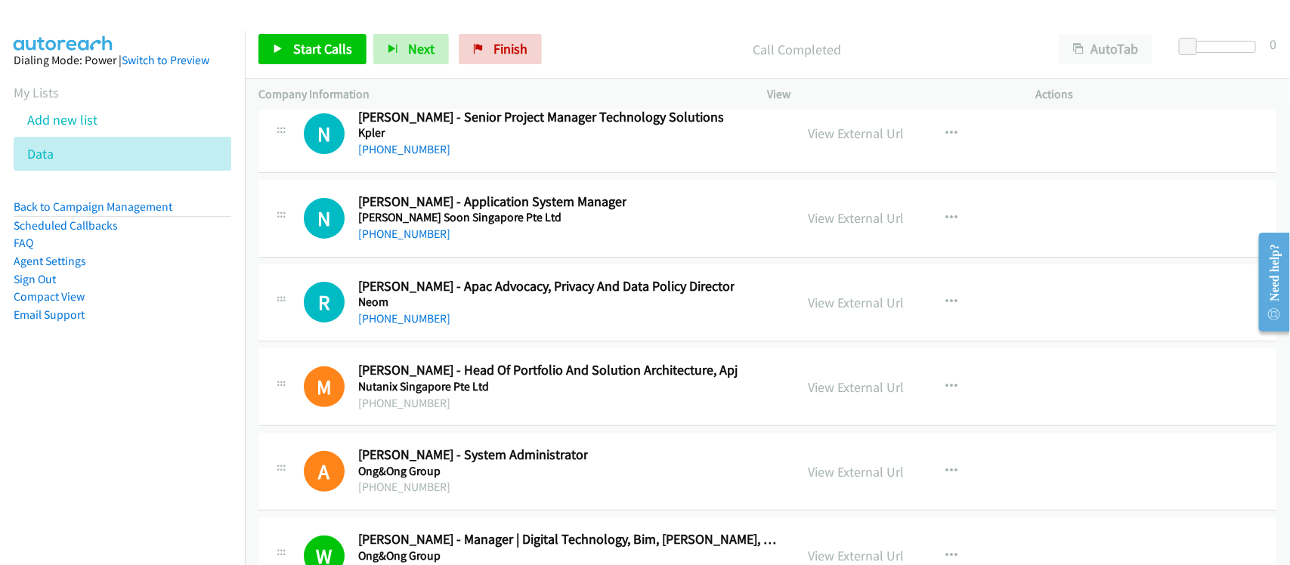
click at [412, 328] on div "[PHONE_NUMBER]" at bounding box center [546, 319] width 376 height 18
click at [370, 326] on link "[PHONE_NUMBER]" at bounding box center [404, 318] width 92 height 14
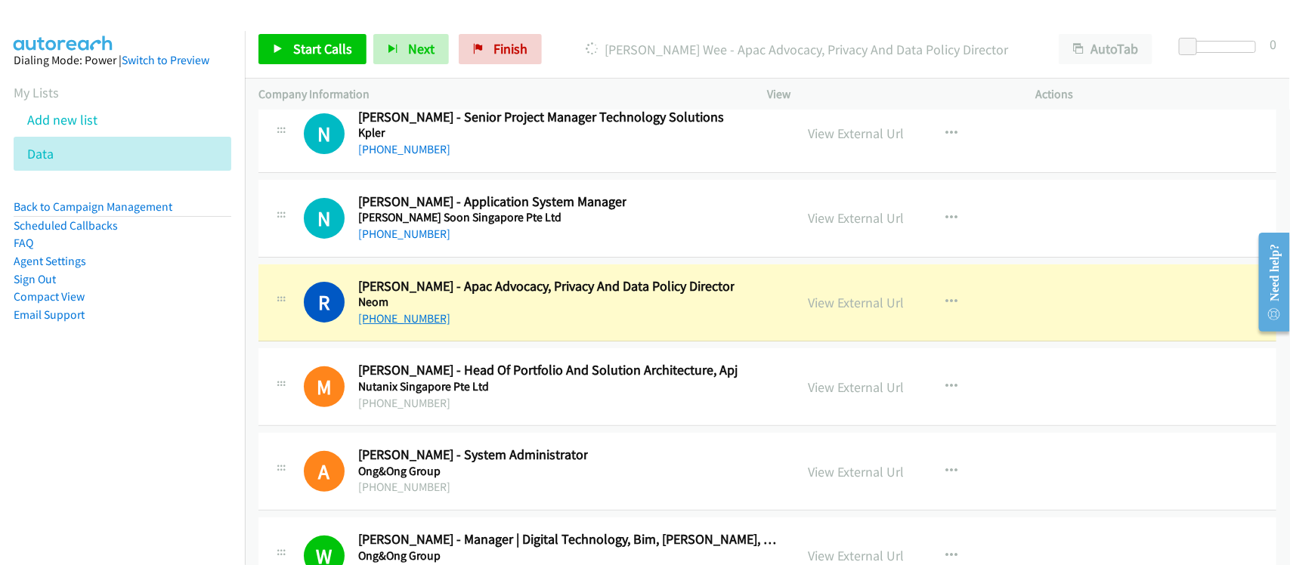
click at [422, 326] on link "[PHONE_NUMBER]" at bounding box center [404, 318] width 92 height 14
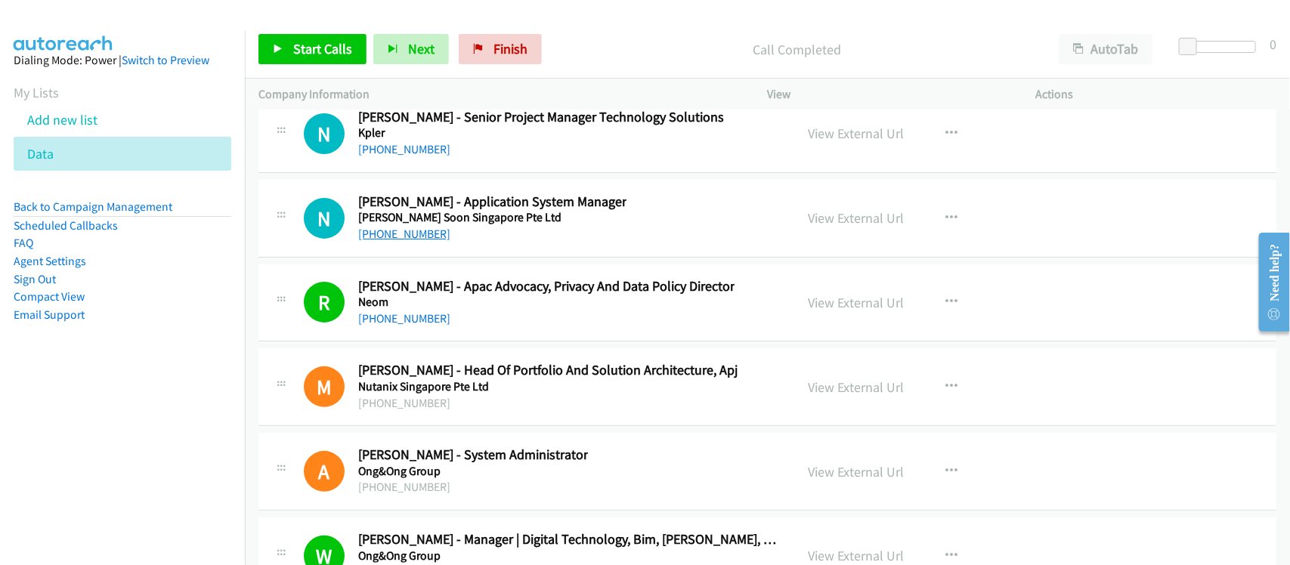
click at [402, 241] on link "[PHONE_NUMBER]" at bounding box center [404, 234] width 92 height 14
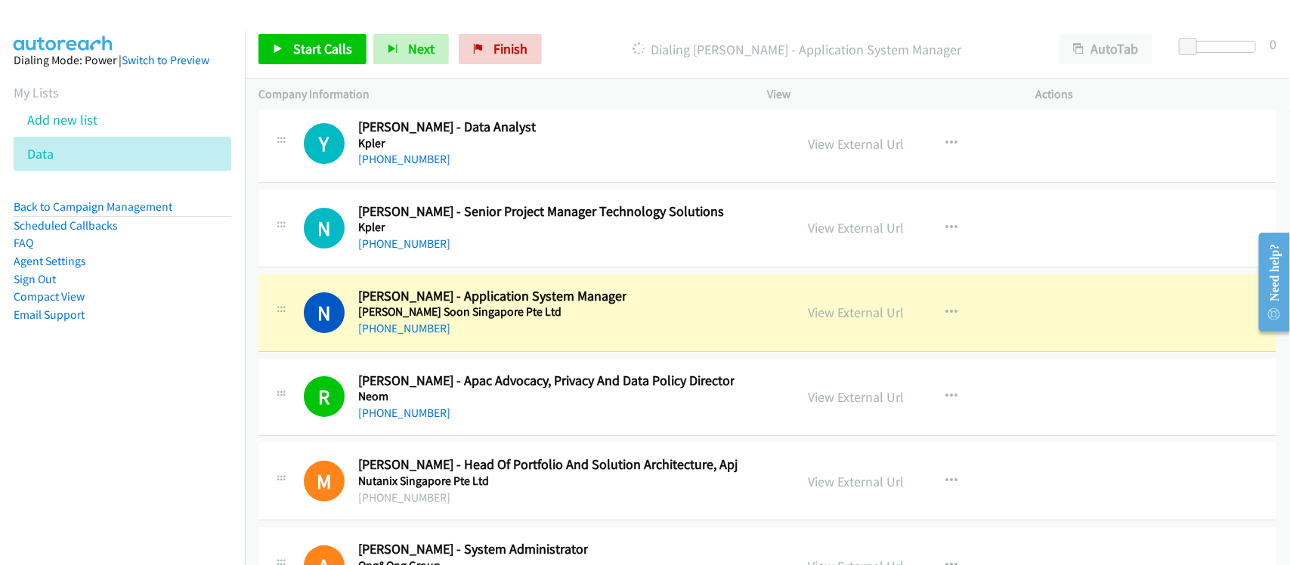
scroll to position [23122, 0]
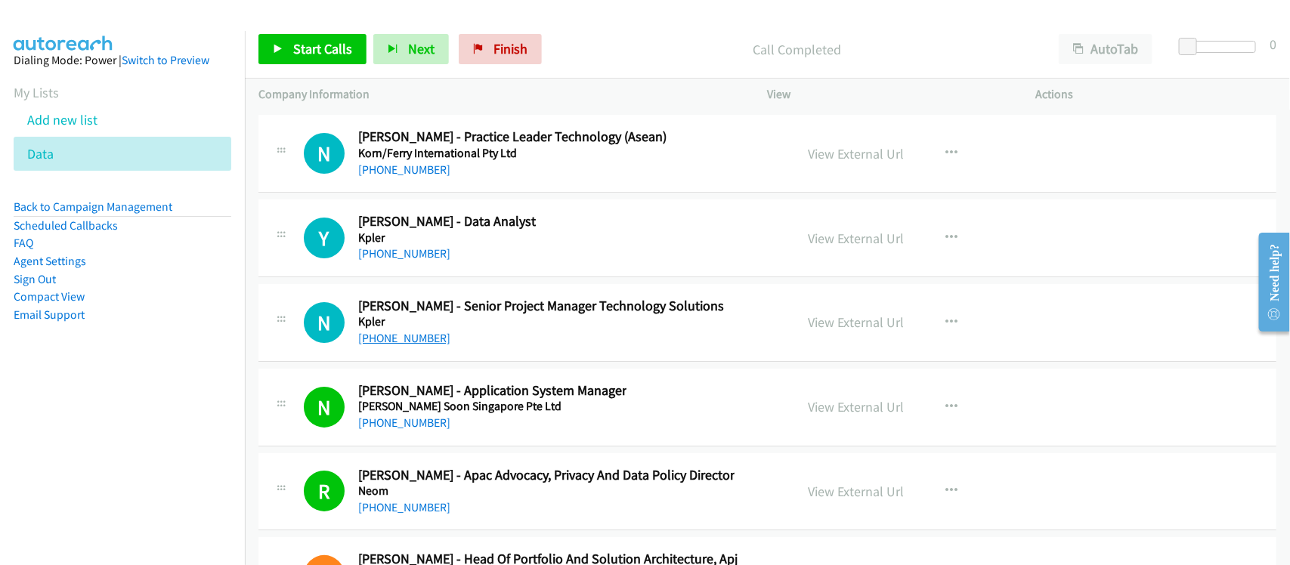
click at [421, 345] on link "[PHONE_NUMBER]" at bounding box center [404, 338] width 92 height 14
click at [406, 261] on link "[PHONE_NUMBER]" at bounding box center [404, 253] width 92 height 14
click at [386, 179] on div "[PHONE_NUMBER]" at bounding box center [512, 170] width 308 height 18
click at [387, 177] on link "[PHONE_NUMBER]" at bounding box center [404, 170] width 92 height 14
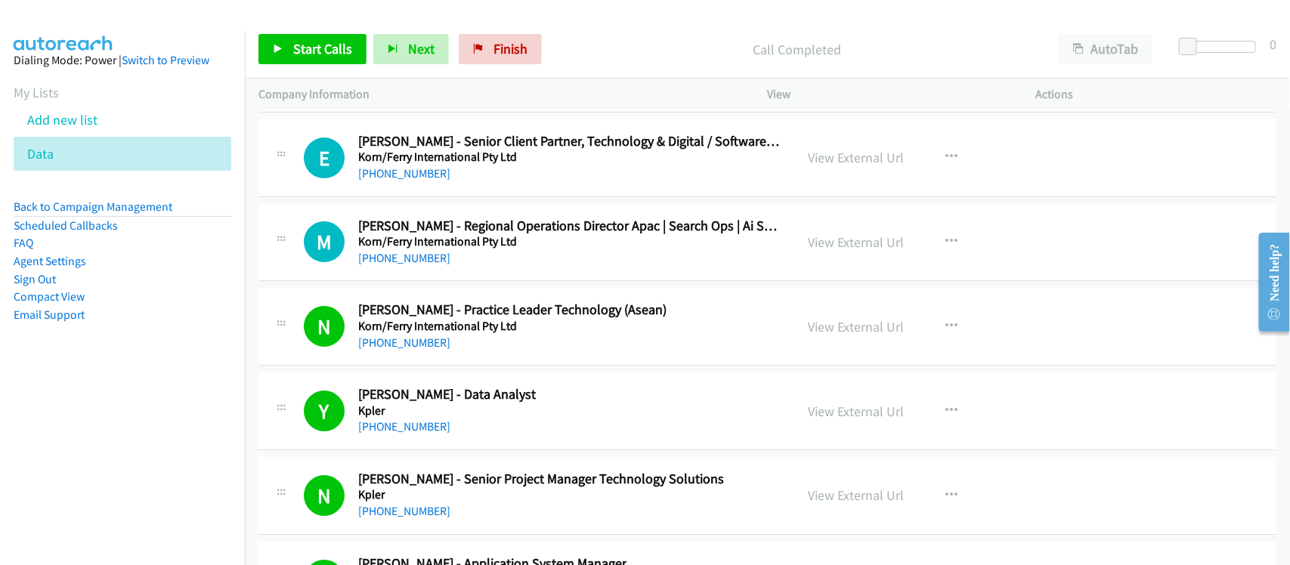
scroll to position [22933, 0]
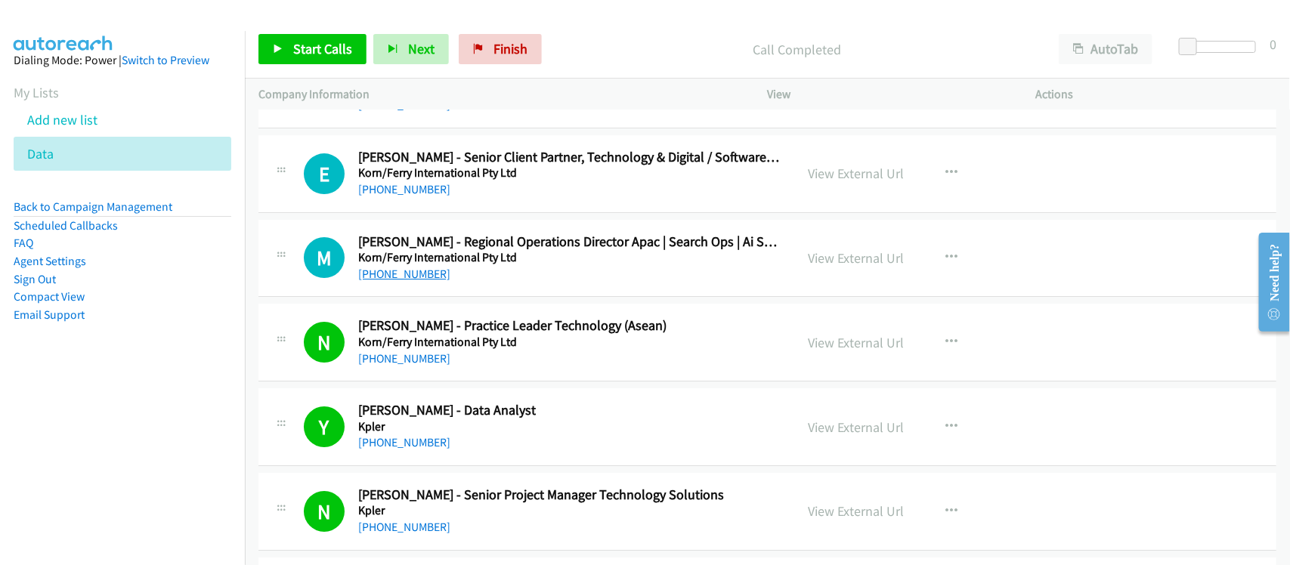
click at [408, 281] on link "[PHONE_NUMBER]" at bounding box center [404, 274] width 92 height 14
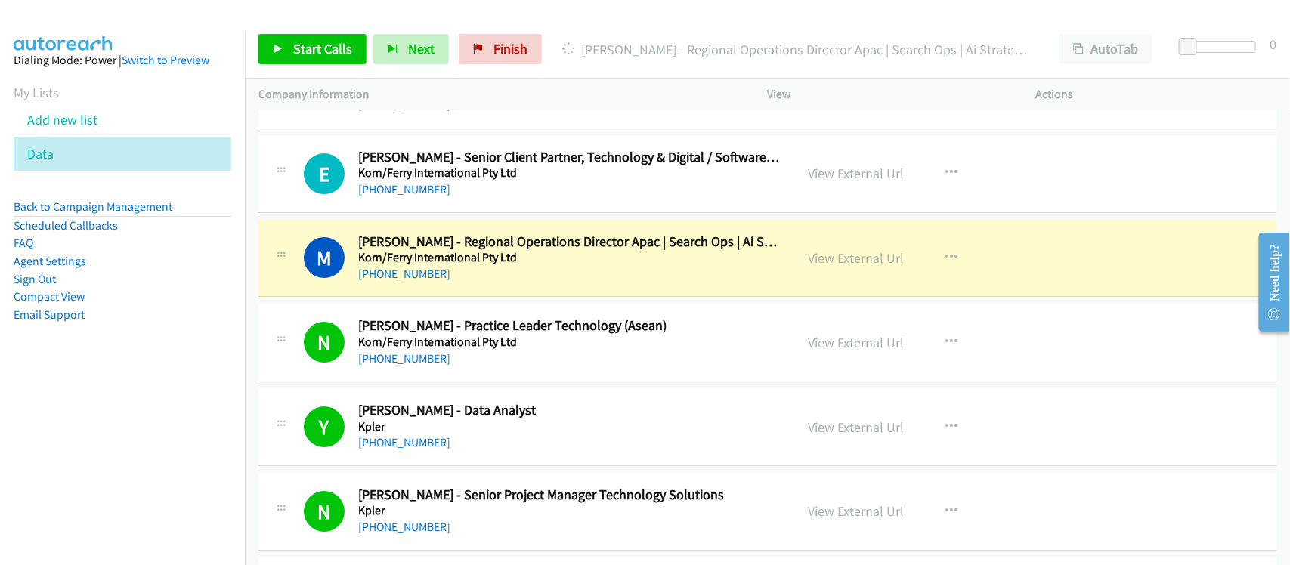
click at [452, 298] on div "M Callback Scheduled [PERSON_NAME] - Regional Operations Director Apac | Search…" at bounding box center [768, 259] width 1018 height 78
click at [891, 267] on link "View External Url" at bounding box center [857, 257] width 96 height 17
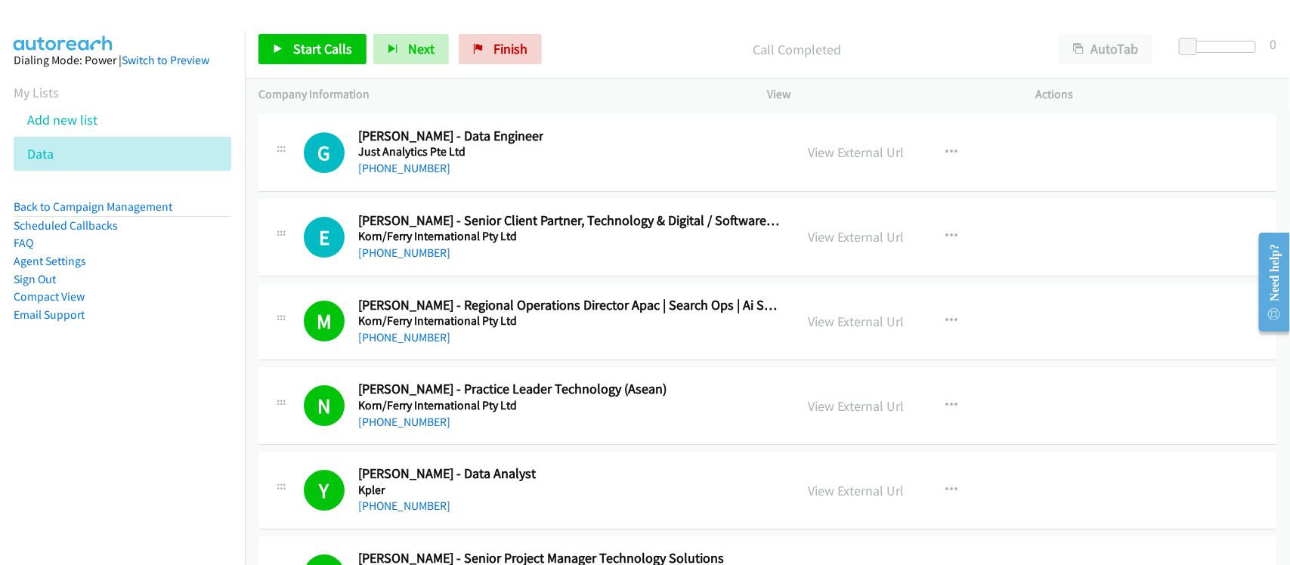
scroll to position [22839, 0]
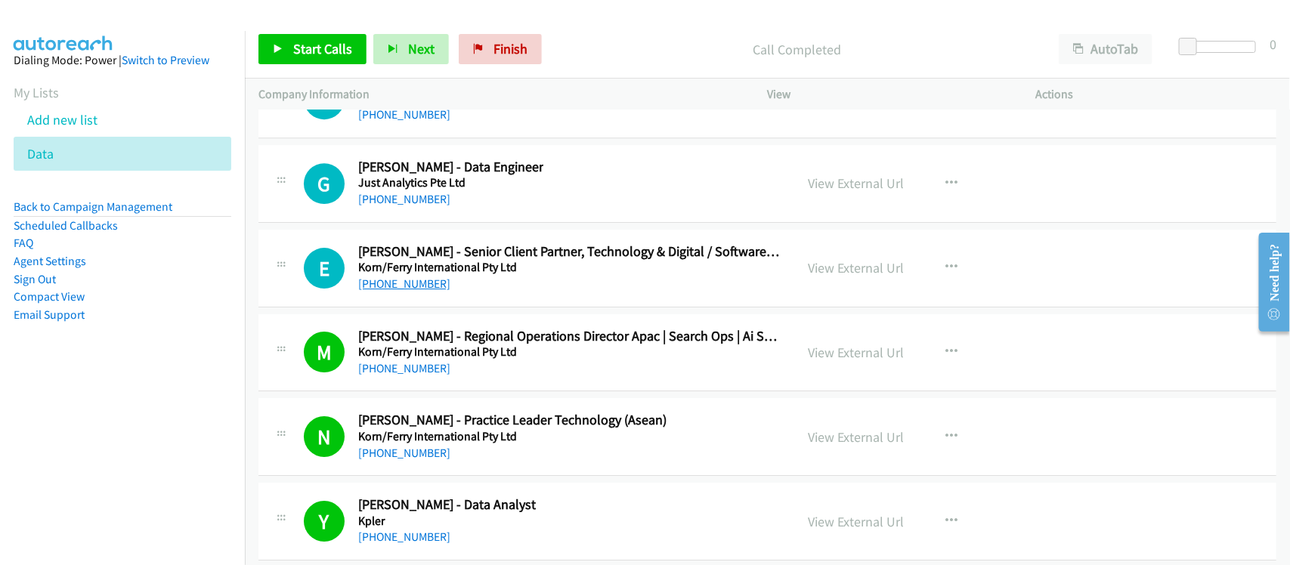
click at [392, 291] on link "[PHONE_NUMBER]" at bounding box center [404, 284] width 92 height 14
click at [410, 206] on link "[PHONE_NUMBER]" at bounding box center [404, 199] width 92 height 14
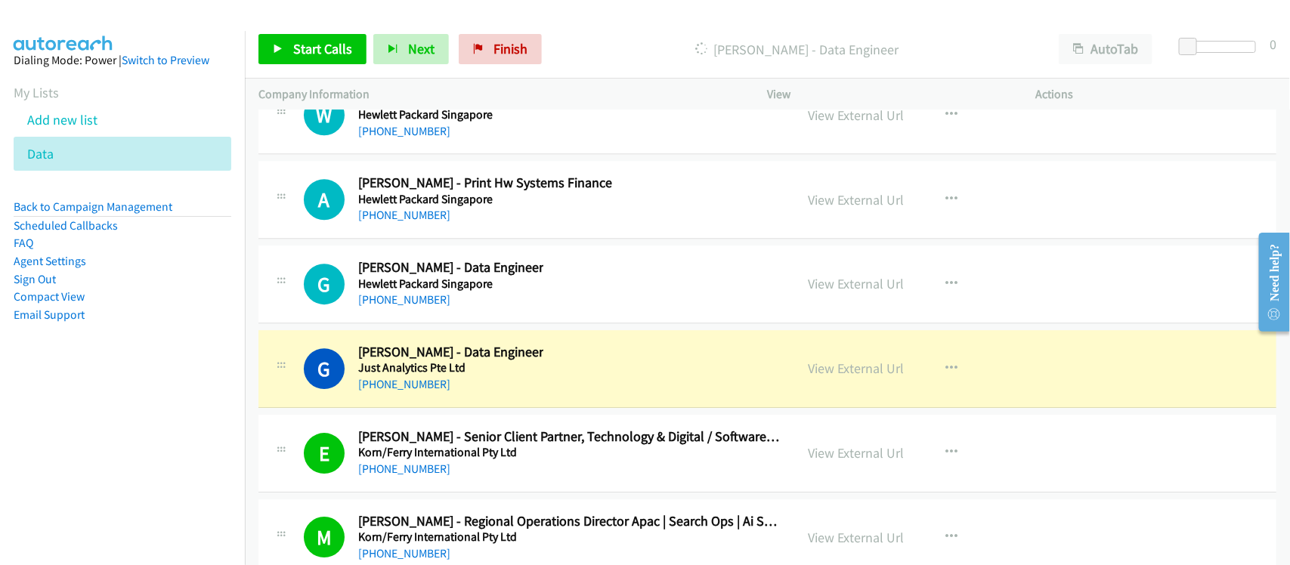
scroll to position [22650, 0]
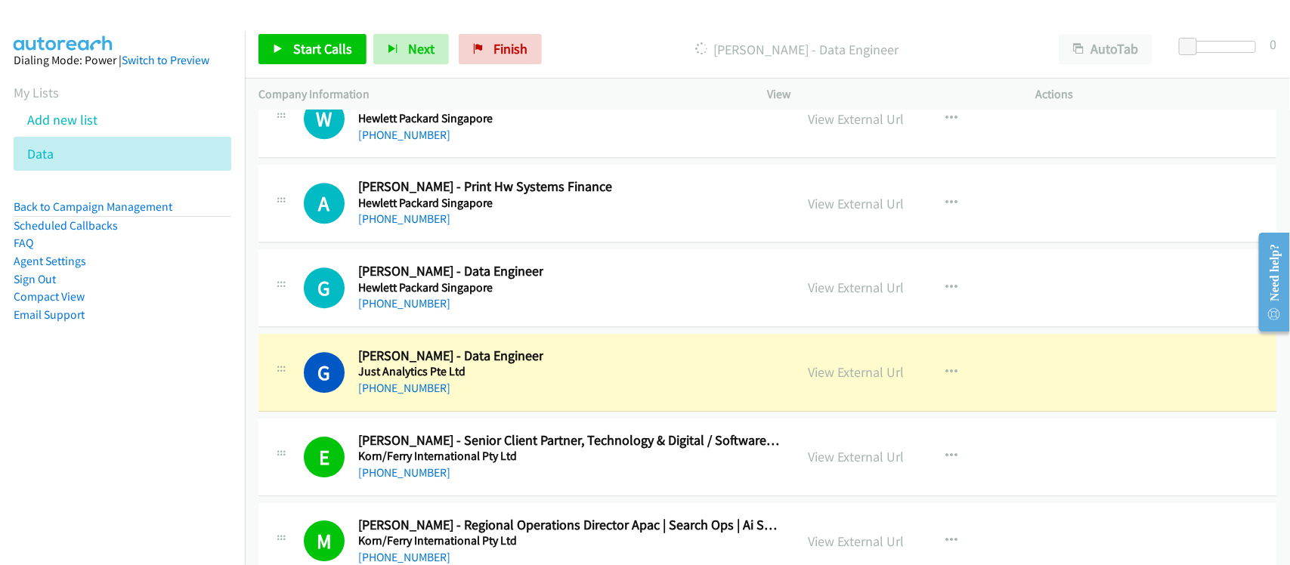
click at [463, 398] on div "[PHONE_NUMBER]" at bounding box center [450, 388] width 185 height 18
drag, startPoint x: 858, startPoint y: 414, endPoint x: 838, endPoint y: 526, distance: 114.5
click at [872, 393] on div "View External Url View External Url Schedule/Manage Callback Start Calls Here R…" at bounding box center [936, 373] width 282 height 50
click at [871, 383] on div "View External Url" at bounding box center [857, 372] width 96 height 20
click at [867, 381] on link "View External Url" at bounding box center [857, 372] width 96 height 17
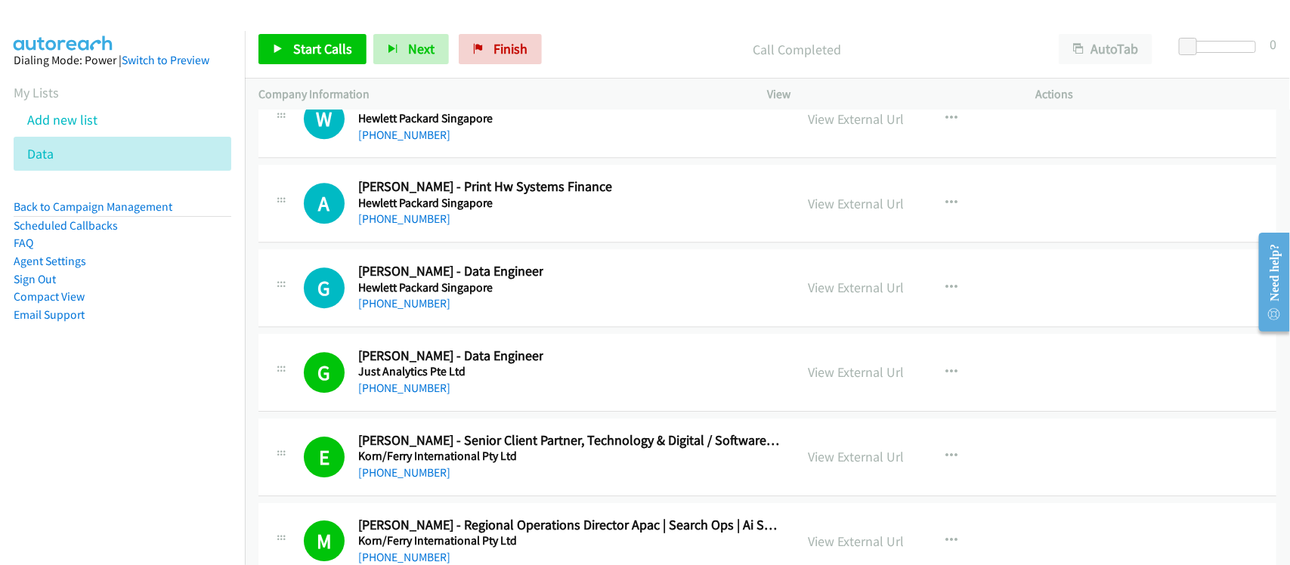
drag, startPoint x: 372, startPoint y: 337, endPoint x: 383, endPoint y: 304, distance: 35.1
click at [372, 311] on link "[PHONE_NUMBER]" at bounding box center [404, 303] width 92 height 14
click at [409, 226] on link "[PHONE_NUMBER]" at bounding box center [404, 219] width 92 height 14
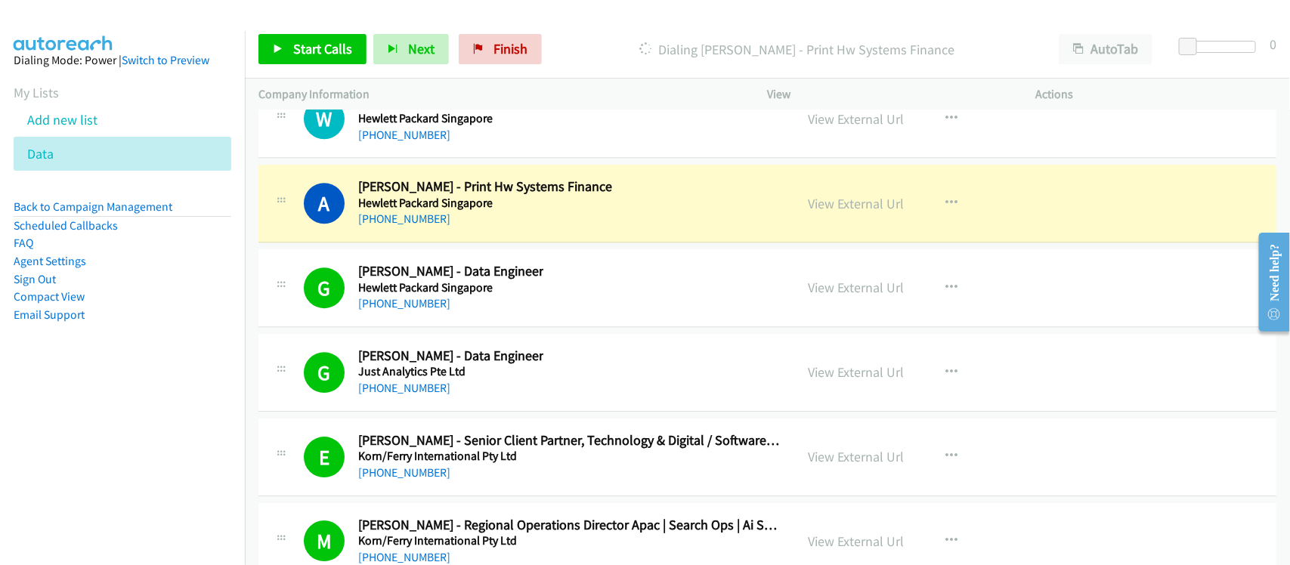
click at [441, 243] on div "A Callback Scheduled [PERSON_NAME] - Print Hw Systems Finance Hewlett Packard […" at bounding box center [768, 204] width 1018 height 78
click at [822, 212] on link "View External Url" at bounding box center [857, 203] width 96 height 17
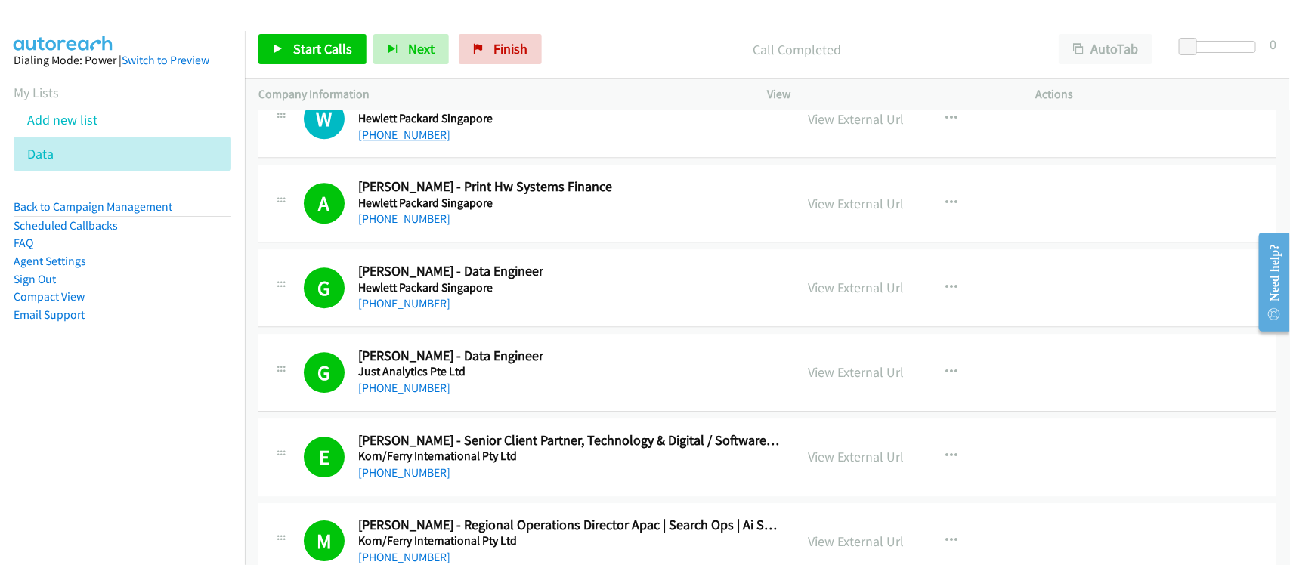
click at [414, 142] on link "[PHONE_NUMBER]" at bounding box center [404, 135] width 92 height 14
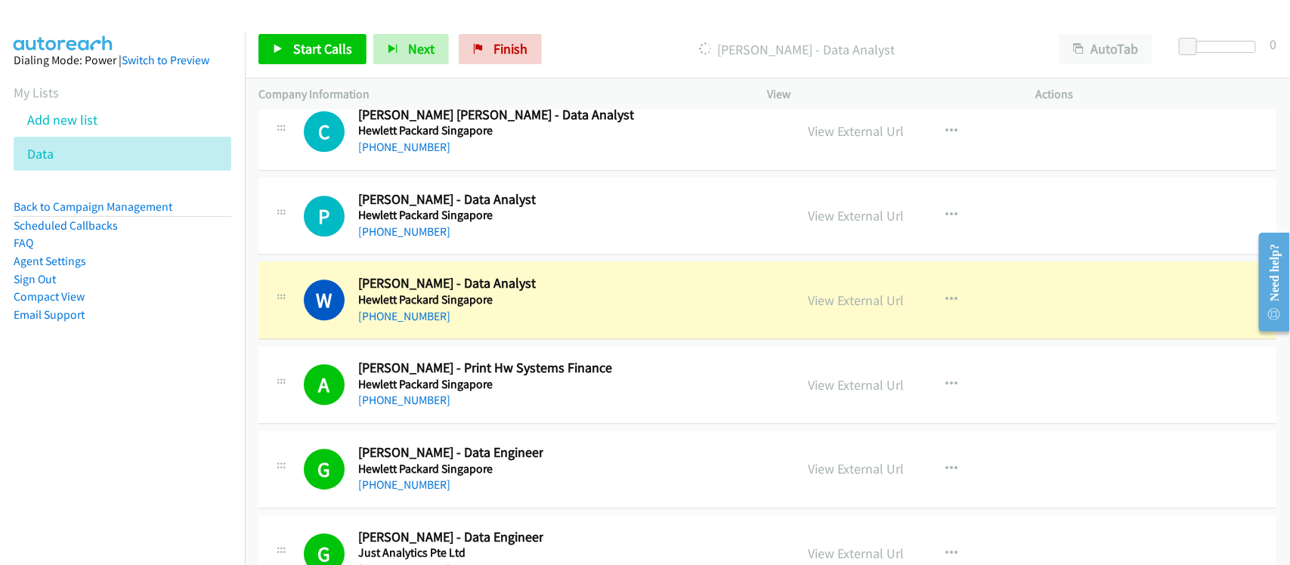
scroll to position [22461, 0]
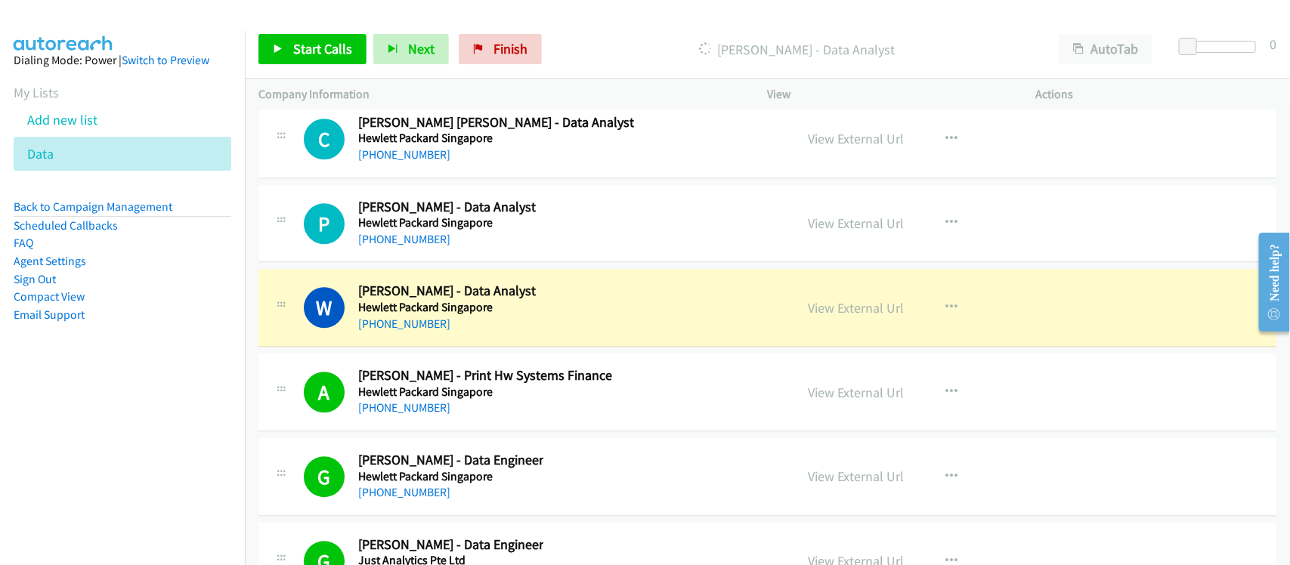
click at [469, 333] on div "[PHONE_NUMBER]" at bounding box center [447, 324] width 178 height 18
click at [844, 317] on link "View External Url" at bounding box center [857, 307] width 96 height 17
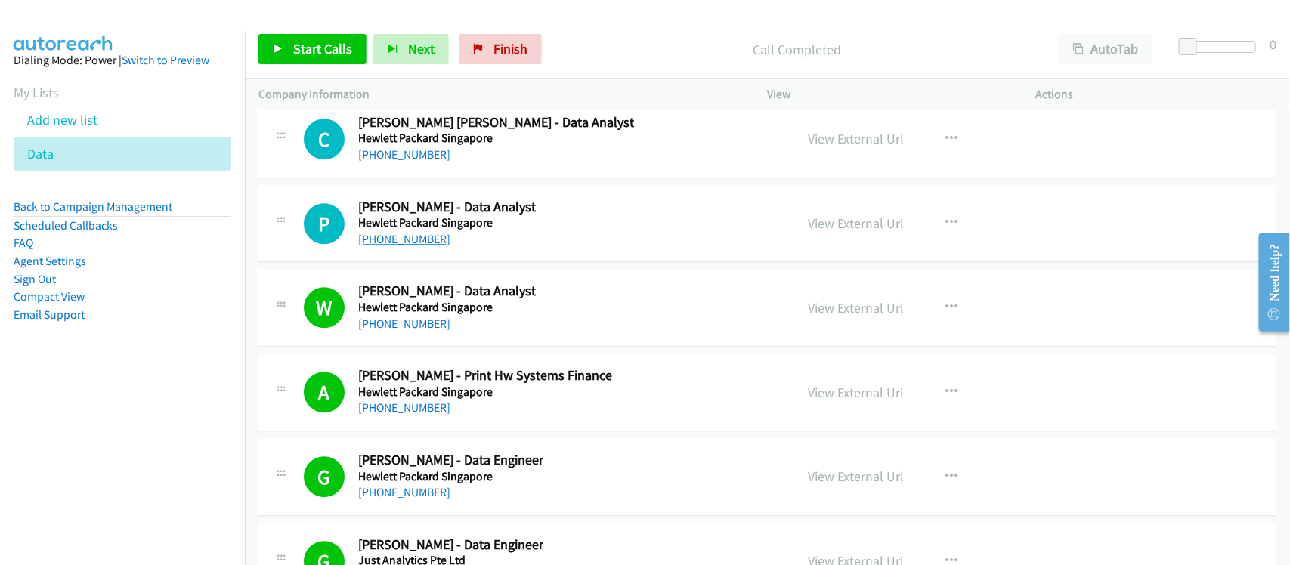
click at [401, 246] on link "[PHONE_NUMBER]" at bounding box center [404, 239] width 92 height 14
drag, startPoint x: 397, startPoint y: 184, endPoint x: 382, endPoint y: 170, distance: 20.3
click at [389, 162] on link "[PHONE_NUMBER]" at bounding box center [404, 154] width 92 height 14
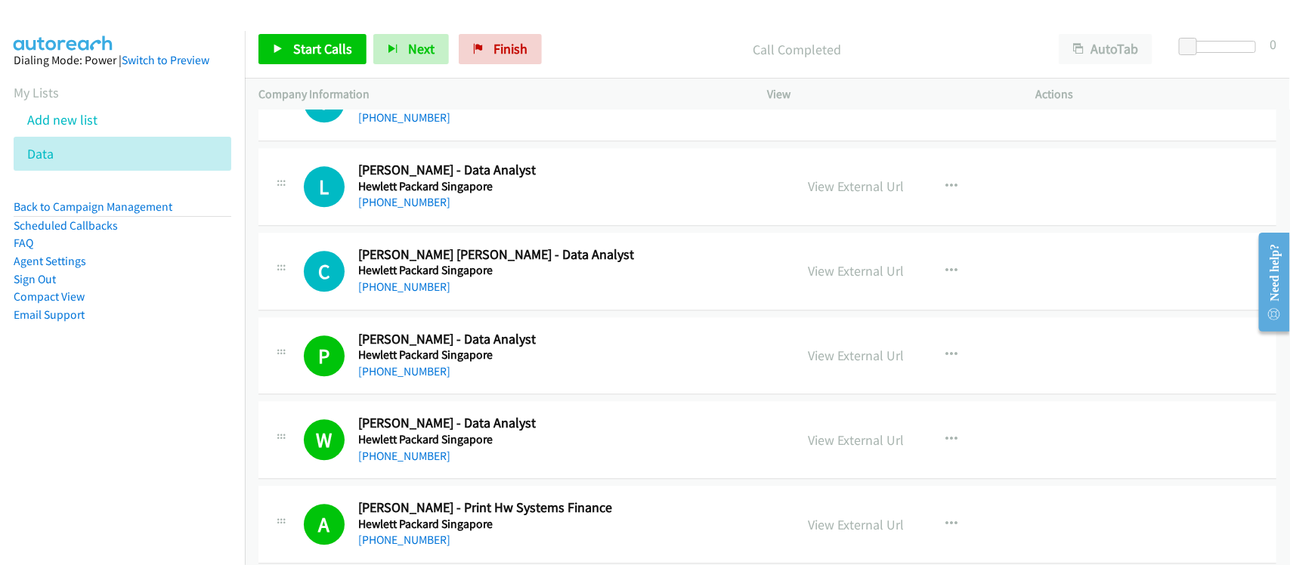
scroll to position [22272, 0]
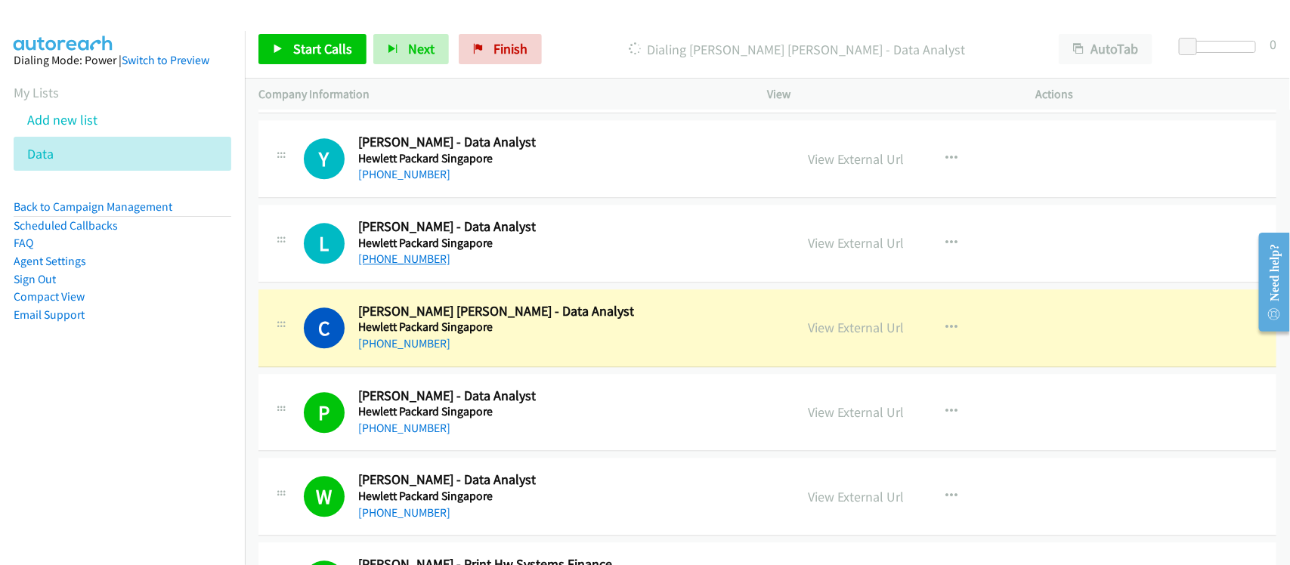
click at [379, 266] on link "[PHONE_NUMBER]" at bounding box center [404, 259] width 92 height 14
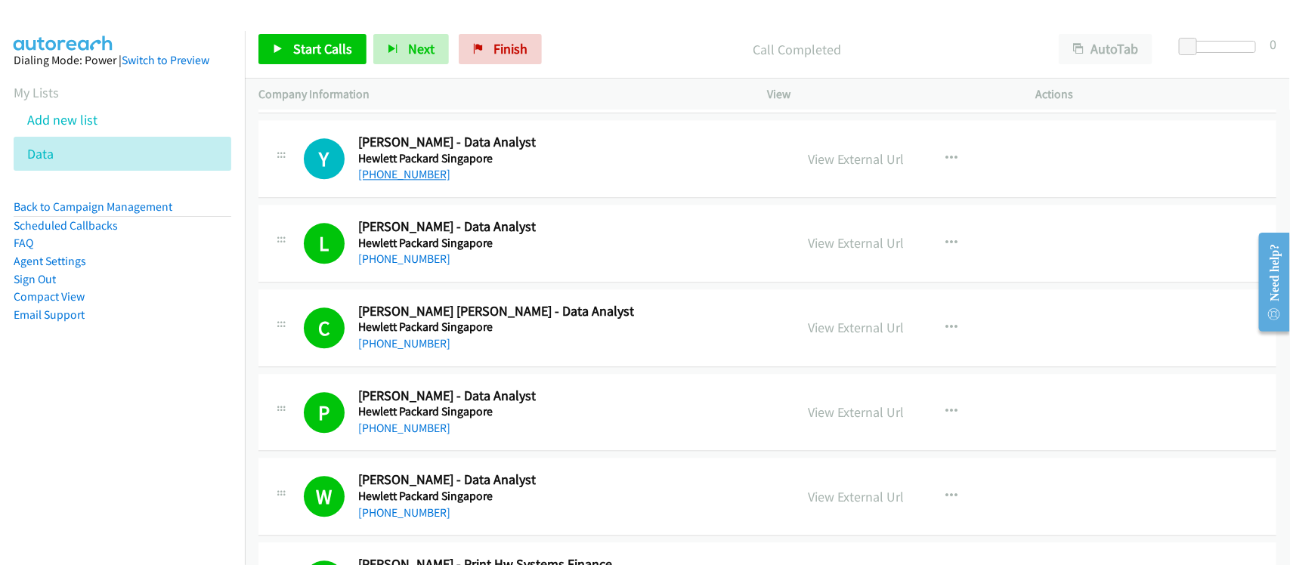
click at [383, 181] on link "[PHONE_NUMBER]" at bounding box center [404, 174] width 92 height 14
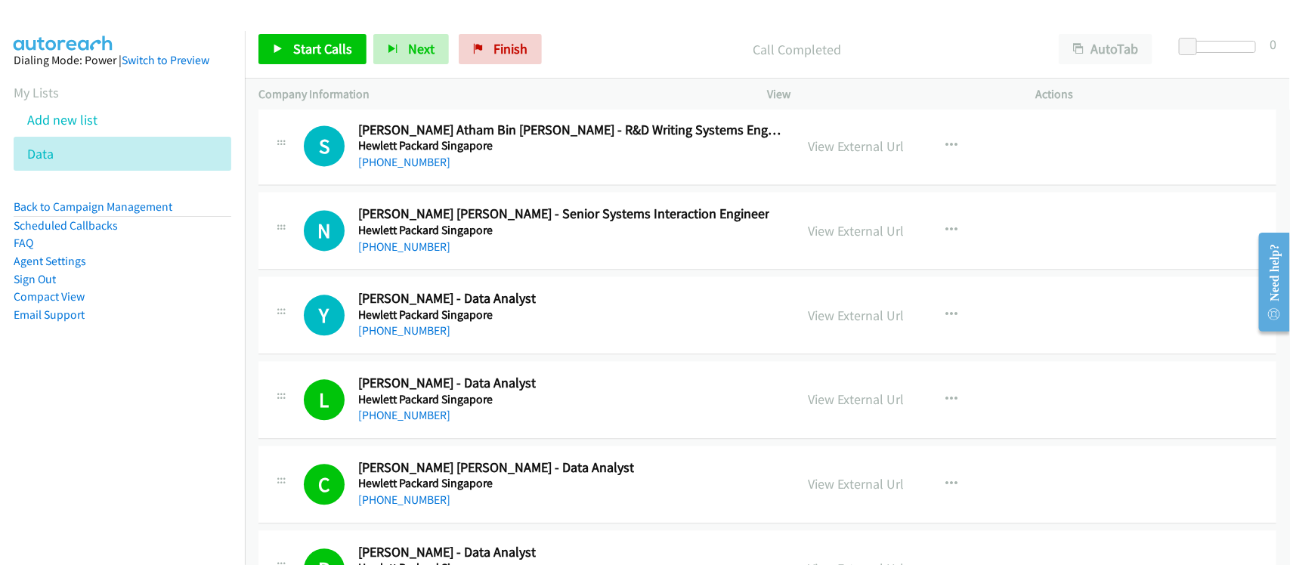
scroll to position [22083, 0]
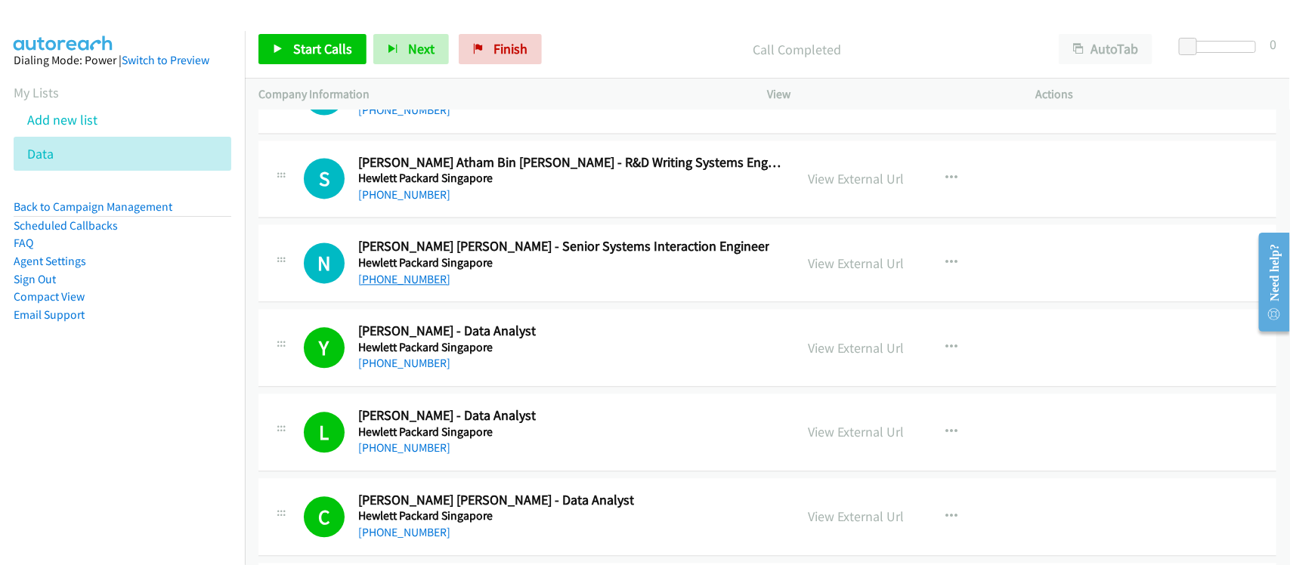
click at [414, 287] on link "[PHONE_NUMBER]" at bounding box center [404, 279] width 92 height 14
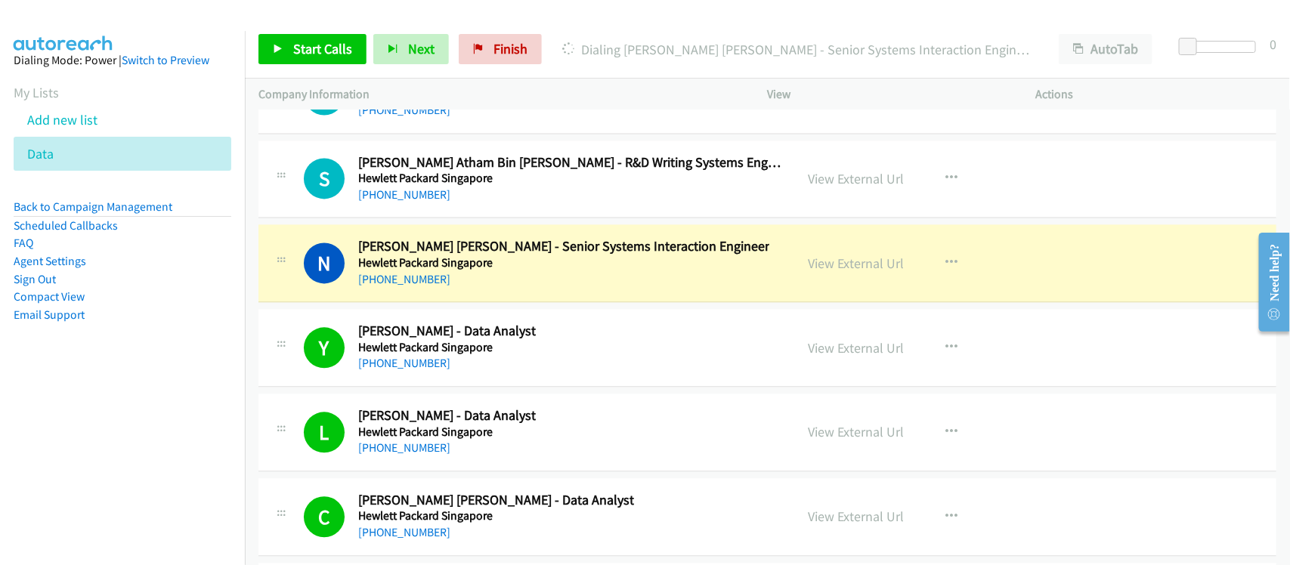
click at [439, 289] on div "[PHONE_NUMBER]" at bounding box center [563, 280] width 411 height 18
click at [858, 272] on link "View External Url" at bounding box center [857, 263] width 96 height 17
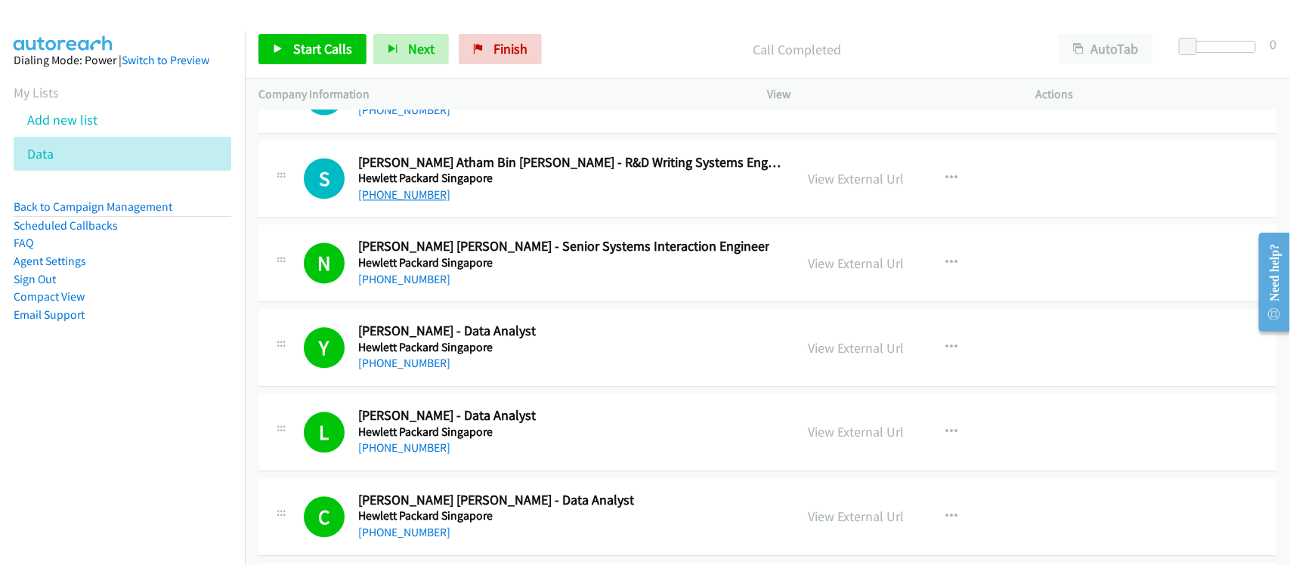
click at [401, 202] on link "[PHONE_NUMBER]" at bounding box center [404, 194] width 92 height 14
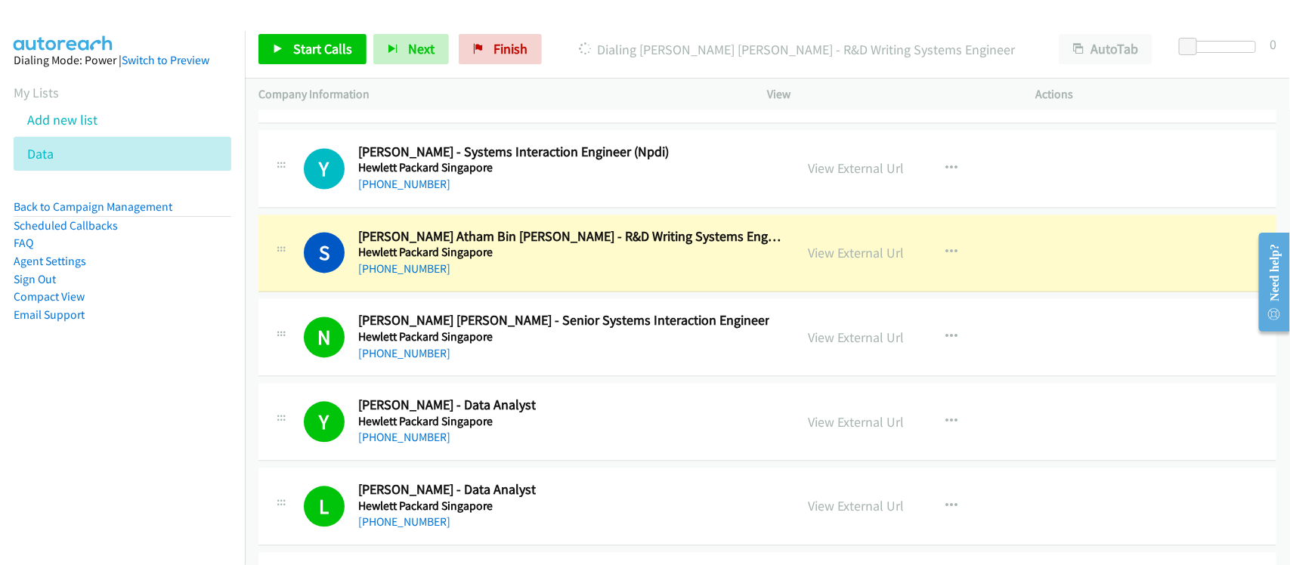
scroll to position [21894, 0]
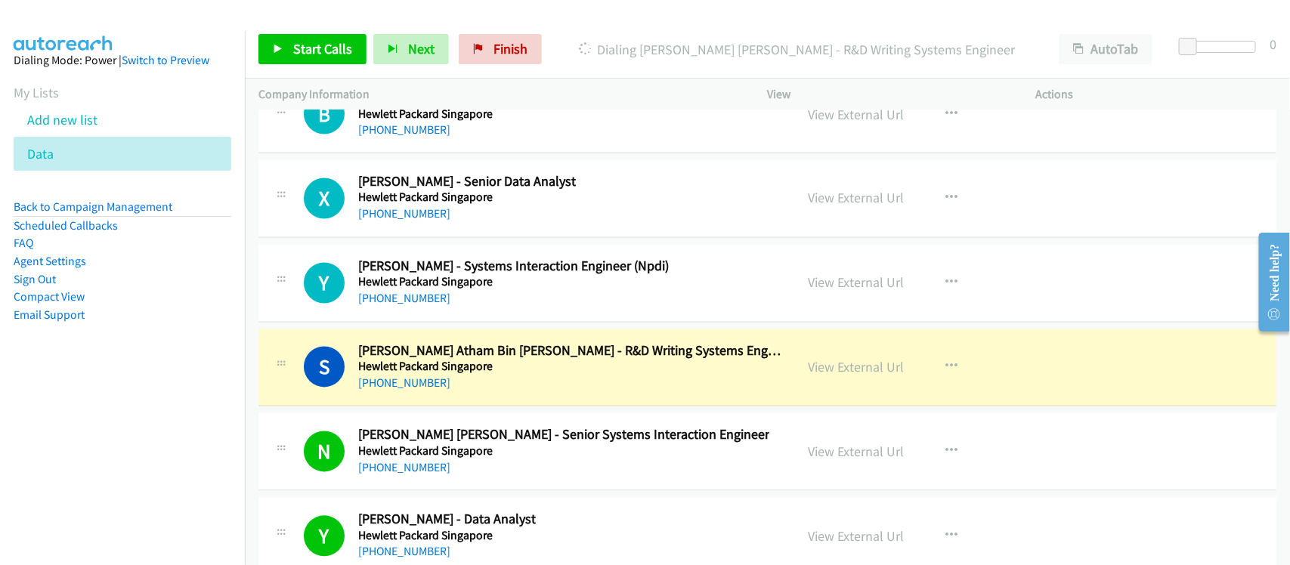
click at [465, 407] on div "S Callback Scheduled [PERSON_NAME] Atham Bin [PERSON_NAME] - R&D Writing System…" at bounding box center [768, 369] width 1018 height 78
click at [863, 376] on link "View External Url" at bounding box center [857, 367] width 96 height 17
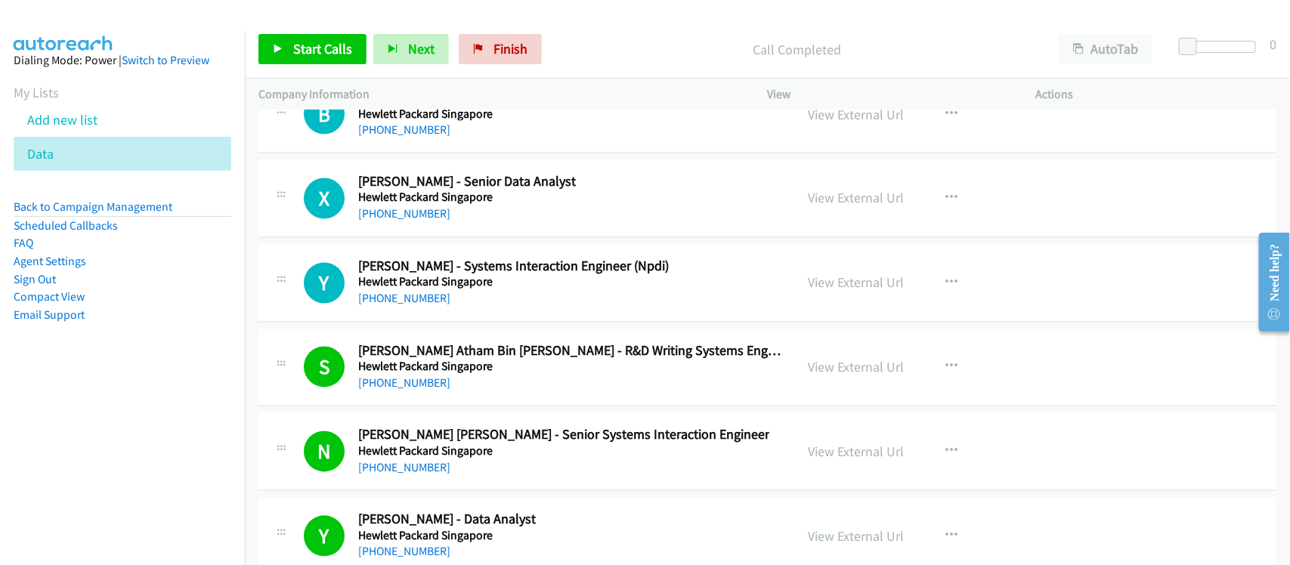
drag, startPoint x: 392, startPoint y: 336, endPoint x: 379, endPoint y: 311, distance: 28.1
click at [392, 306] on link "[PHONE_NUMBER]" at bounding box center [404, 299] width 92 height 14
click at [398, 221] on link "[PHONE_NUMBER]" at bounding box center [404, 214] width 92 height 14
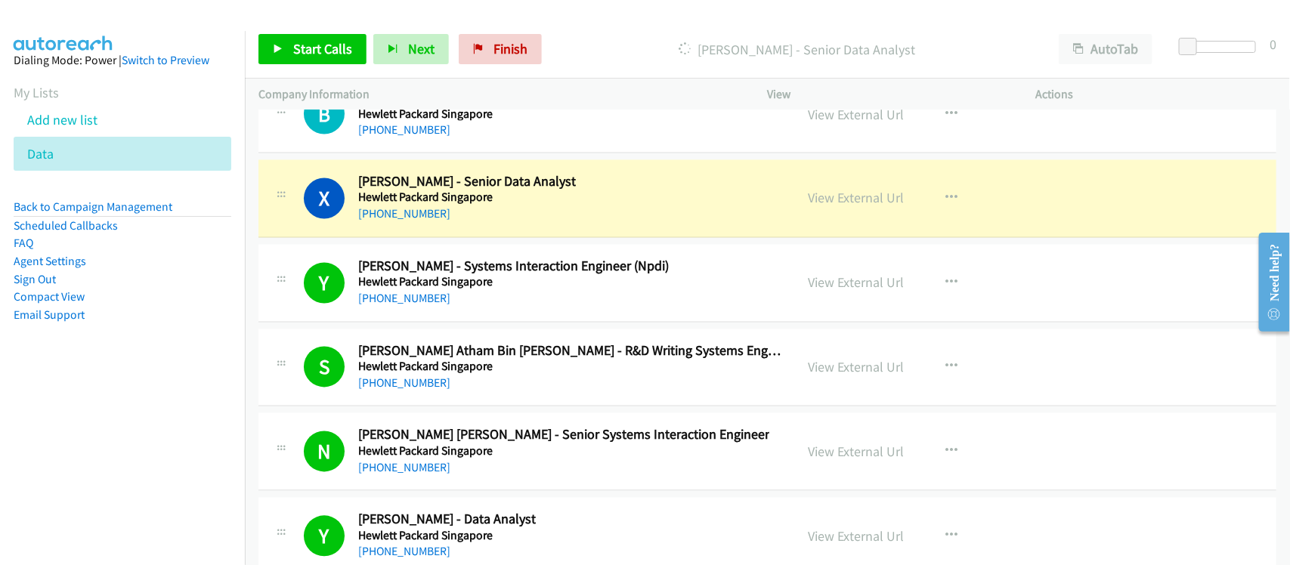
click at [447, 238] on div "X Callback Scheduled [PERSON_NAME] - Senior Data Analyst Hewlett Packard [GEOGR…" at bounding box center [768, 199] width 1018 height 78
click at [866, 207] on link "View External Url" at bounding box center [857, 198] width 96 height 17
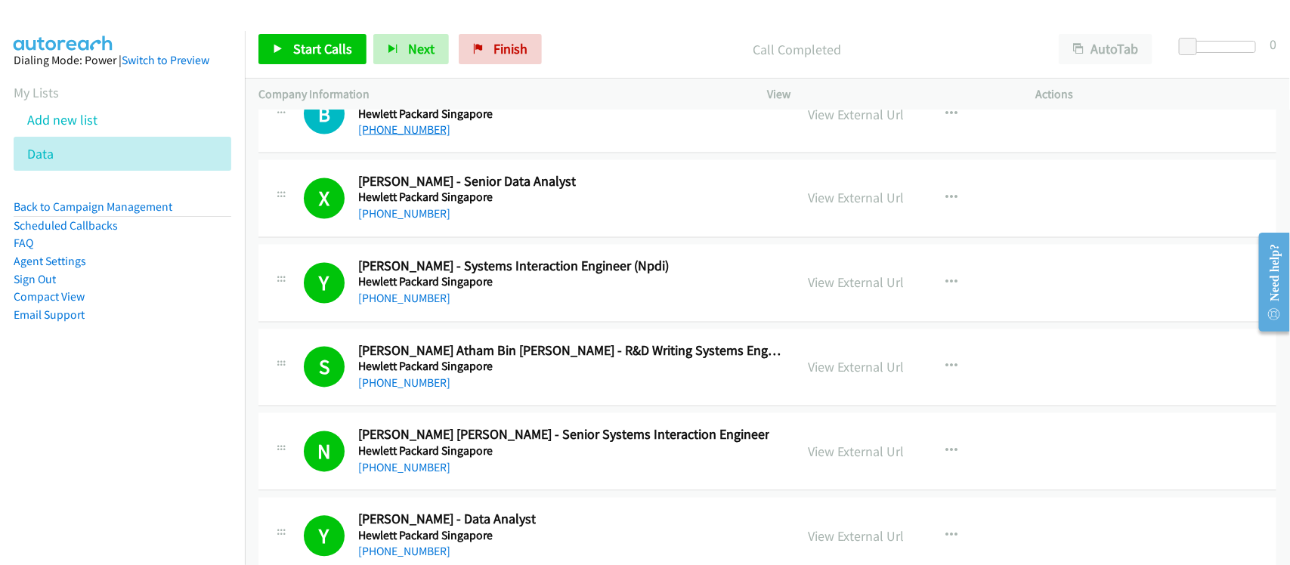
click at [406, 137] on link "[PHONE_NUMBER]" at bounding box center [404, 129] width 92 height 14
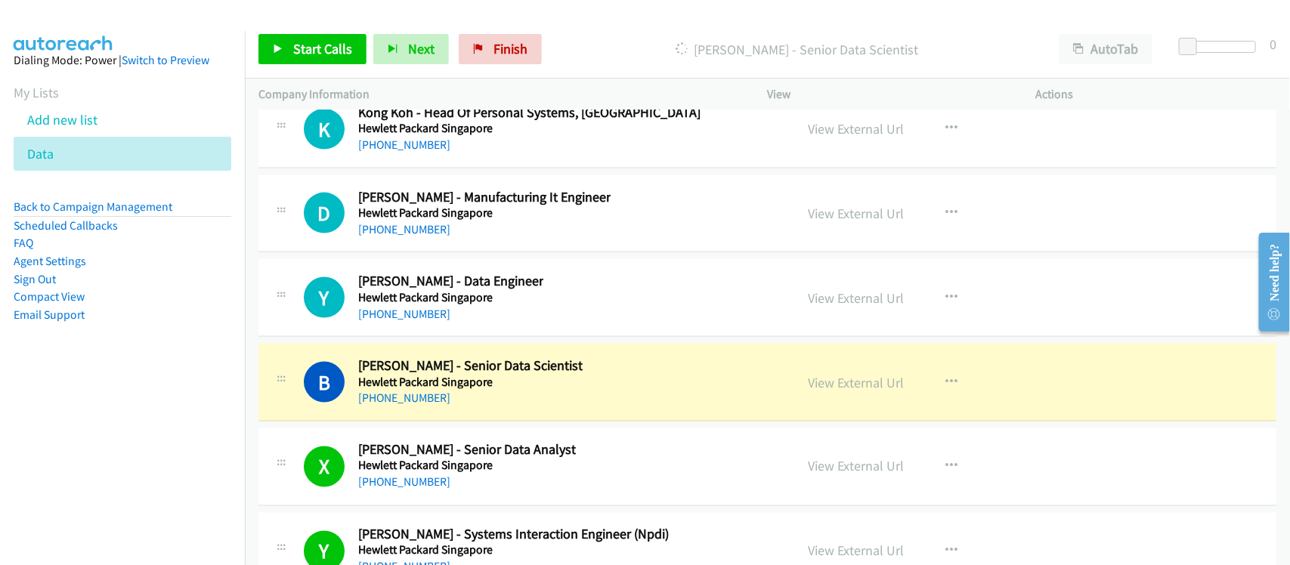
scroll to position [21610, 0]
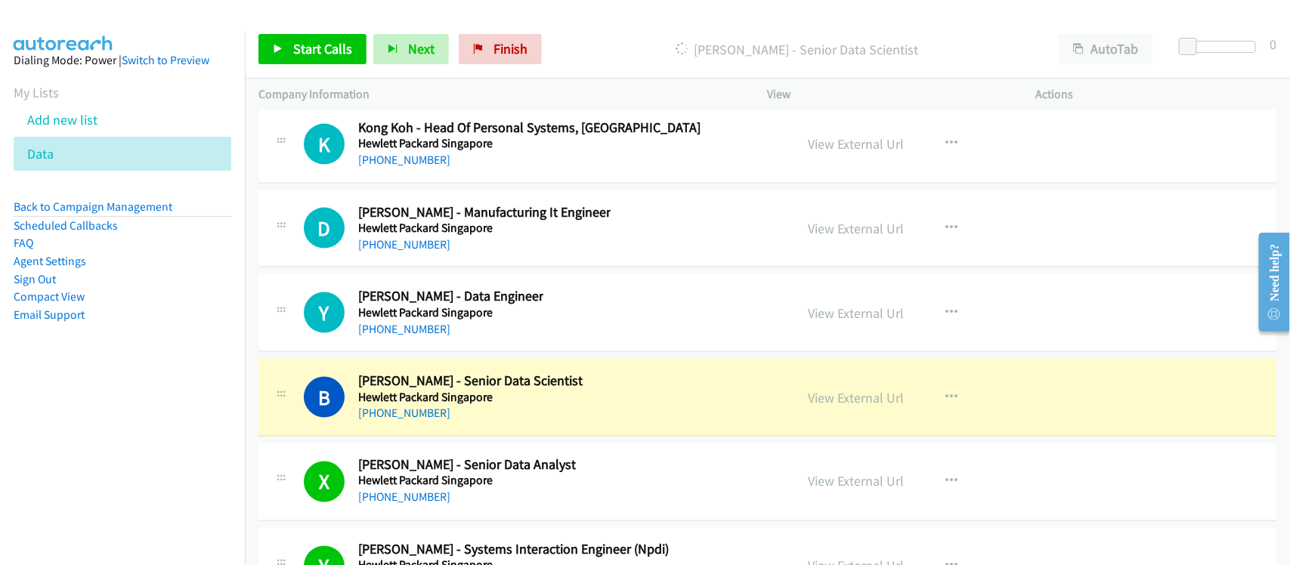
click at [437, 437] on div "B Callback Scheduled [PERSON_NAME] - Senior Data Scientist Hewlett Packard [GEO…" at bounding box center [768, 398] width 1018 height 78
click at [845, 407] on link "View External Url" at bounding box center [857, 397] width 96 height 17
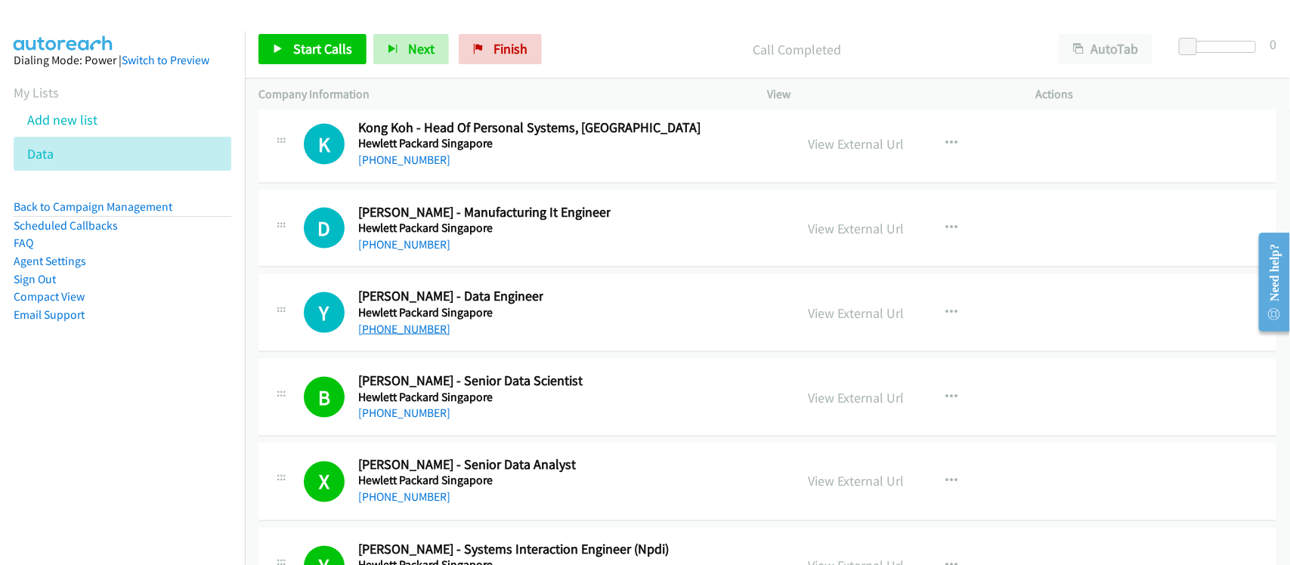
click at [394, 336] on link "[PHONE_NUMBER]" at bounding box center [404, 329] width 92 height 14
click at [405, 252] on link "[PHONE_NUMBER]" at bounding box center [404, 244] width 92 height 14
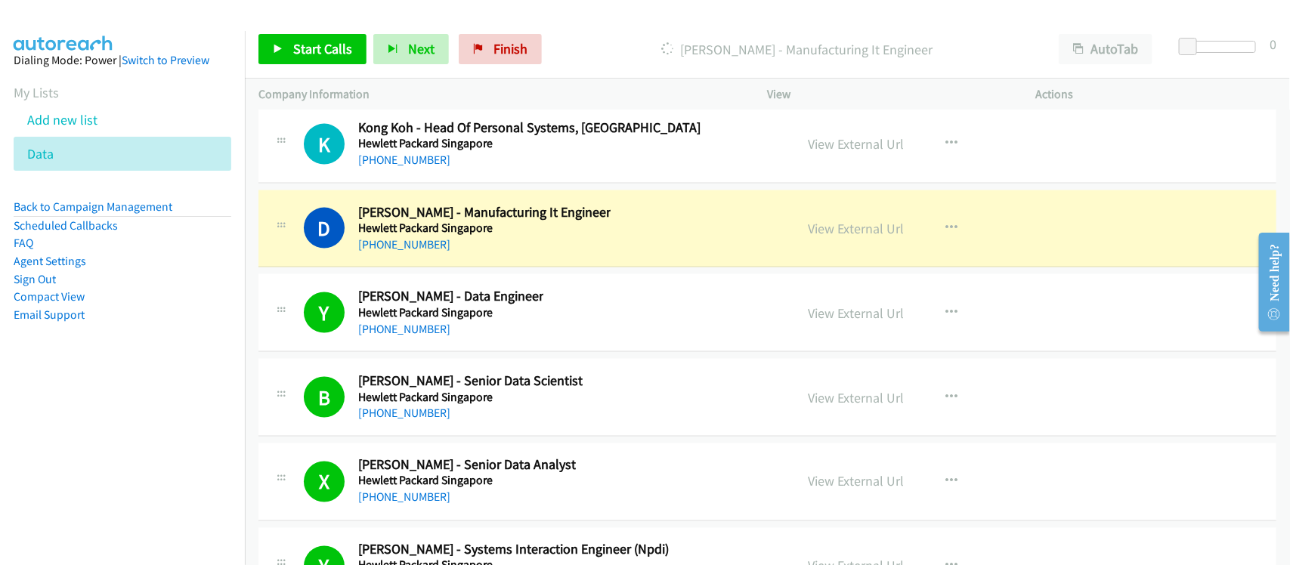
click at [451, 268] on div "D Callback Scheduled [PERSON_NAME] - Manufacturing It Engineer Hewlett Packard …" at bounding box center [768, 230] width 1018 height 78
click at [878, 237] on link "View External Url" at bounding box center [857, 228] width 96 height 17
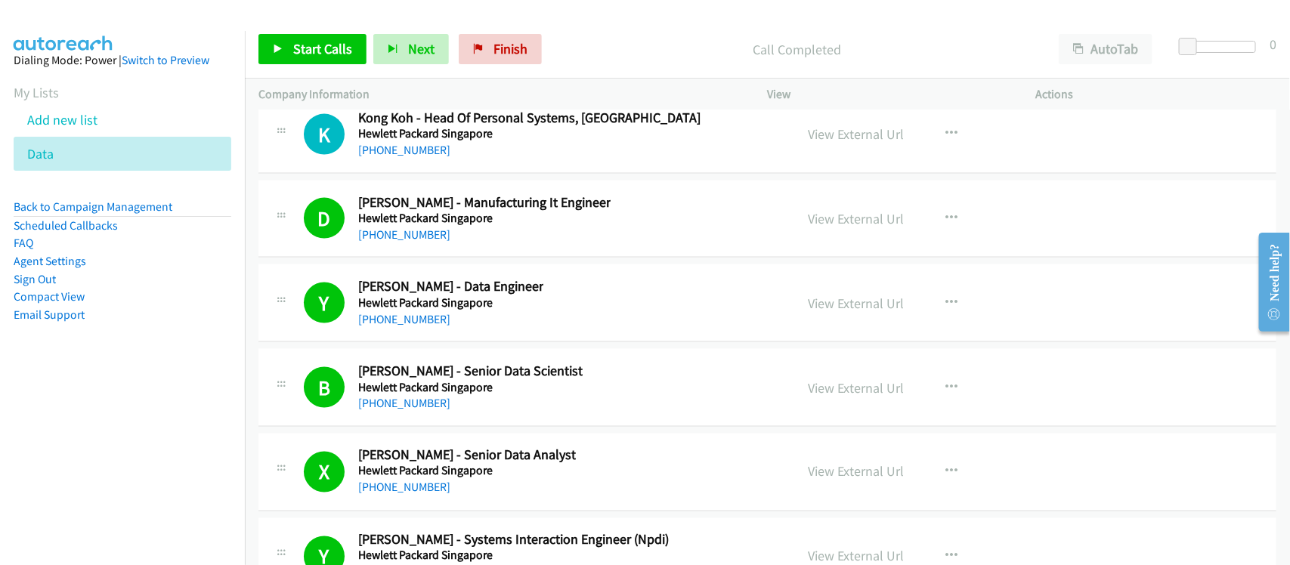
scroll to position [21516, 0]
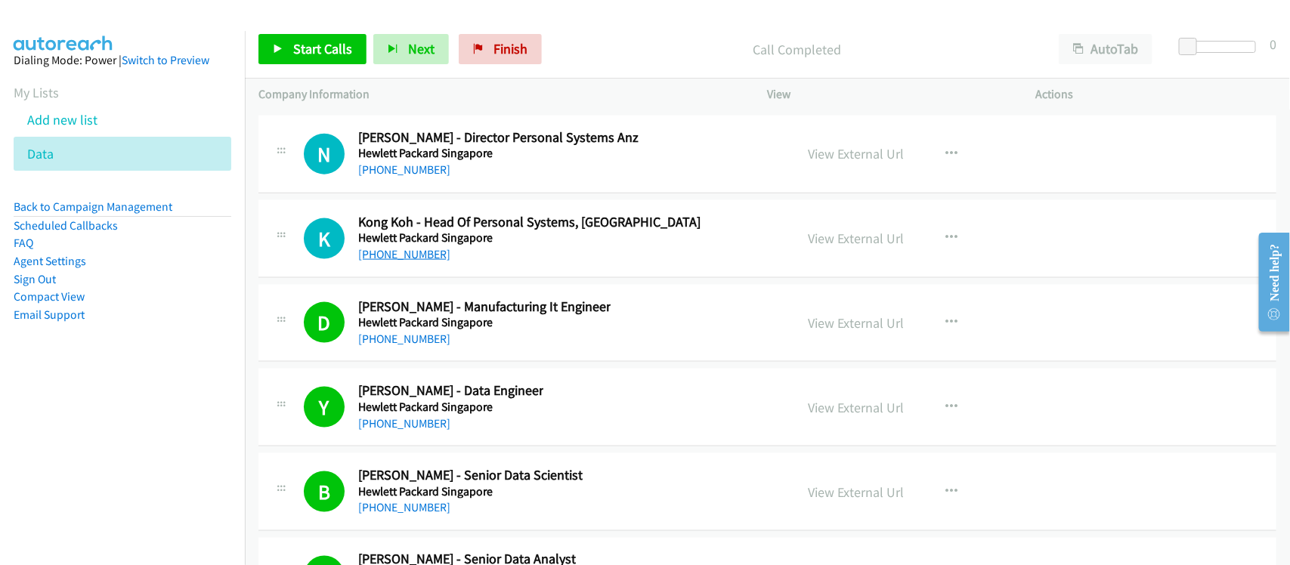
drag, startPoint x: 410, startPoint y: 293, endPoint x: 402, endPoint y: 288, distance: 9.5
click at [410, 262] on link "[PHONE_NUMBER]" at bounding box center [404, 254] width 92 height 14
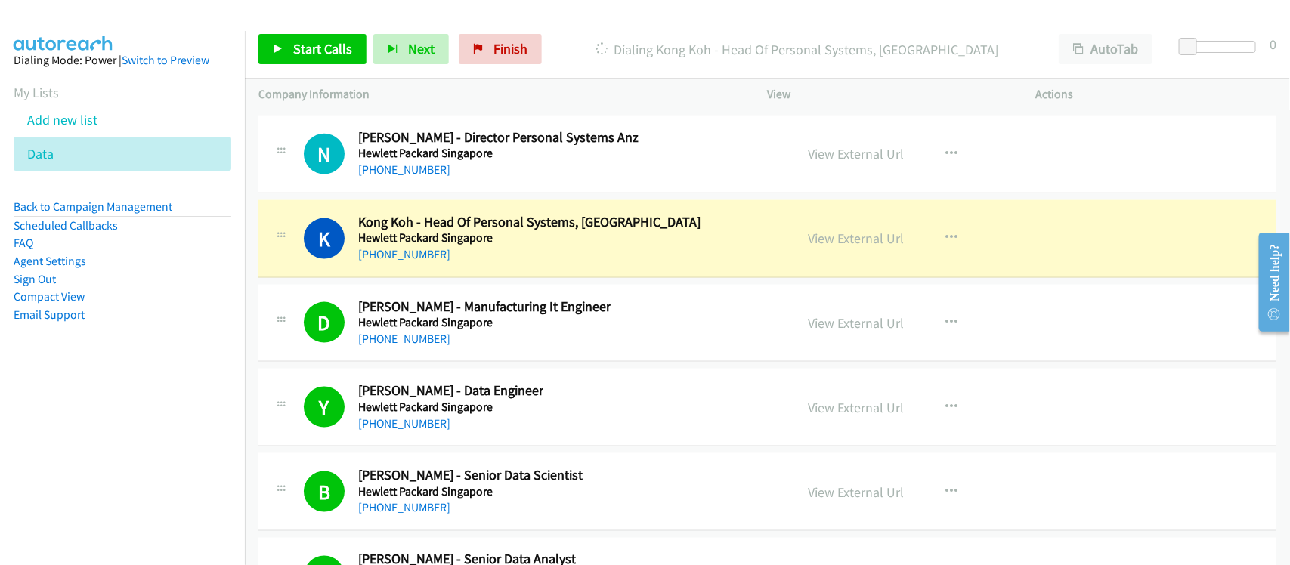
click at [454, 278] on div "K Callback Scheduled Kong Koh - Head Of Personal Systems, [GEOGRAPHIC_DATA] Hew…" at bounding box center [768, 239] width 1018 height 78
click at [840, 247] on link "View External Url" at bounding box center [857, 238] width 96 height 17
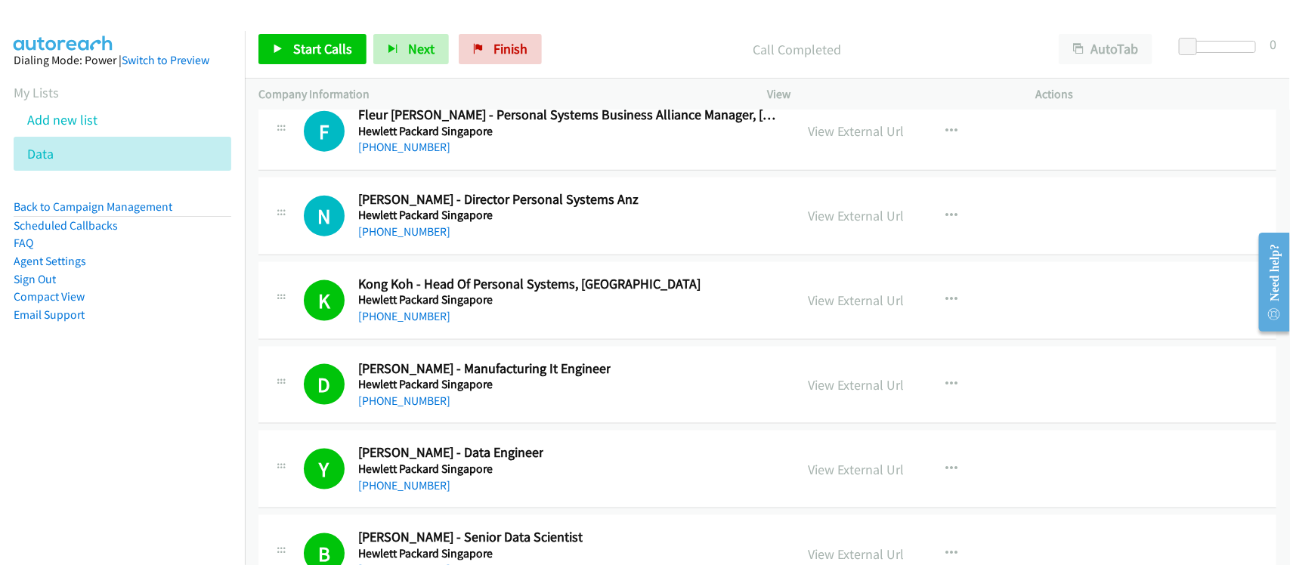
scroll to position [21421, 0]
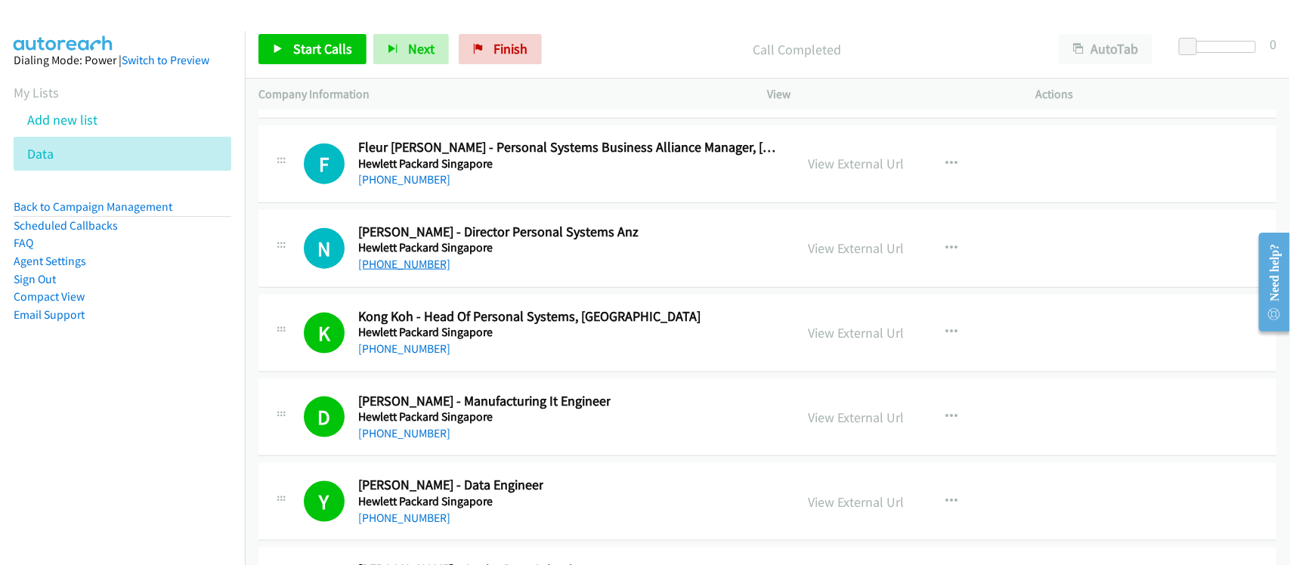
click at [401, 271] on link "[PHONE_NUMBER]" at bounding box center [404, 264] width 92 height 14
drag, startPoint x: 414, startPoint y: 212, endPoint x: 405, endPoint y: 204, distance: 12.3
click at [405, 172] on h5 "Hewlett Packard Singapore" at bounding box center [569, 163] width 423 height 15
click at [386, 187] on link "[PHONE_NUMBER]" at bounding box center [404, 179] width 92 height 14
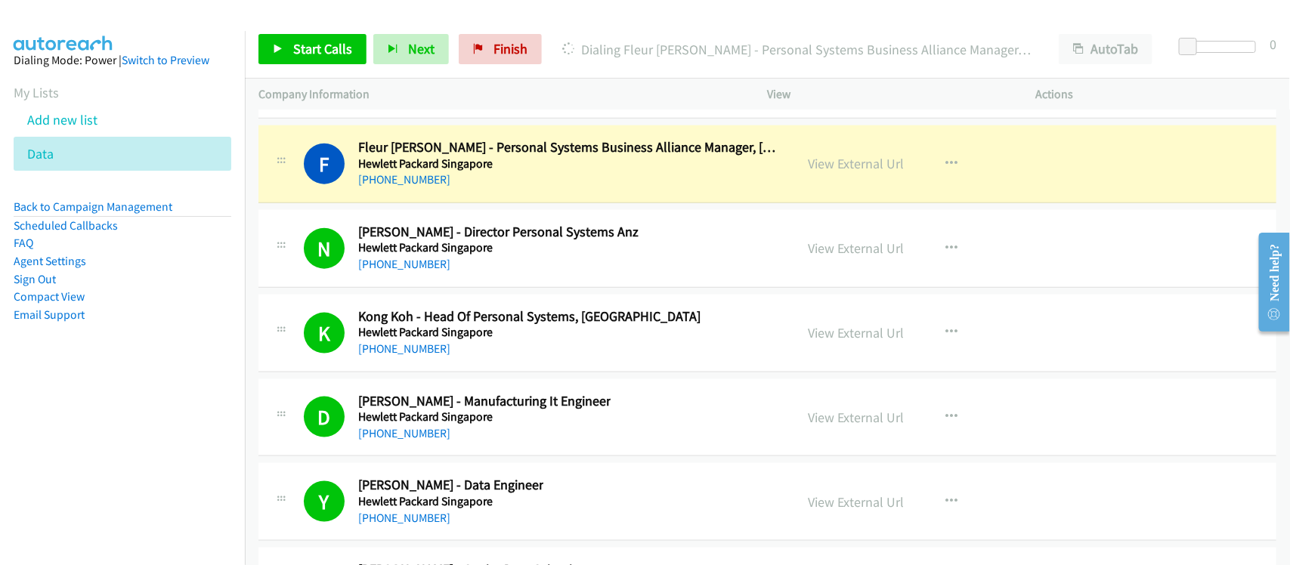
scroll to position [21327, 0]
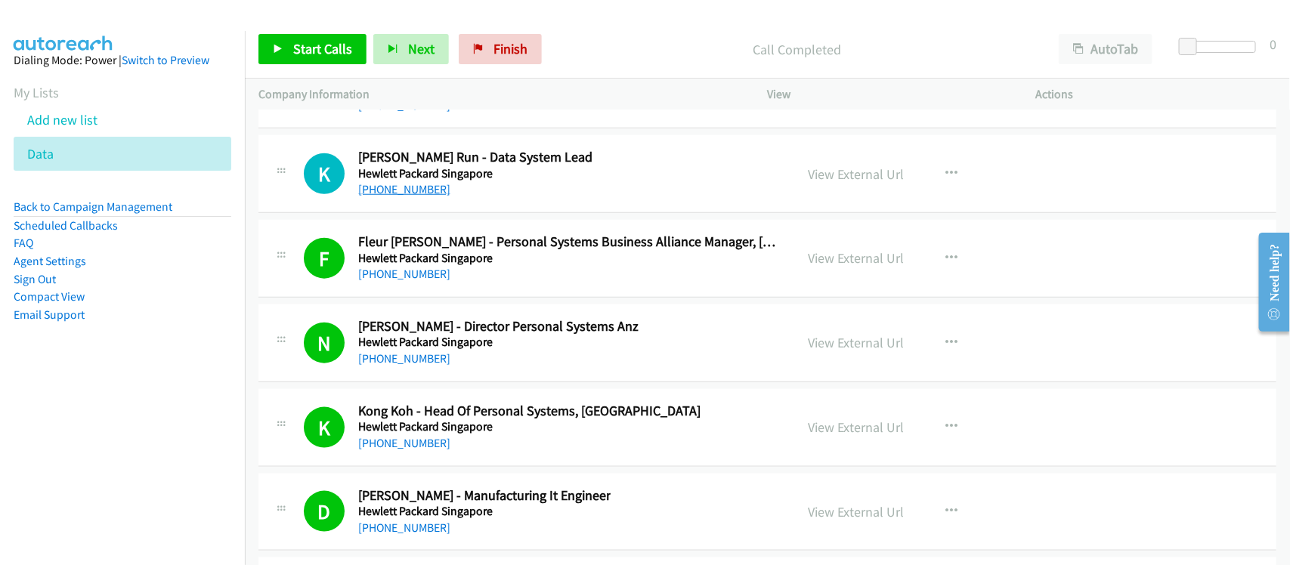
click at [386, 197] on link "[PHONE_NUMBER]" at bounding box center [404, 189] width 92 height 14
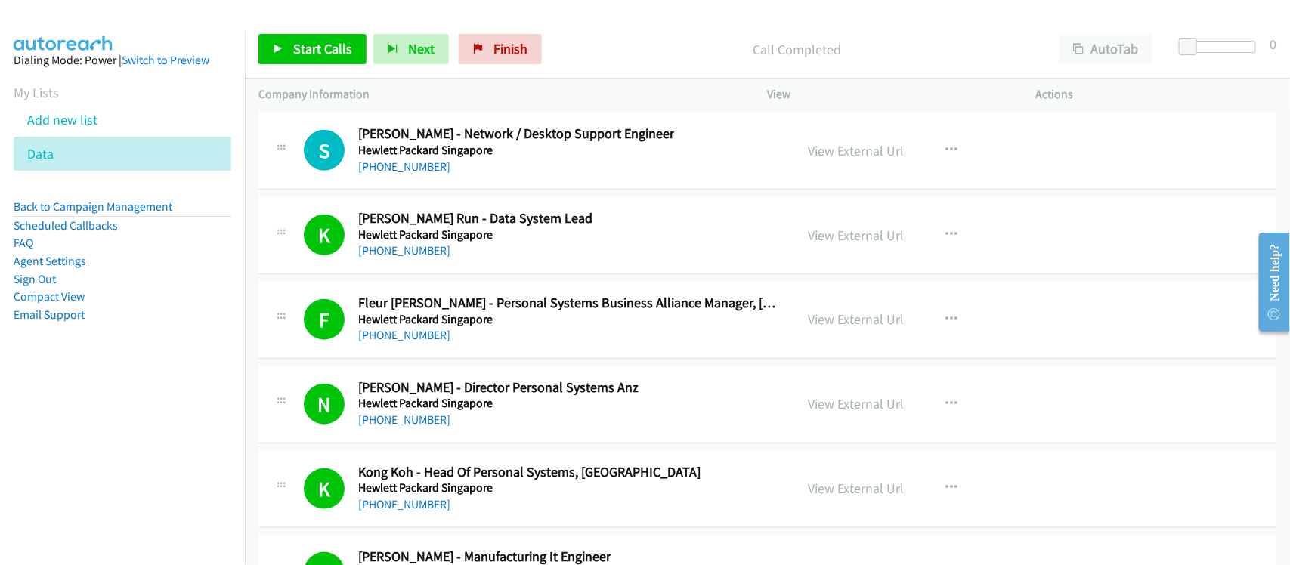
scroll to position [21232, 0]
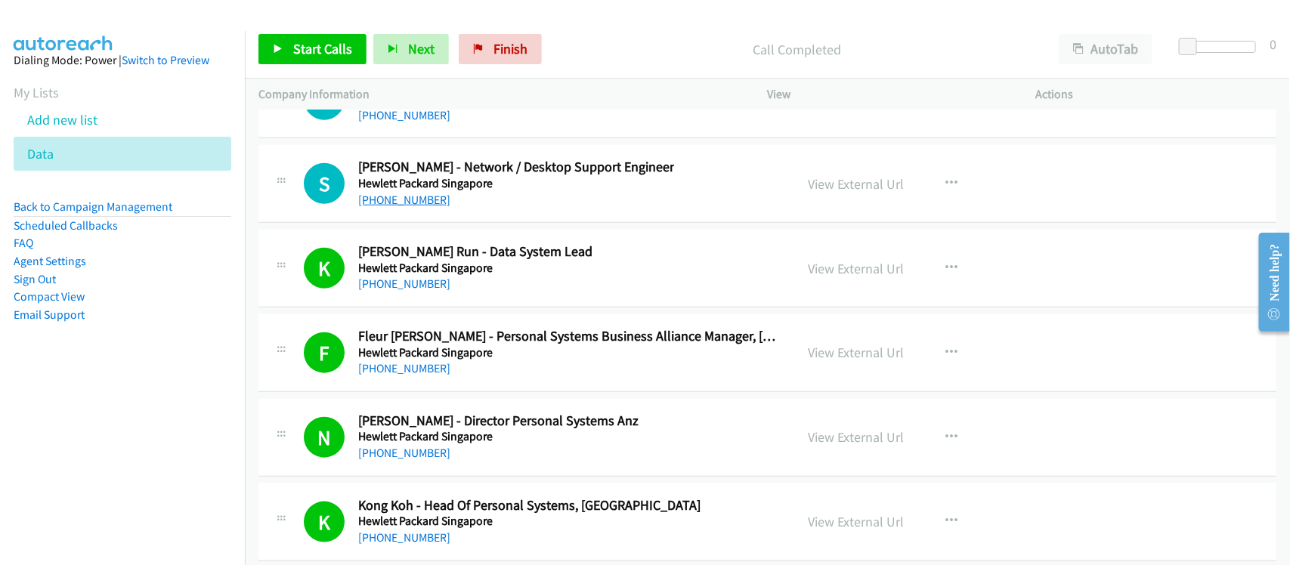
click at [409, 207] on link "[PHONE_NUMBER]" at bounding box center [404, 200] width 92 height 14
click at [448, 139] on div "S Callback Scheduled [PERSON_NAME] - It Engineer Hewlett Packard [GEOGRAPHIC_DA…" at bounding box center [768, 100] width 1018 height 78
click at [388, 122] on link "[PHONE_NUMBER]" at bounding box center [404, 115] width 92 height 14
click at [420, 122] on link "[PHONE_NUMBER]" at bounding box center [404, 115] width 92 height 14
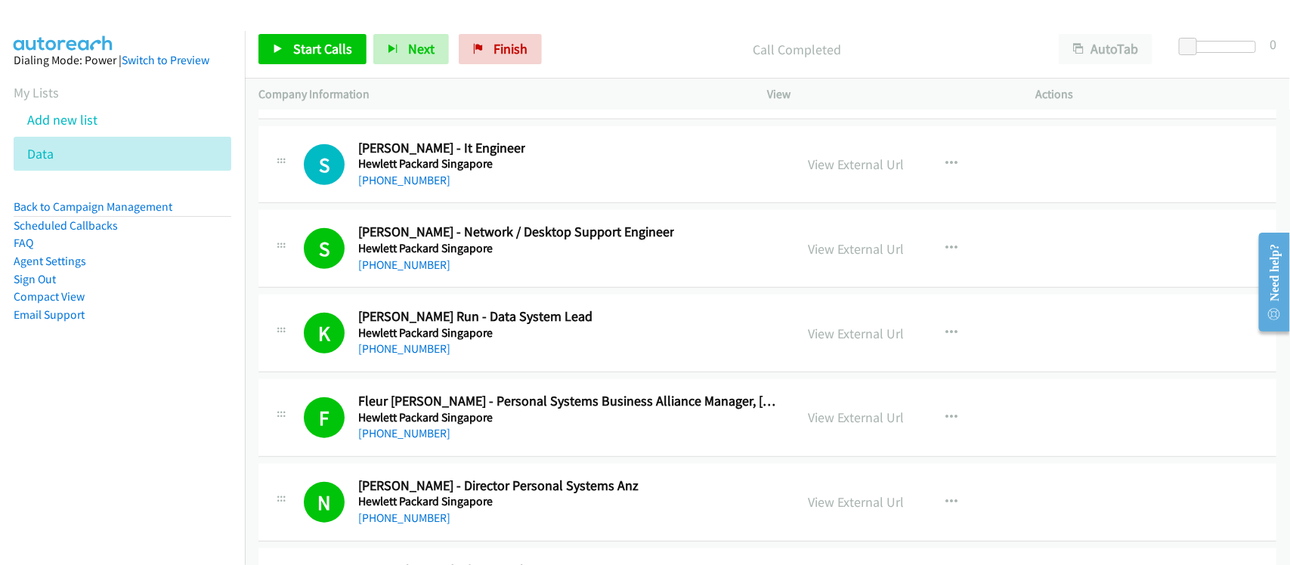
scroll to position [21138, 0]
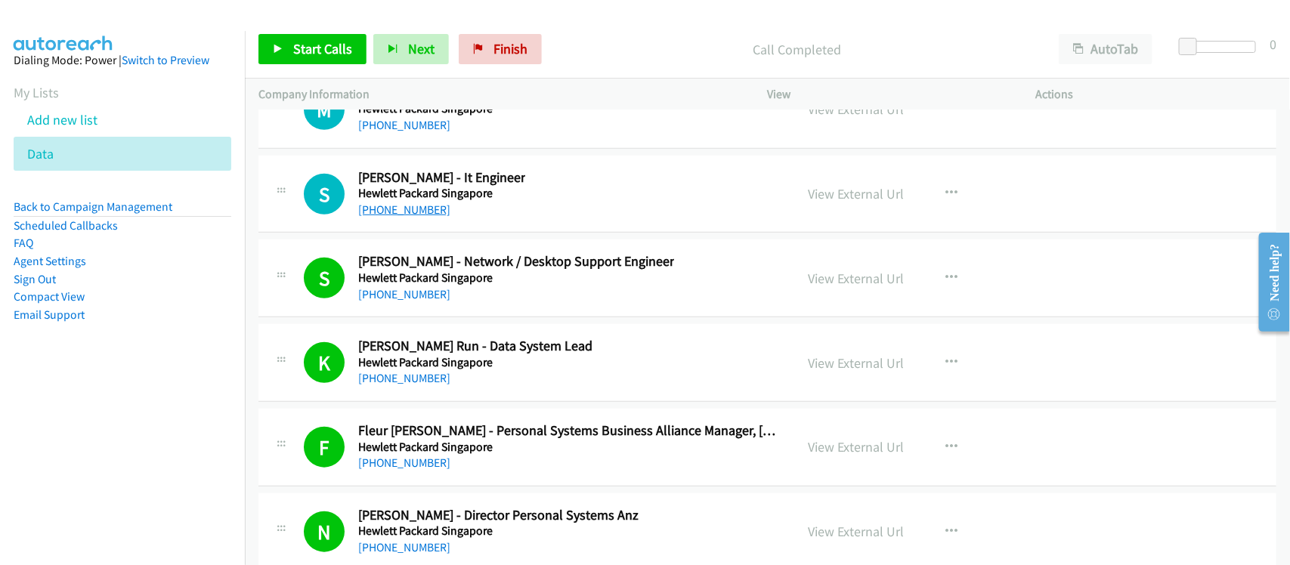
click at [423, 217] on link "[PHONE_NUMBER]" at bounding box center [404, 210] width 92 height 14
click at [417, 217] on link "[PHONE_NUMBER]" at bounding box center [404, 210] width 92 height 14
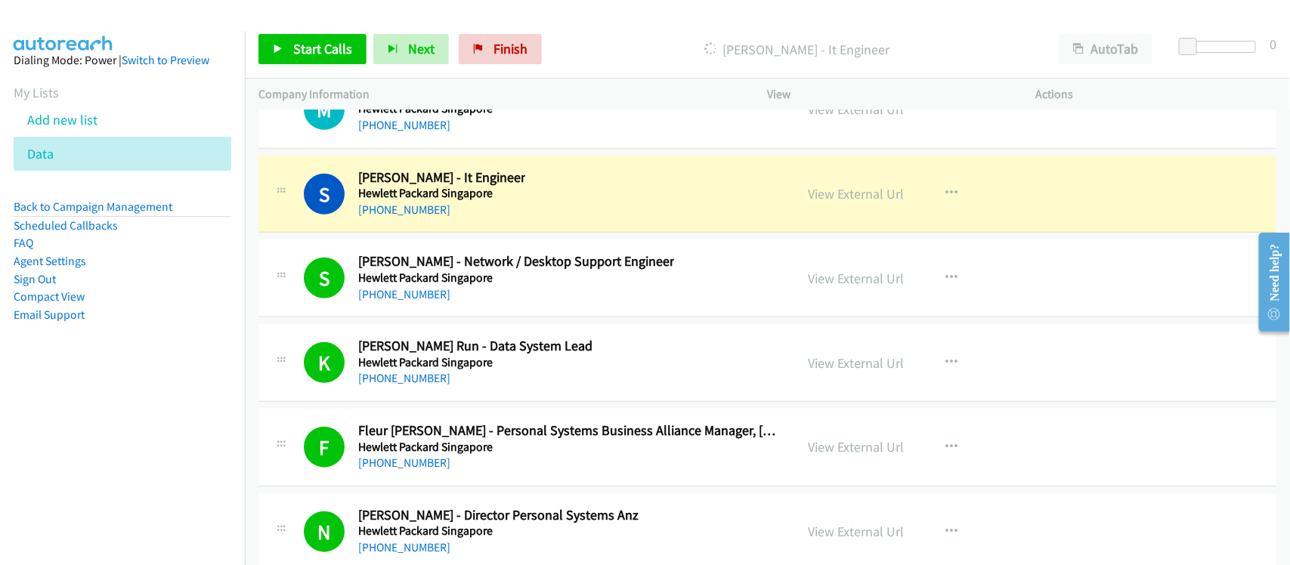
click at [460, 219] on div "[PHONE_NUMBER]" at bounding box center [441, 210] width 167 height 18
click at [874, 203] on link "View External Url" at bounding box center [857, 193] width 96 height 17
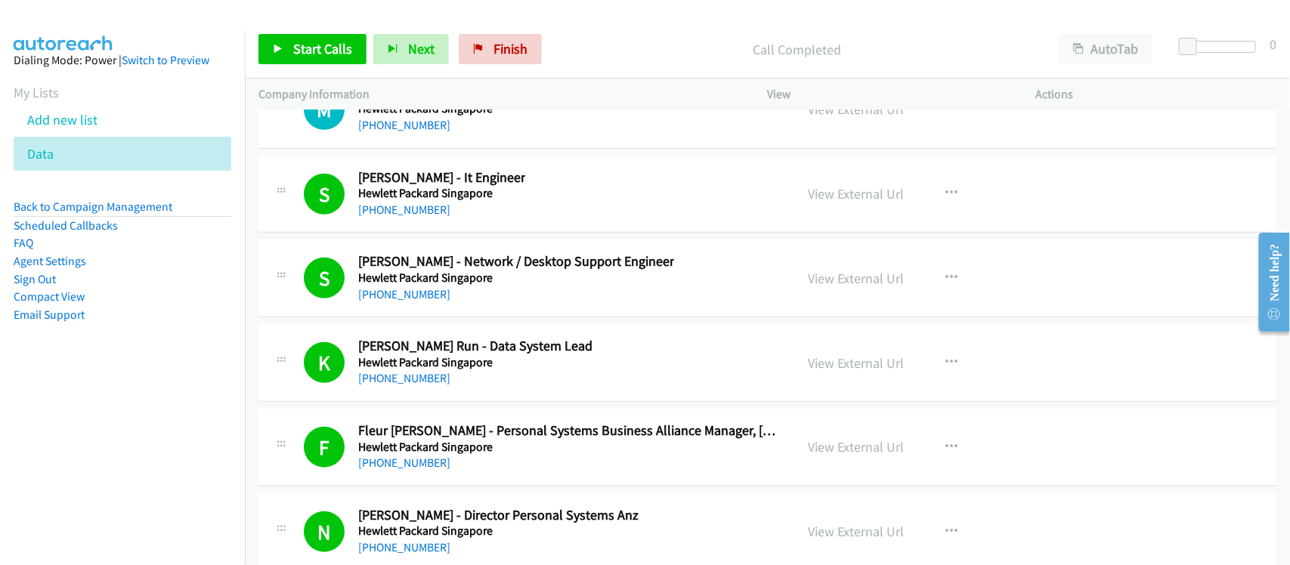
scroll to position [21043, 0]
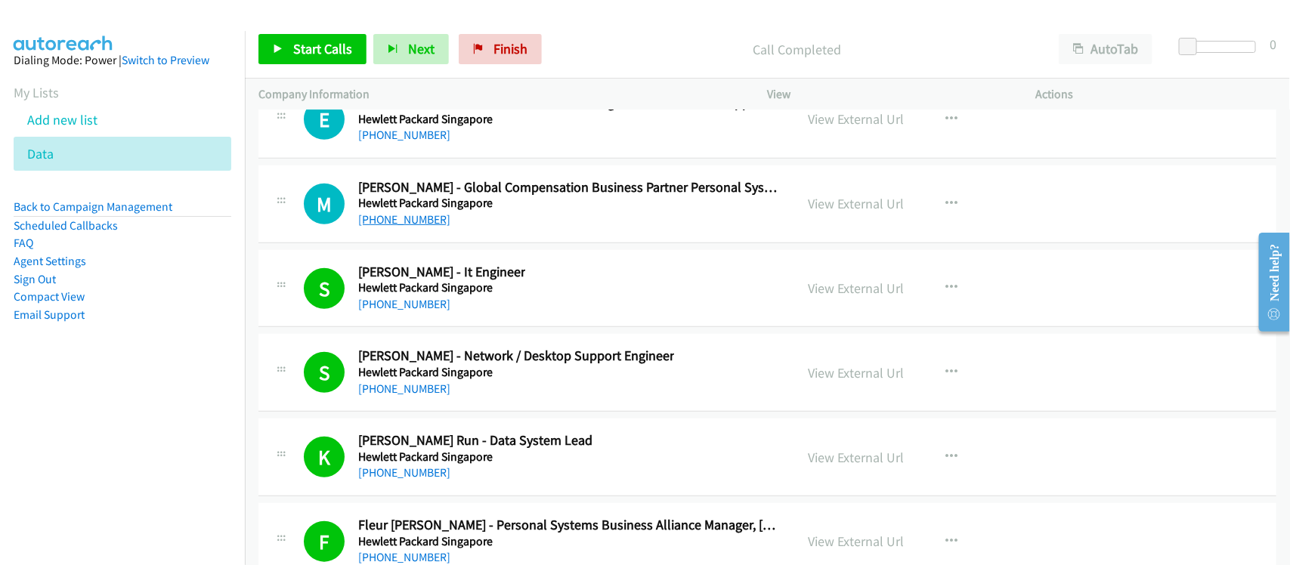
click at [406, 227] on link "[PHONE_NUMBER]" at bounding box center [404, 219] width 92 height 14
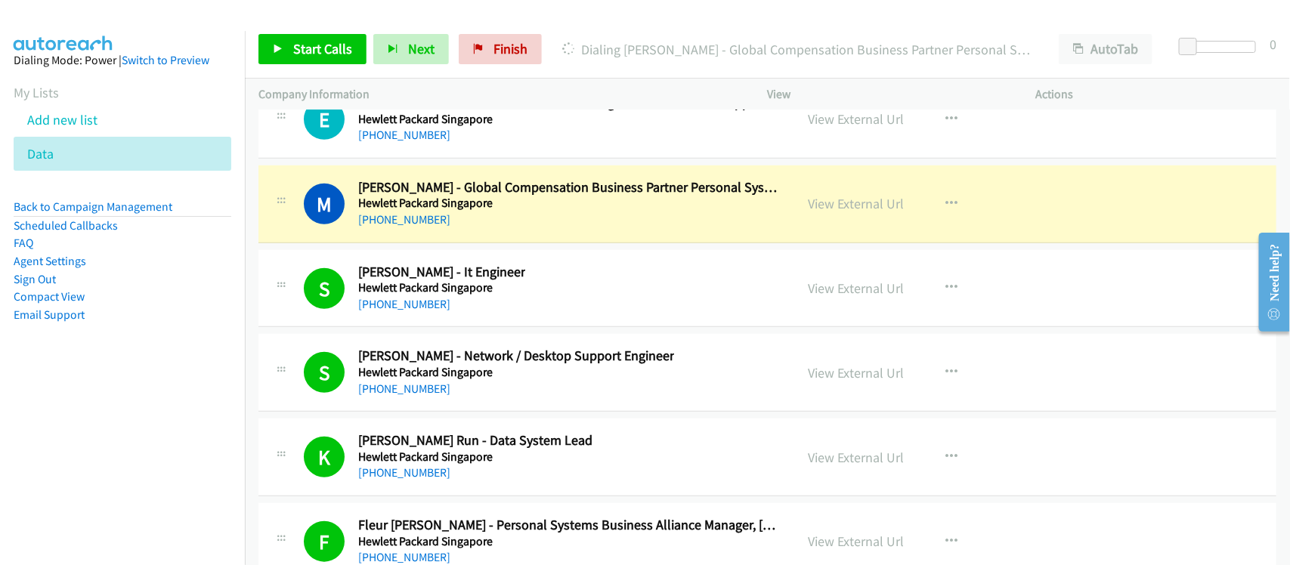
click at [455, 280] on td "S Callback Scheduled [PERSON_NAME] - It Engineer Hewlett Packard [GEOGRAPHIC_DA…" at bounding box center [767, 288] width 1045 height 85
click at [881, 212] on link "View External Url" at bounding box center [857, 203] width 96 height 17
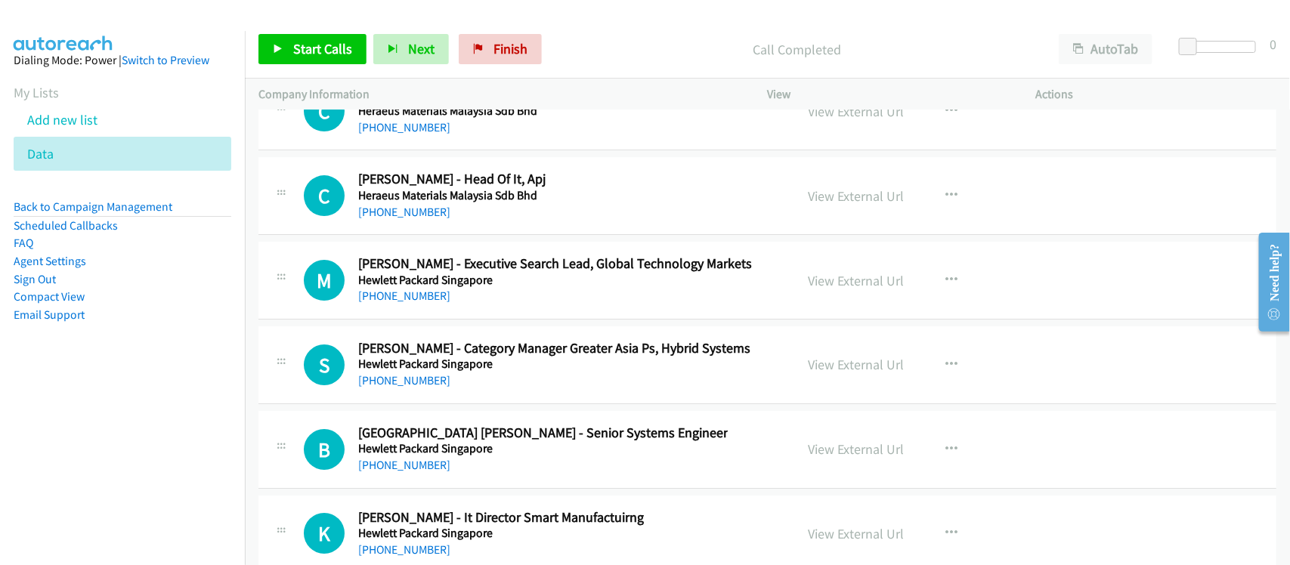
scroll to position [20382, 0]
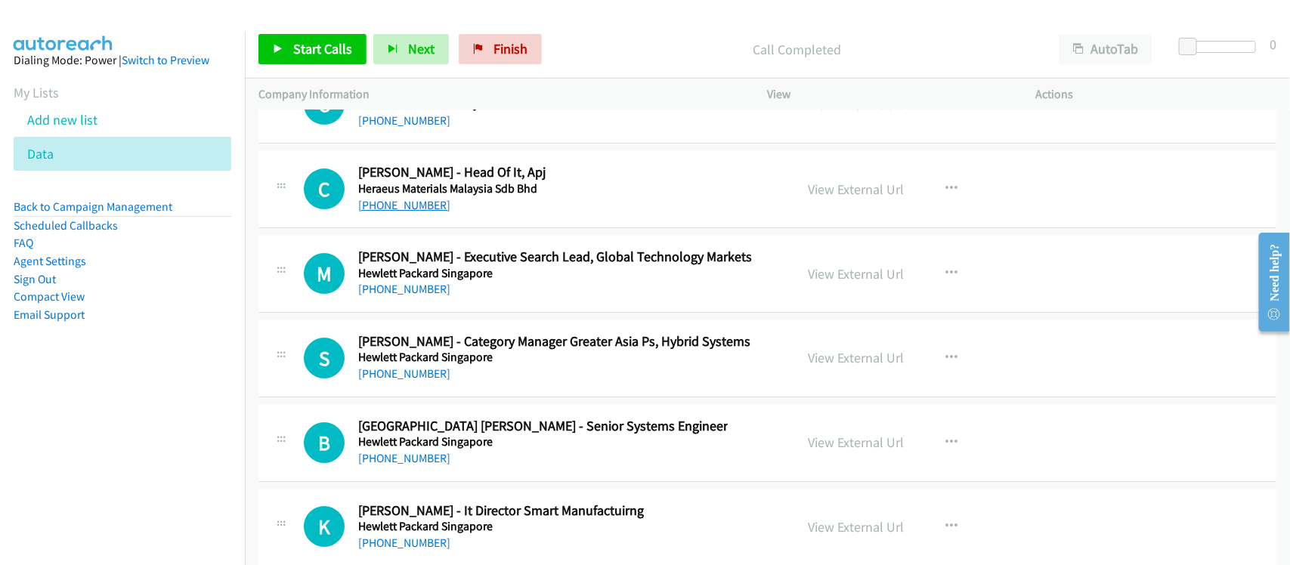
click at [414, 212] on link "[PHONE_NUMBER]" at bounding box center [404, 205] width 92 height 14
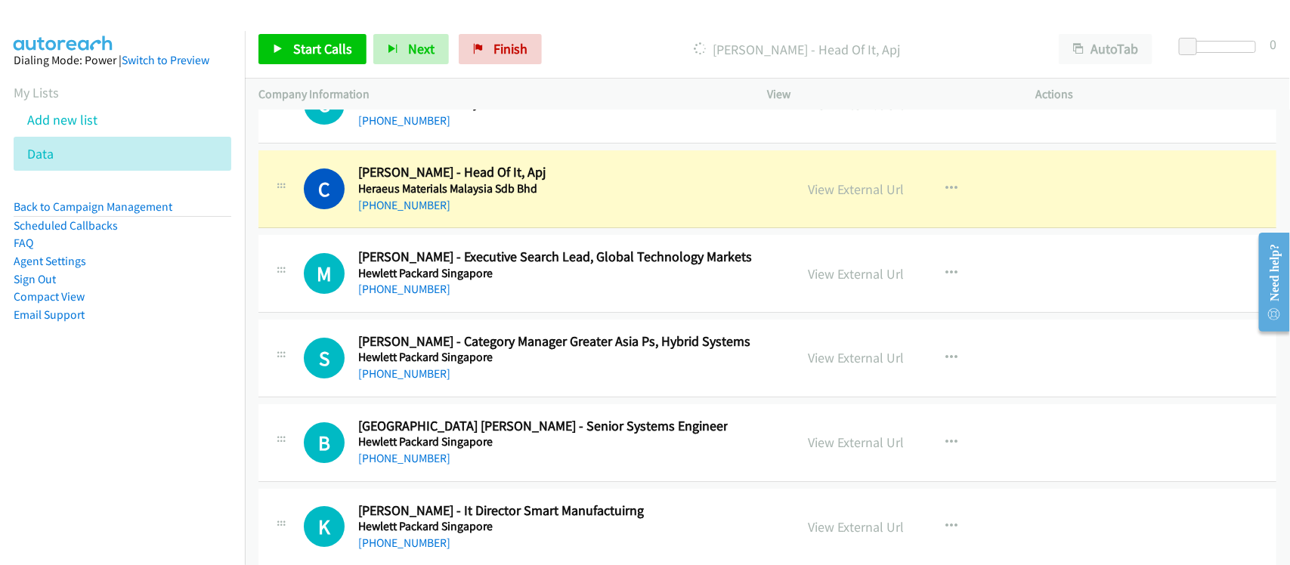
click at [461, 228] on div "C Callback Scheduled [PERSON_NAME] - Head Of It, Apj Heraeus Materials Malaysia…" at bounding box center [768, 189] width 1018 height 78
click at [863, 198] on link "View External Url" at bounding box center [857, 189] width 96 height 17
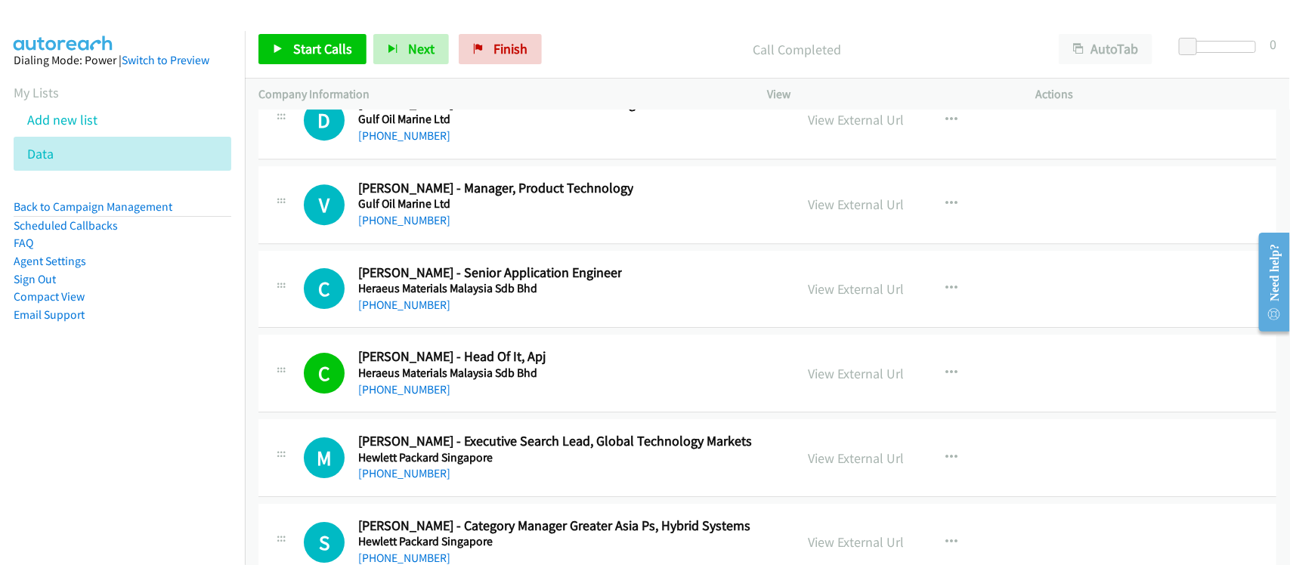
scroll to position [20193, 0]
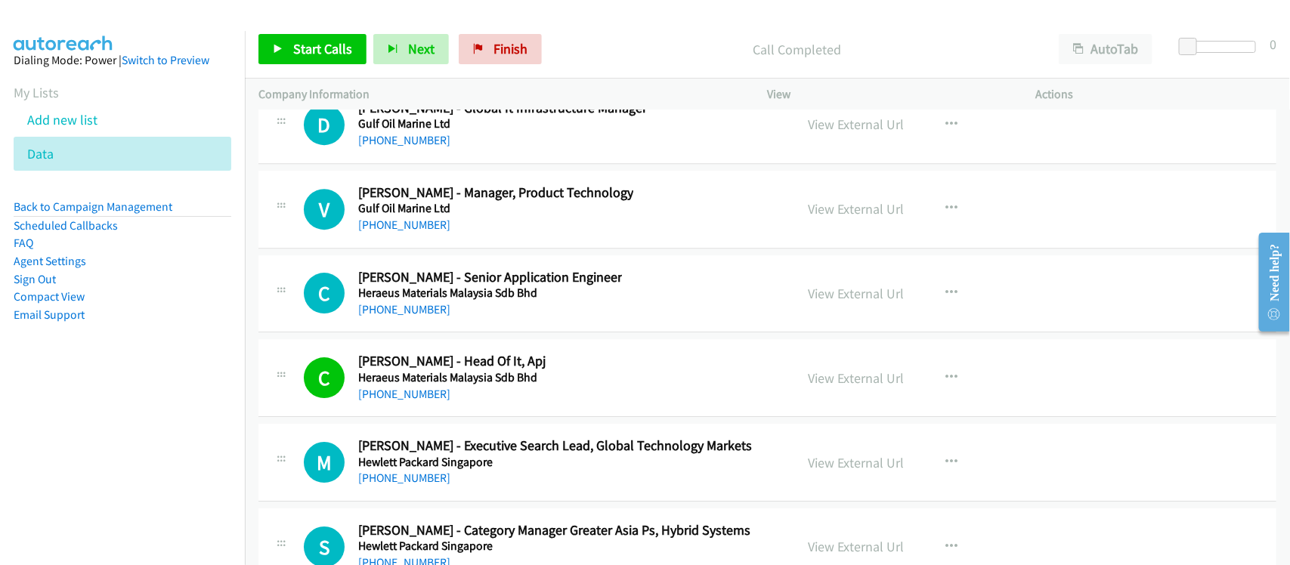
drag, startPoint x: 417, startPoint y: 342, endPoint x: 412, endPoint y: 333, distance: 10.8
click at [417, 317] on link "[PHONE_NUMBER]" at bounding box center [404, 309] width 92 height 14
click at [392, 232] on link "[PHONE_NUMBER]" at bounding box center [404, 225] width 92 height 14
click at [429, 164] on div "D Callback Scheduled [PERSON_NAME] - Global It Infrastructure Manager Gulf Oil …" at bounding box center [768, 125] width 1018 height 78
click at [386, 147] on link "[PHONE_NUMBER]" at bounding box center [404, 140] width 92 height 14
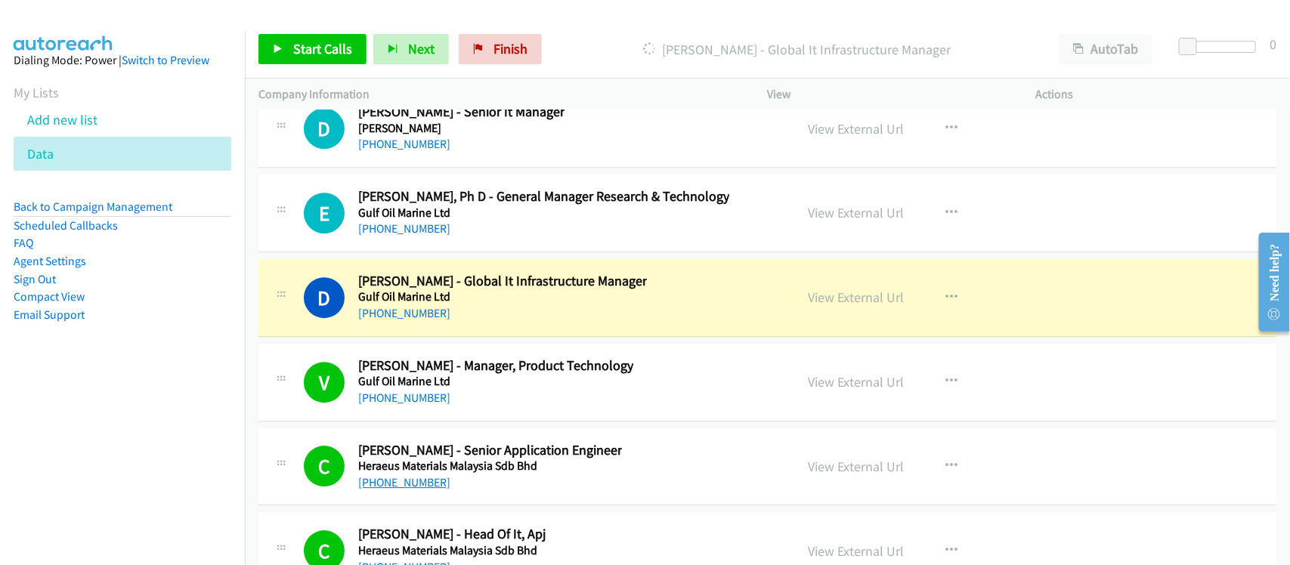
scroll to position [20004, 0]
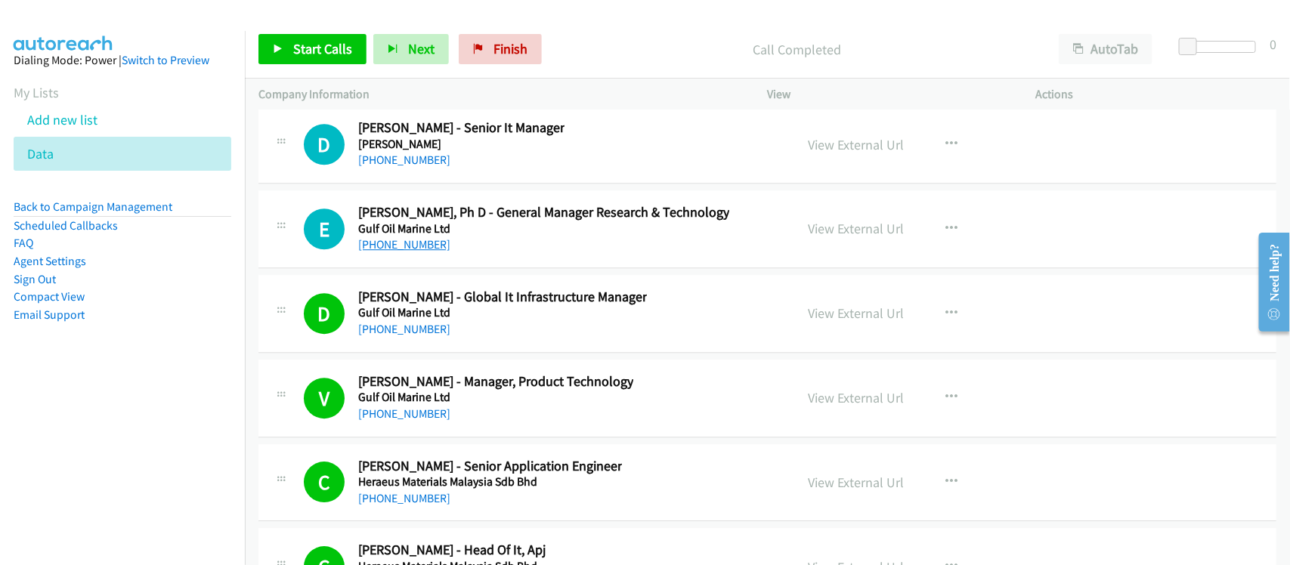
click at [414, 252] on link "[PHONE_NUMBER]" at bounding box center [404, 244] width 92 height 14
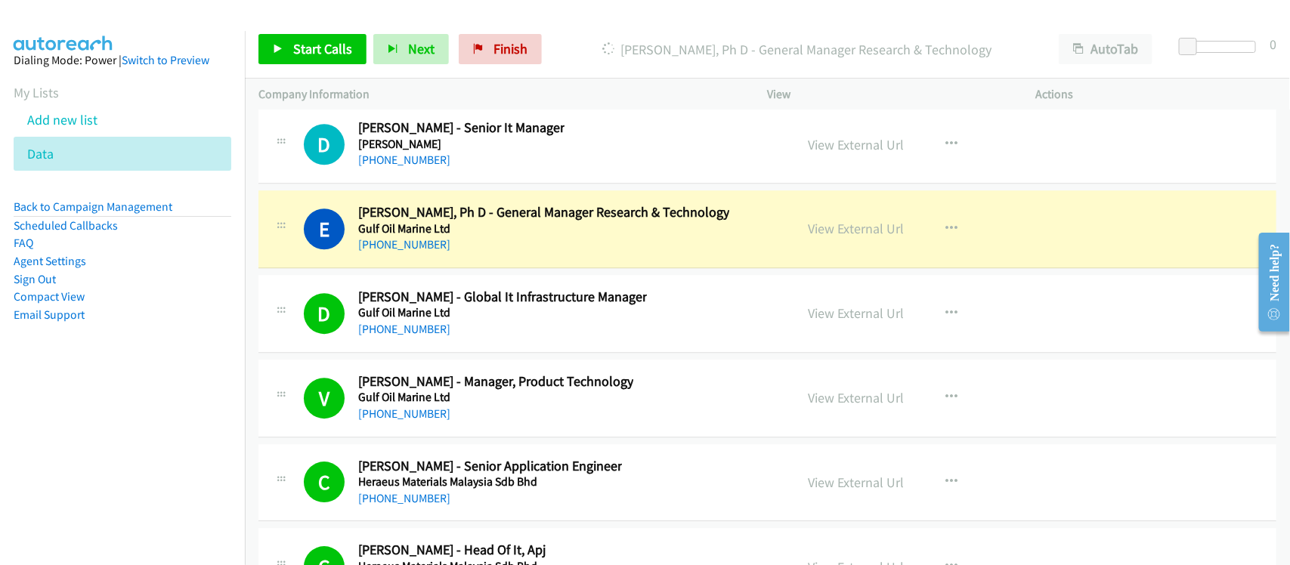
drag, startPoint x: 467, startPoint y: 292, endPoint x: 577, endPoint y: 272, distance: 111.4
click at [467, 268] on div "E Callback Scheduled [PERSON_NAME], Ph D - General Manager Research & Technolog…" at bounding box center [768, 230] width 1018 height 78
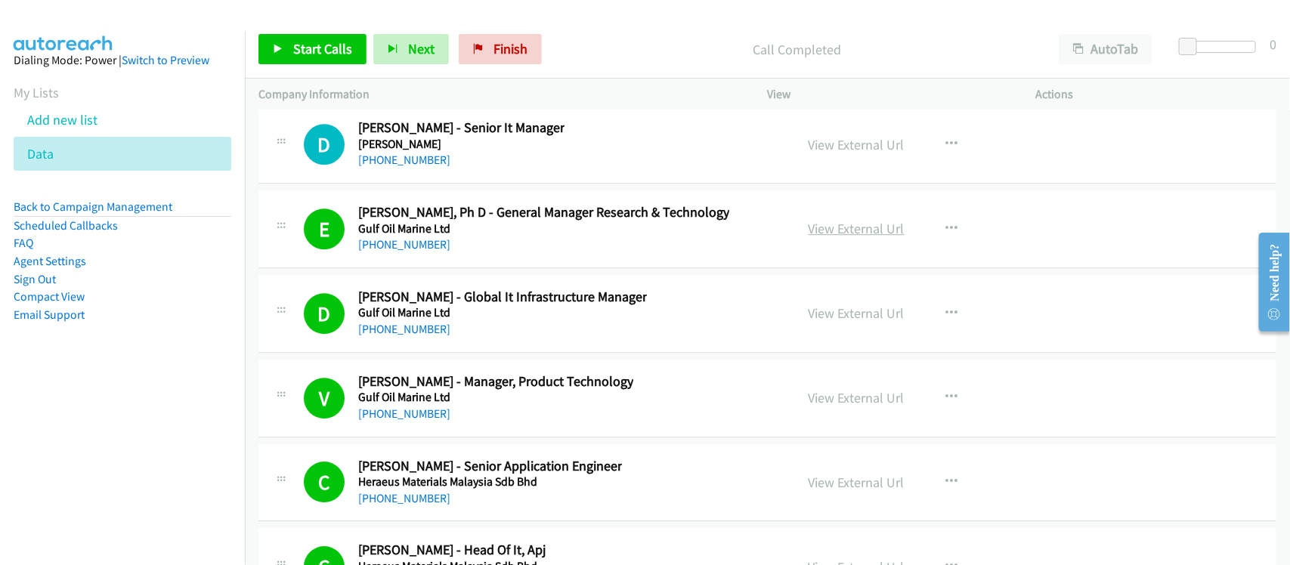
click at [848, 237] on link "View External Url" at bounding box center [857, 228] width 96 height 17
click at [410, 167] on link "[PHONE_NUMBER]" at bounding box center [404, 160] width 92 height 14
click at [440, 169] on div "[PHONE_NUMBER]" at bounding box center [461, 160] width 206 height 18
click at [843, 153] on link "View External Url" at bounding box center [857, 144] width 96 height 17
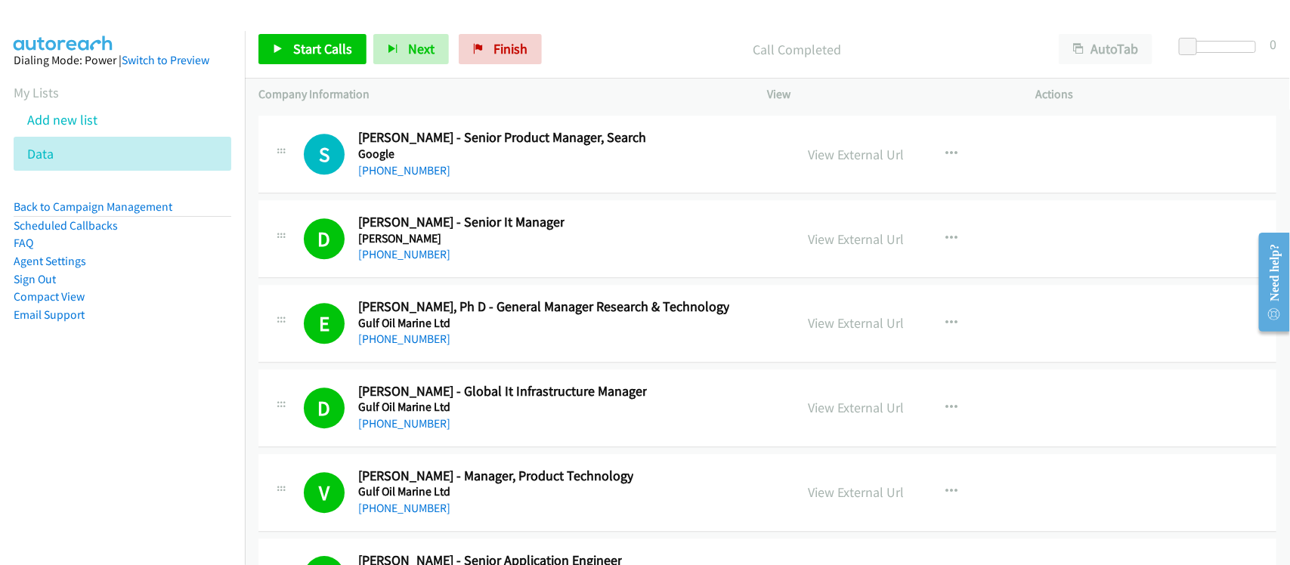
scroll to position [19815, 0]
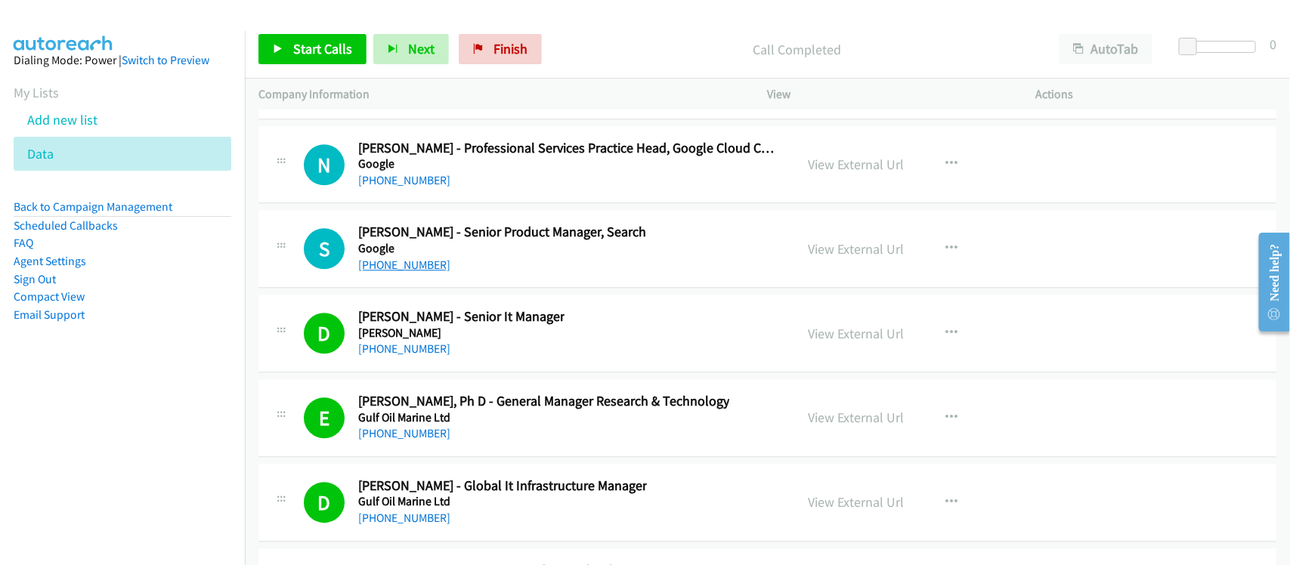
click at [404, 272] on link "[PHONE_NUMBER]" at bounding box center [404, 265] width 92 height 14
click at [395, 187] on link "[PHONE_NUMBER]" at bounding box center [404, 180] width 92 height 14
click at [463, 190] on div "[PHONE_NUMBER]" at bounding box center [569, 181] width 423 height 18
click at [407, 187] on link "[PHONE_NUMBER]" at bounding box center [404, 180] width 92 height 14
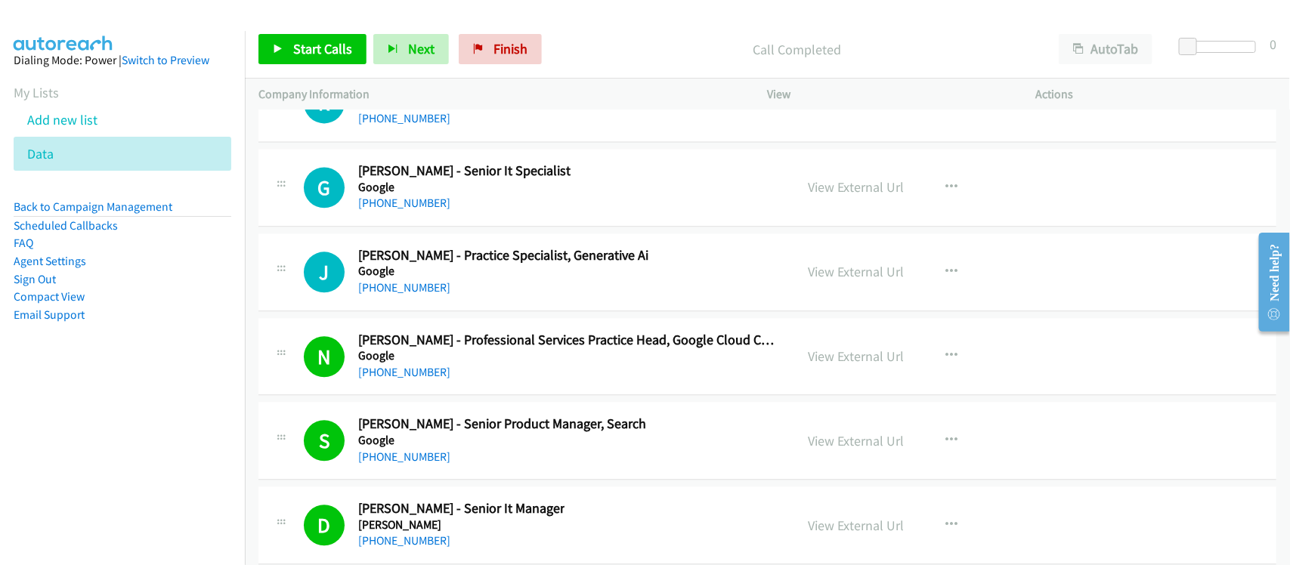
scroll to position [19532, 0]
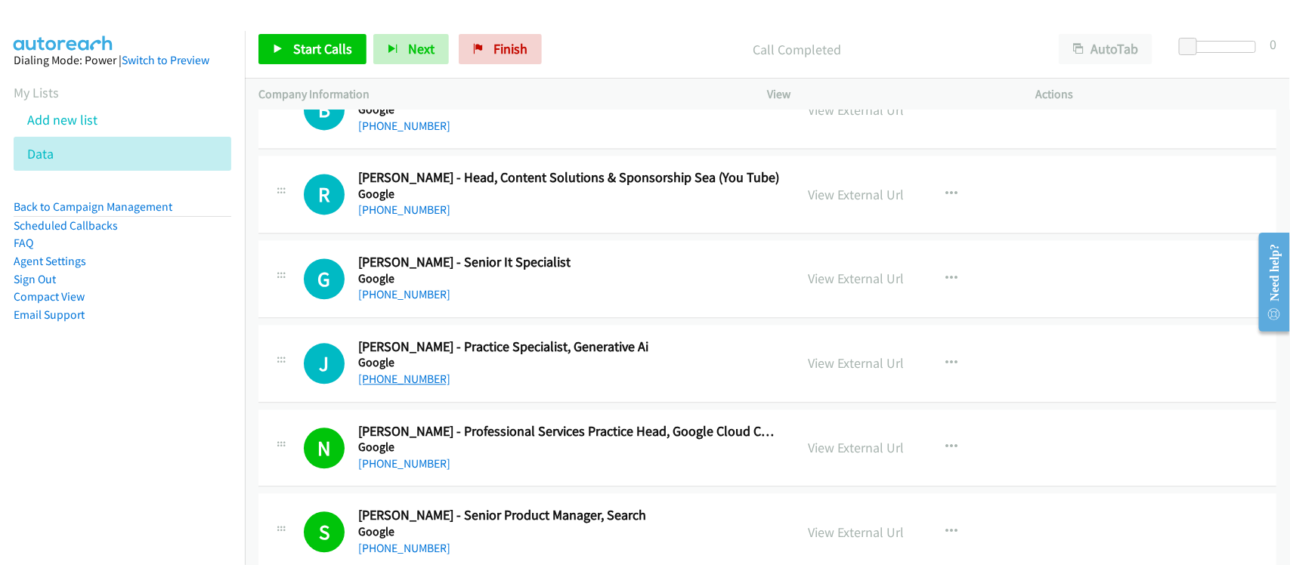
click at [397, 386] on link "[PHONE_NUMBER]" at bounding box center [404, 379] width 92 height 14
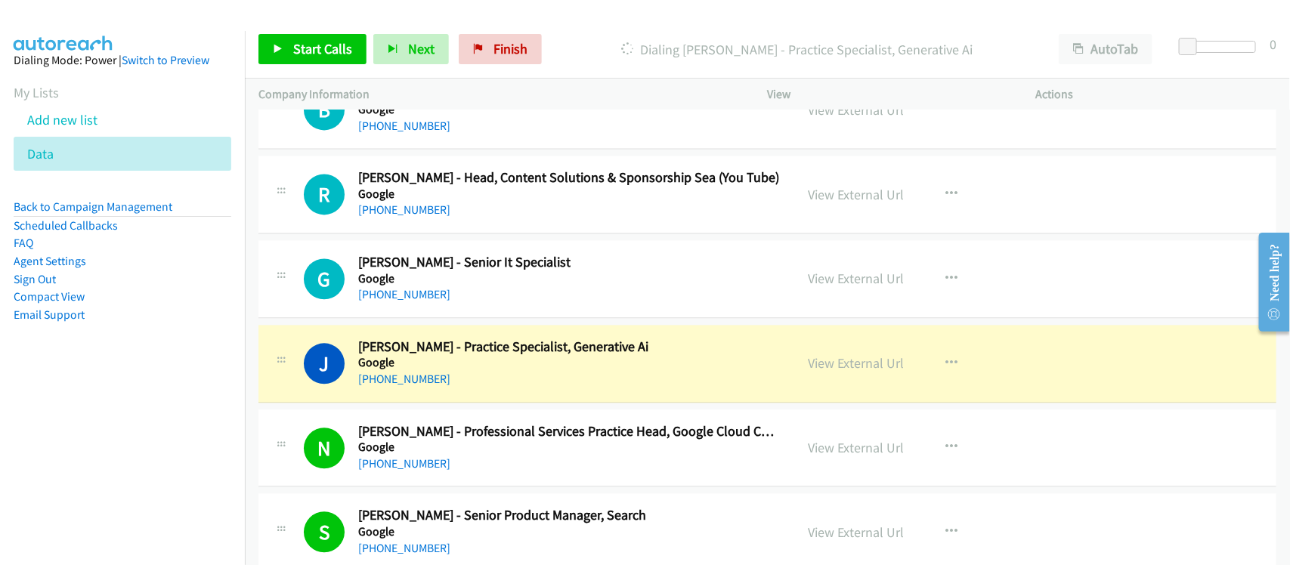
click at [451, 403] on div "J Callback Scheduled [PERSON_NAME] - Practice Specialist, Generative Ai Google …" at bounding box center [768, 364] width 1018 height 78
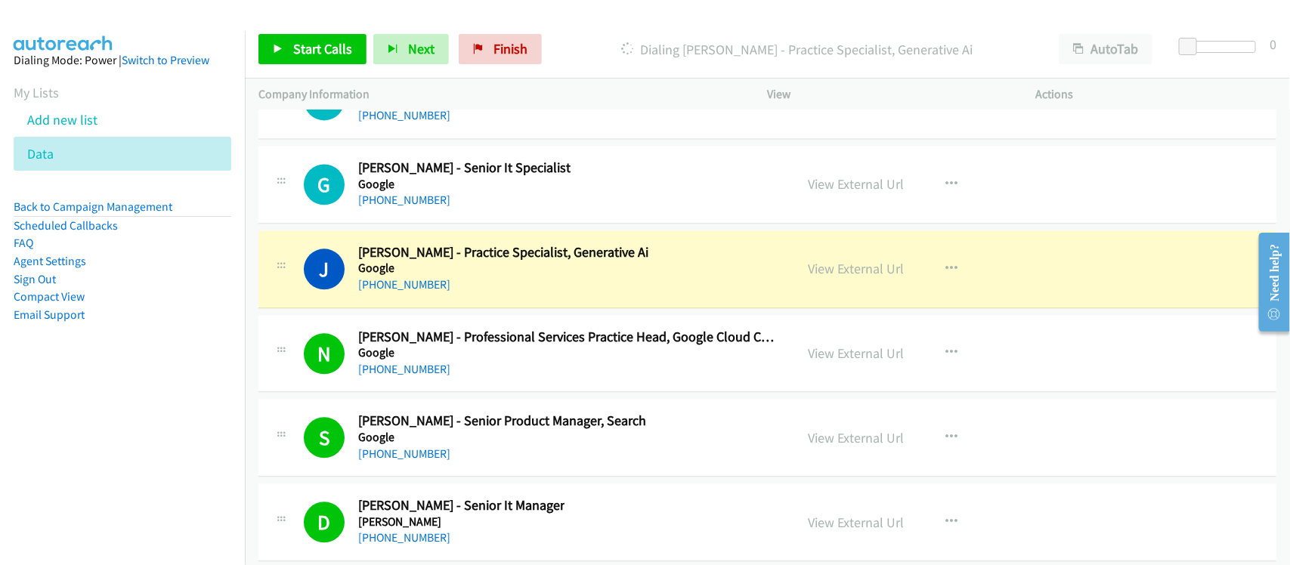
click at [448, 294] on div "[PHONE_NUMBER]" at bounding box center [503, 285] width 290 height 18
click at [841, 277] on link "View External Url" at bounding box center [857, 268] width 96 height 17
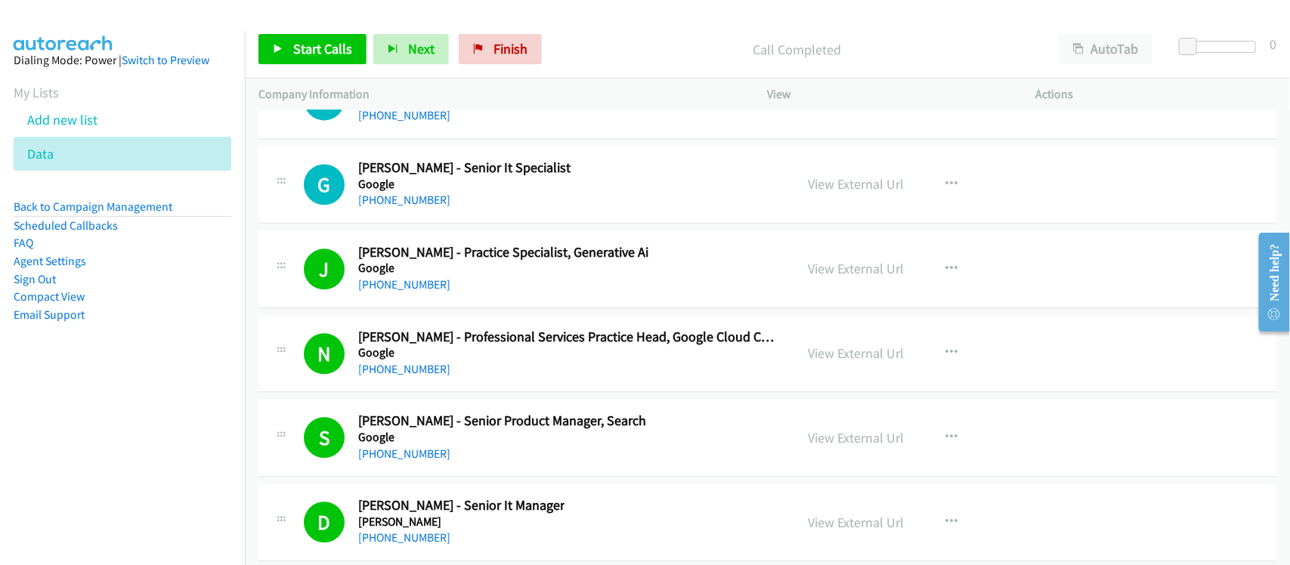
click at [401, 224] on div "G Callback Scheduled [PERSON_NAME] - Senior It Specialist Google [GEOGRAPHIC_DA…" at bounding box center [768, 185] width 1018 height 78
click at [401, 207] on link "[PHONE_NUMBER]" at bounding box center [404, 200] width 92 height 14
click at [414, 122] on link "[PHONE_NUMBER]" at bounding box center [404, 115] width 92 height 14
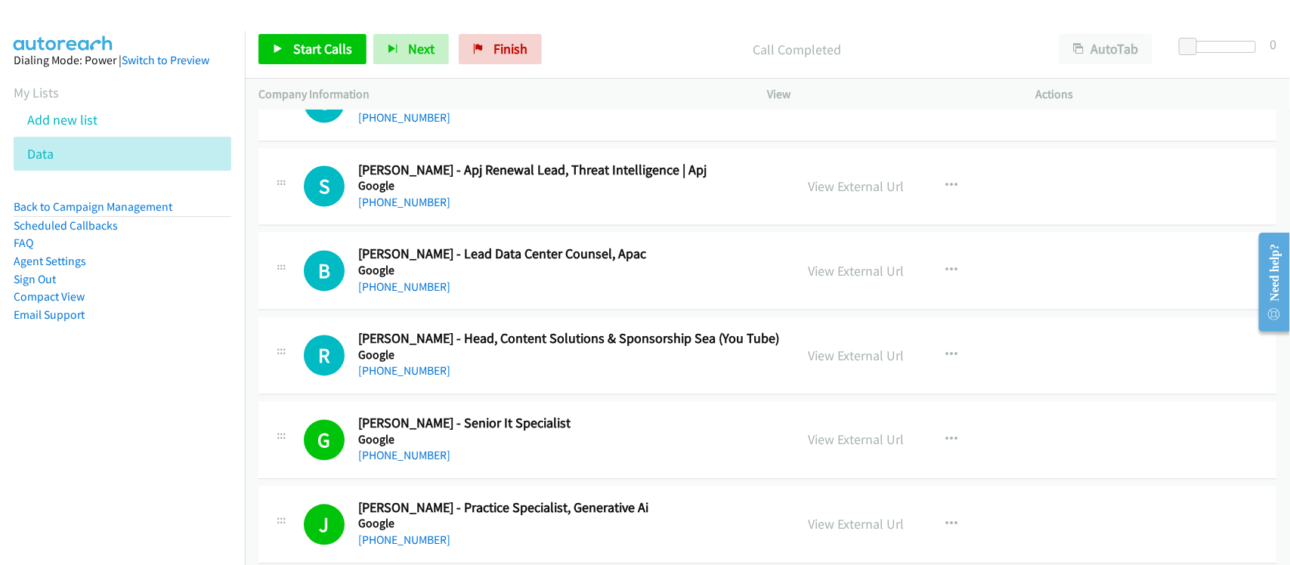
scroll to position [19343, 0]
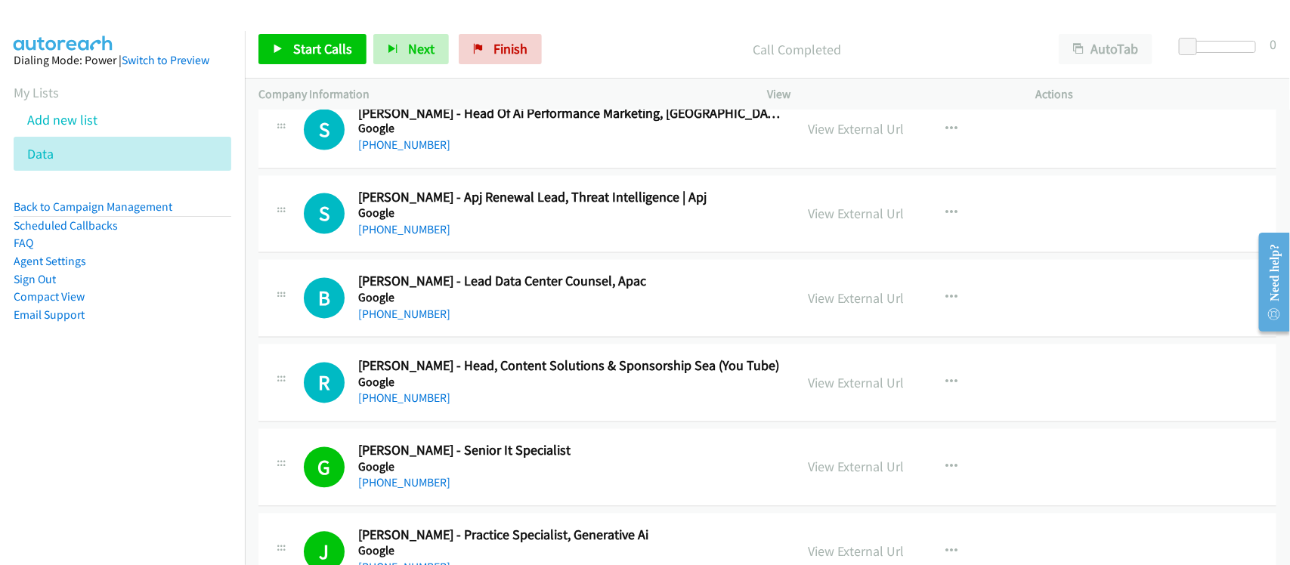
click at [420, 237] on link "[PHONE_NUMBER]" at bounding box center [404, 230] width 92 height 14
click at [448, 324] on div "[PHONE_NUMBER]" at bounding box center [502, 315] width 288 height 18
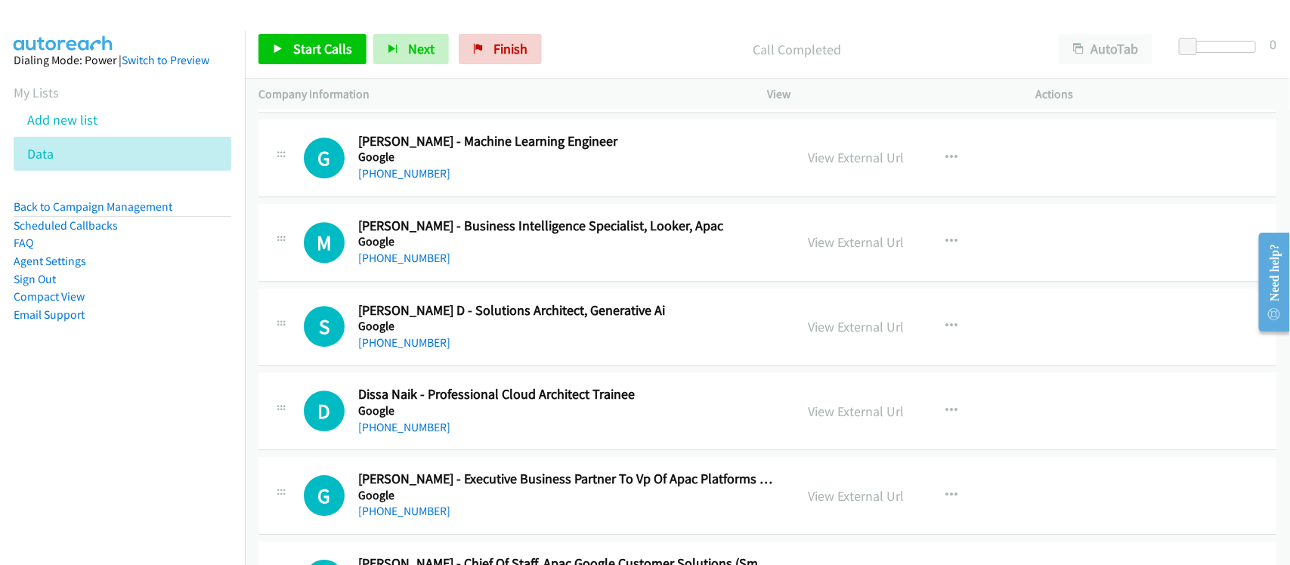
scroll to position [17453, 0]
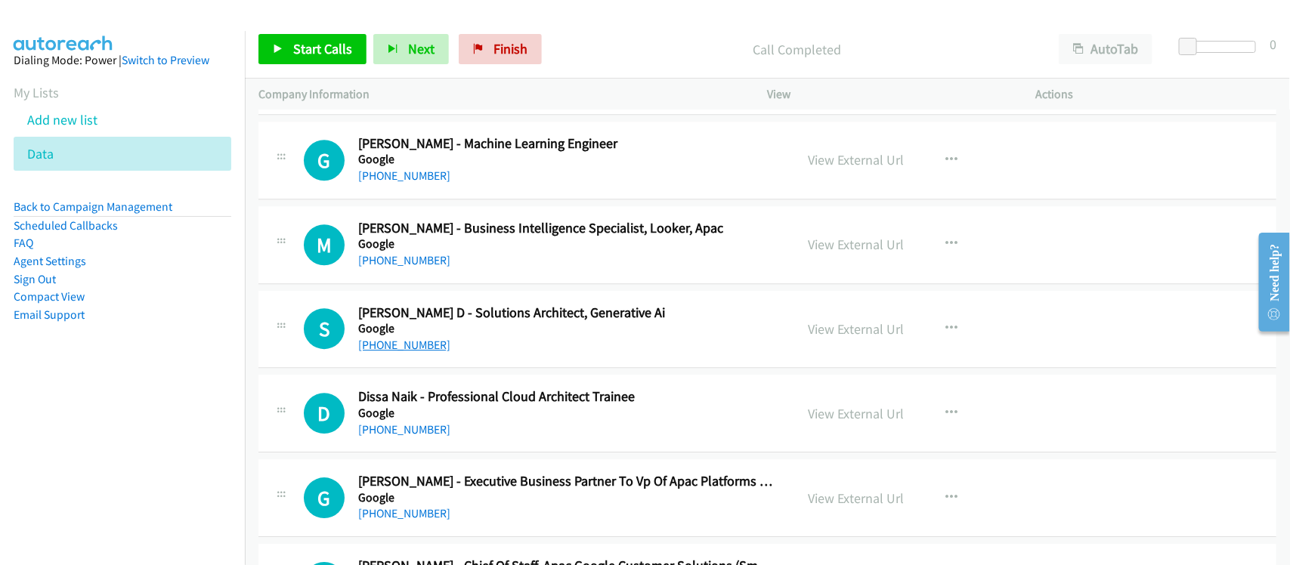
click at [382, 352] on link "[PHONE_NUMBER]" at bounding box center [404, 345] width 92 height 14
click at [432, 284] on div "M Callback Scheduled [PERSON_NAME] - Business Intelligence Specialist, Looker, …" at bounding box center [768, 245] width 1018 height 78
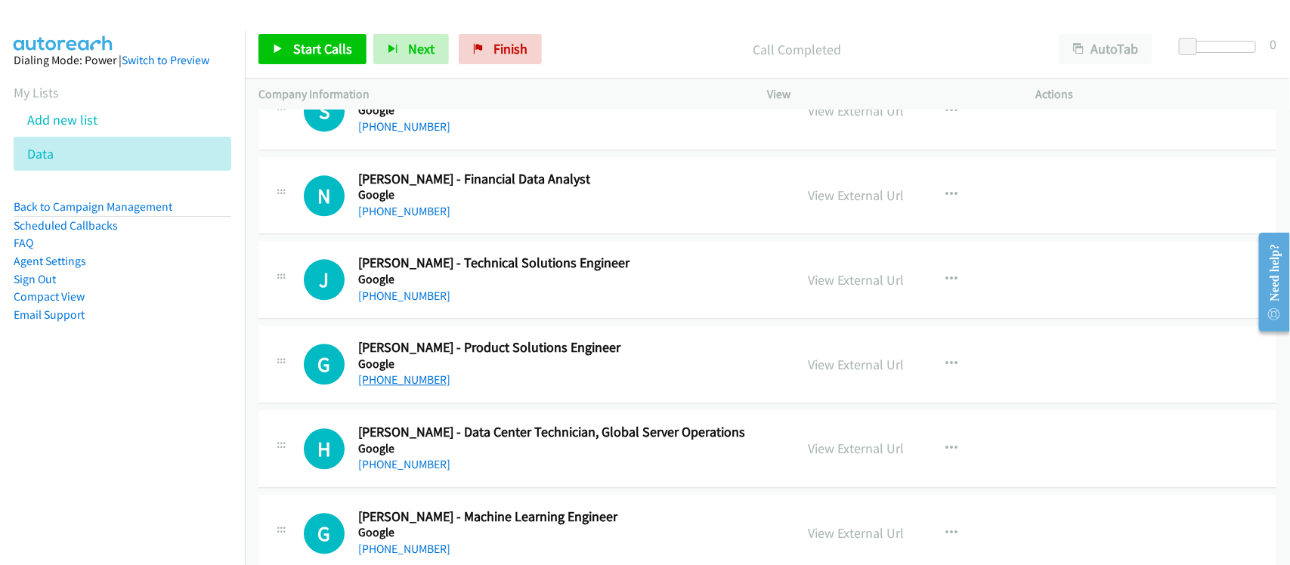
scroll to position [17075, 0]
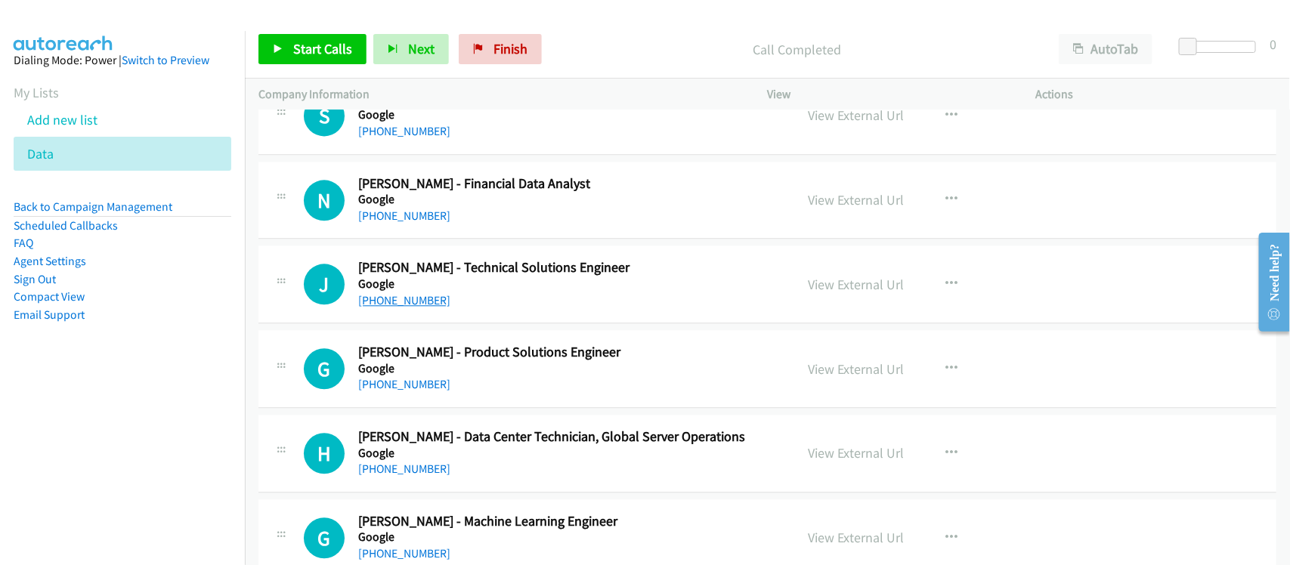
click at [386, 308] on link "[PHONE_NUMBER]" at bounding box center [404, 300] width 92 height 14
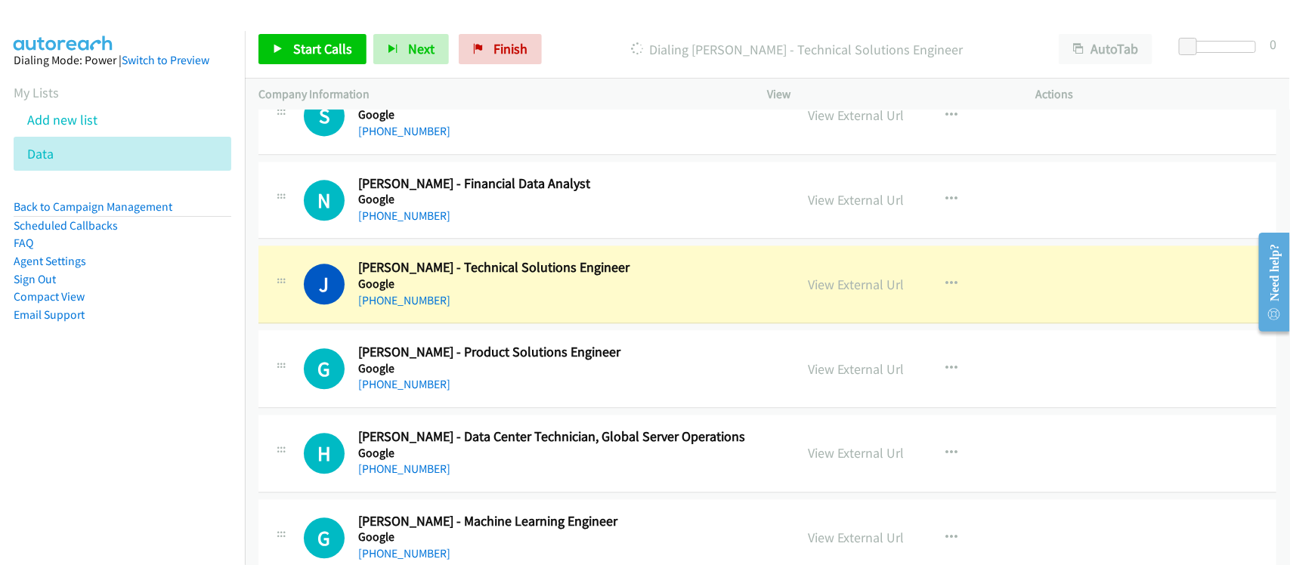
click at [471, 310] on div "[PHONE_NUMBER]" at bounding box center [566, 301] width 417 height 18
click at [848, 293] on link "View External Url" at bounding box center [857, 284] width 96 height 17
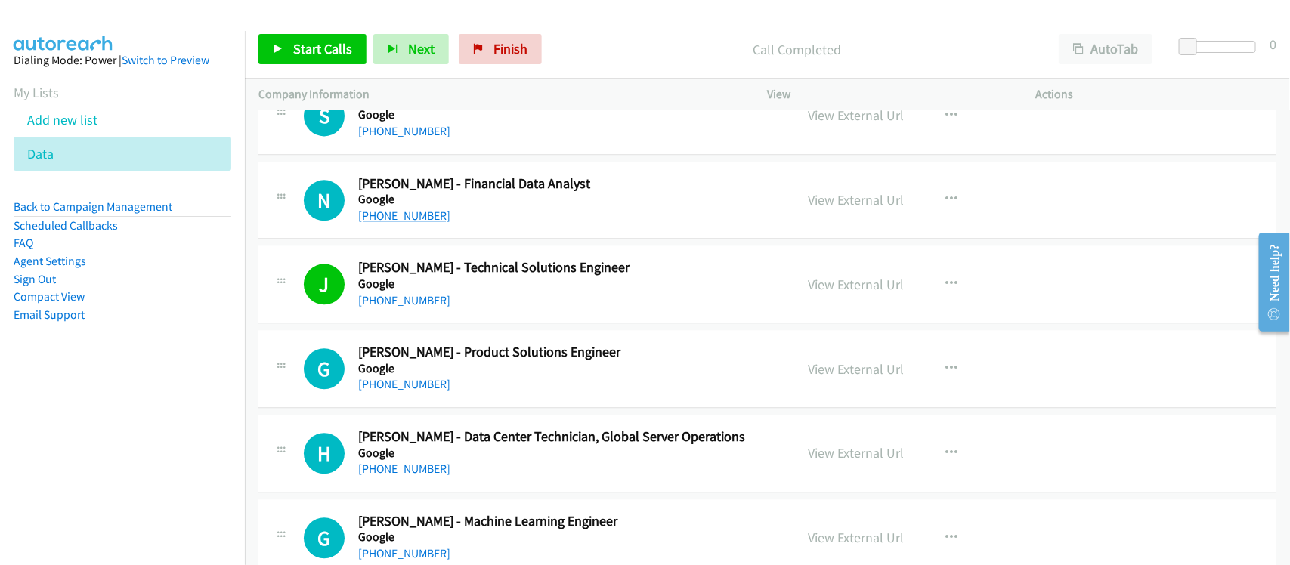
drag, startPoint x: 389, startPoint y: 243, endPoint x: 414, endPoint y: 237, distance: 25.7
click at [389, 223] on link "[PHONE_NUMBER]" at bounding box center [404, 216] width 92 height 14
drag, startPoint x: 153, startPoint y: 425, endPoint x: 228, endPoint y: 369, distance: 94.0
click at [153, 425] on nav "Dialing Mode: Power | Switch to Preview My Lists Add new list Data Back to Camp…" at bounding box center [123, 313] width 246 height 565
drag, startPoint x: 513, startPoint y: 57, endPoint x: 697, endPoint y: 25, distance: 187.2
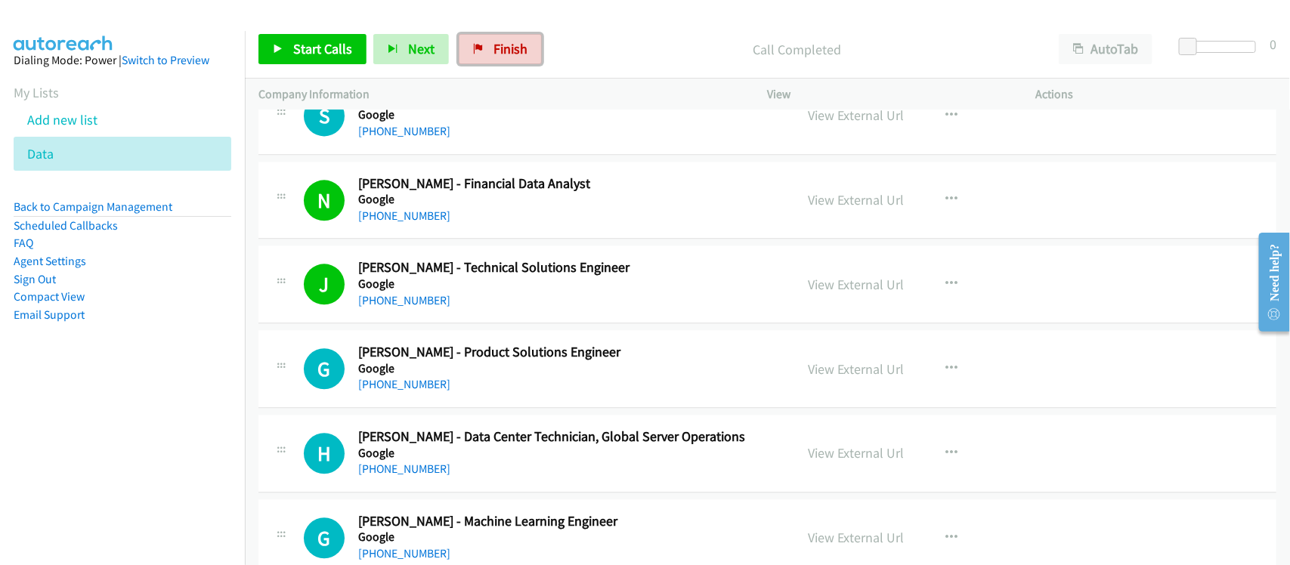
click at [513, 57] on span "Finish" at bounding box center [511, 48] width 34 height 17
